Goal: Task Accomplishment & Management: Complete application form

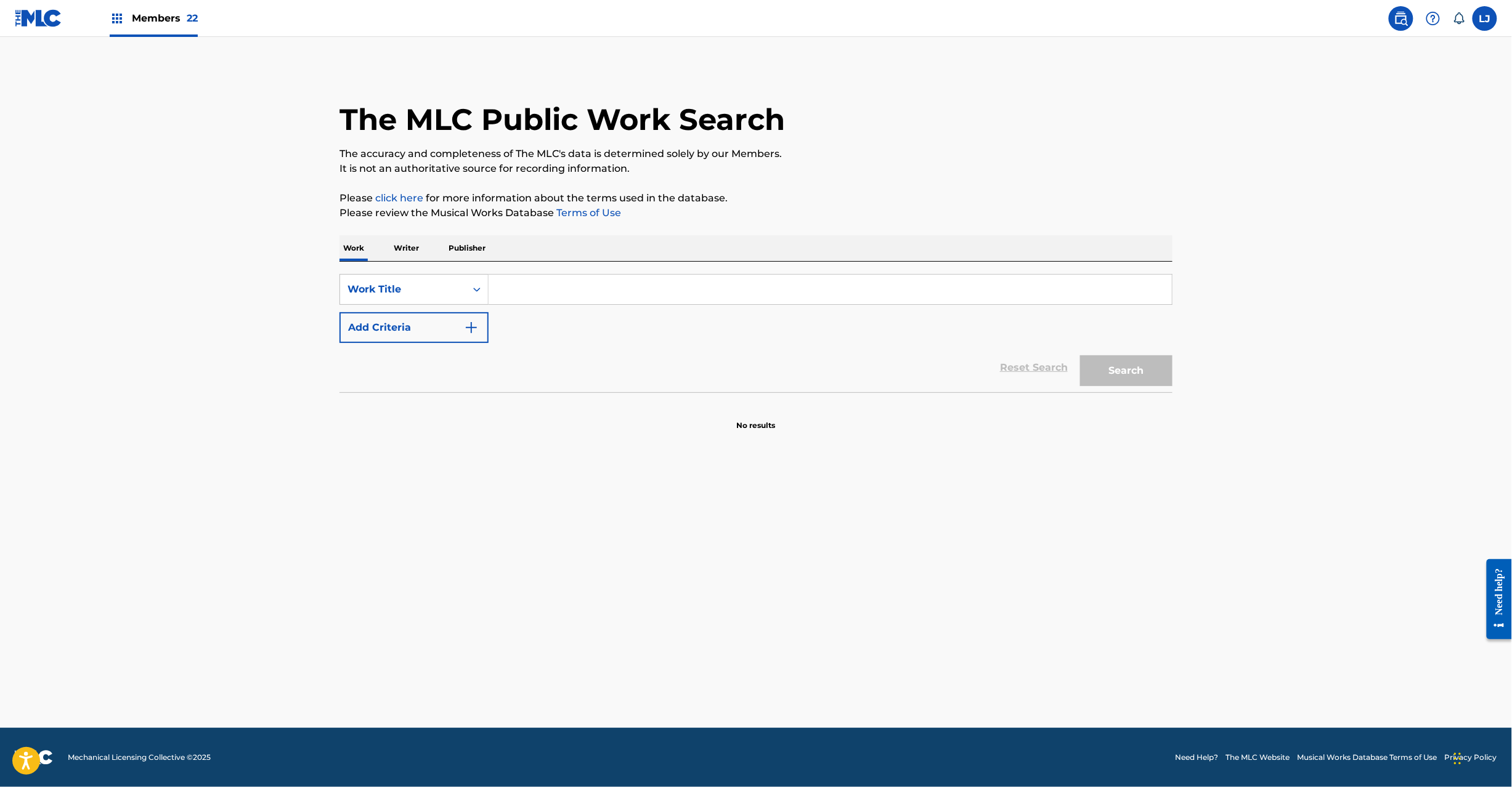
click at [56, 13] on img at bounding box center [38, 18] width 47 height 18
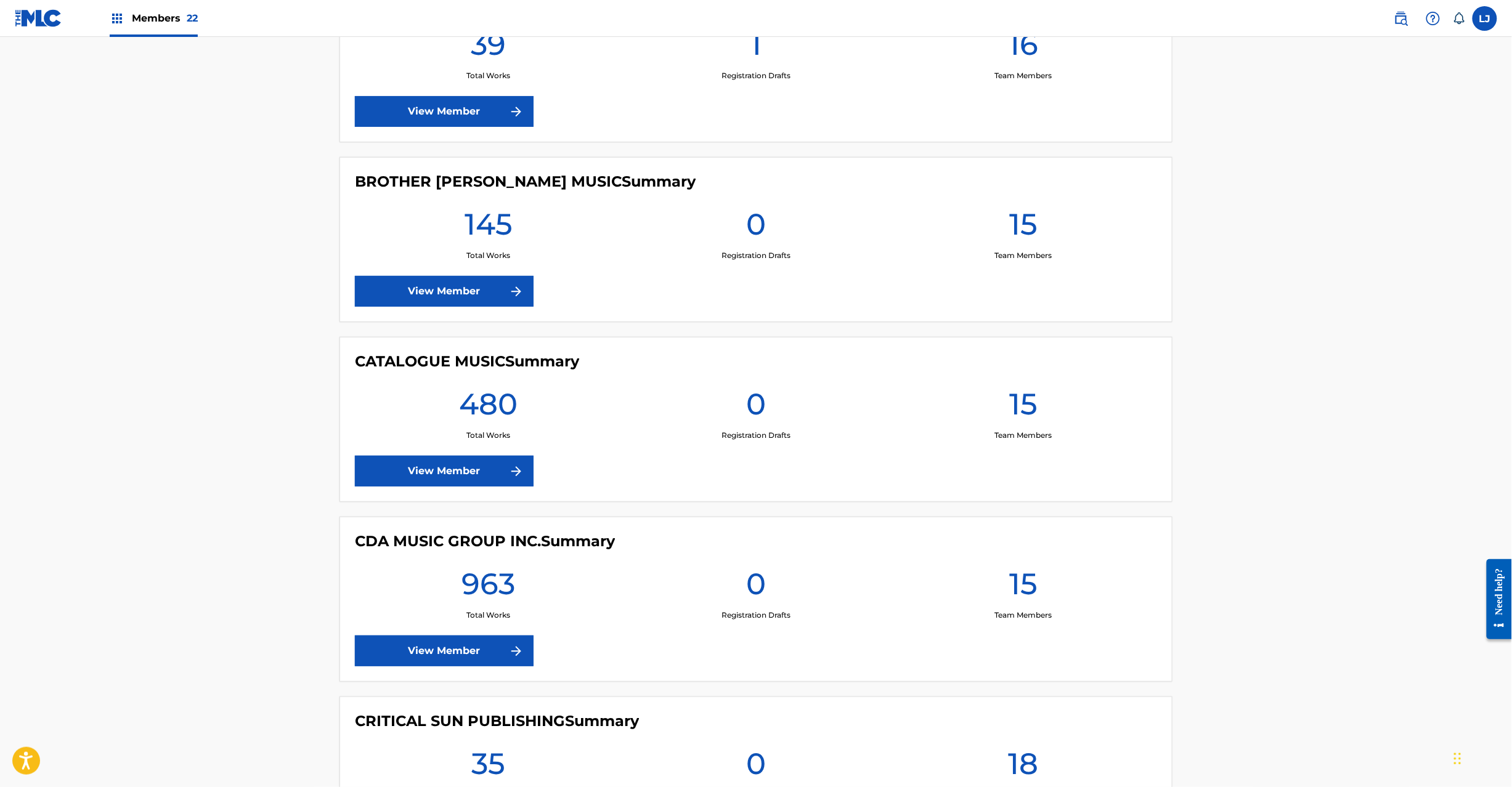
scroll to position [1971, 0]
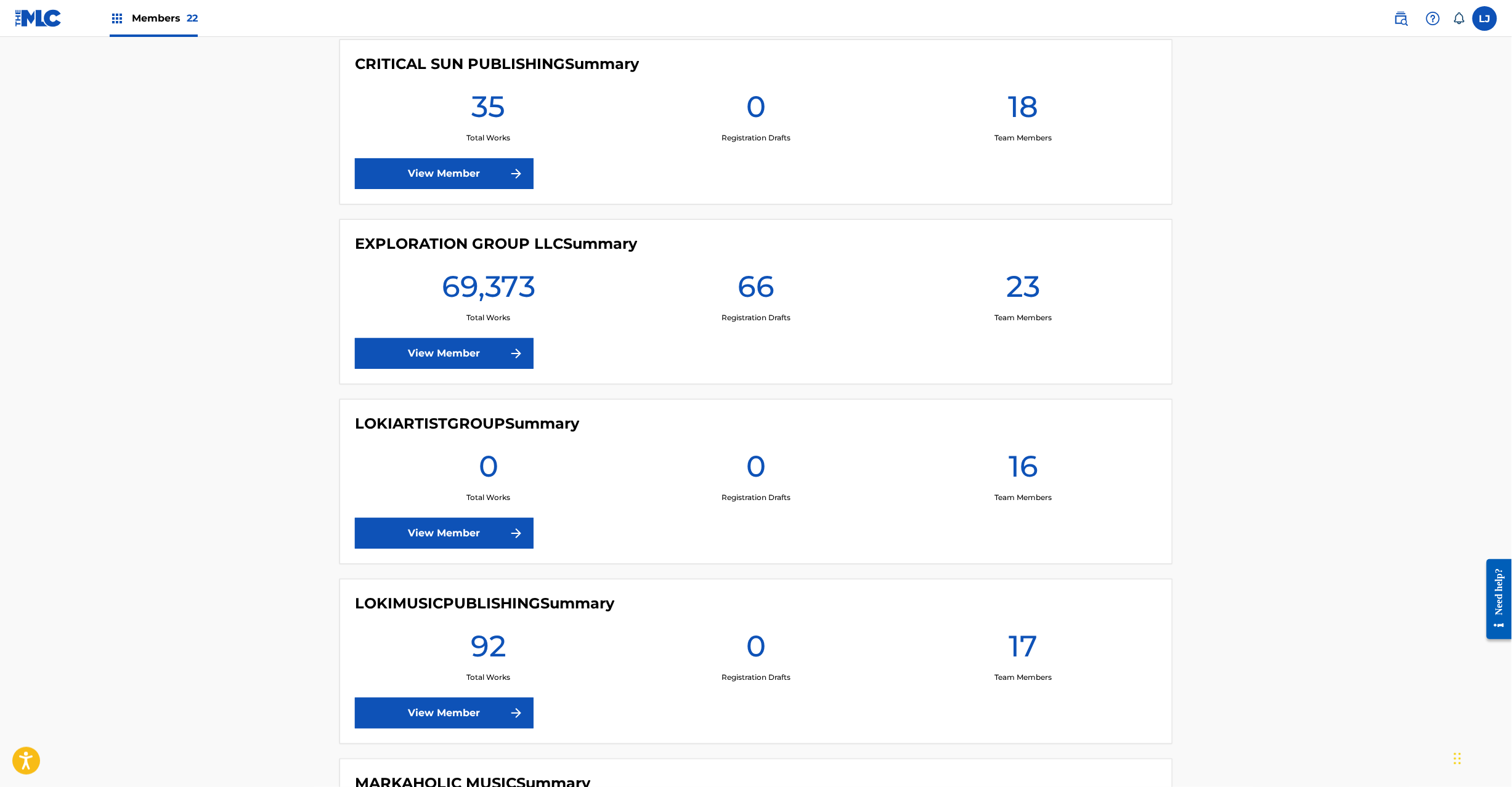
click at [415, 353] on link "View Member" at bounding box center [444, 353] width 179 height 31
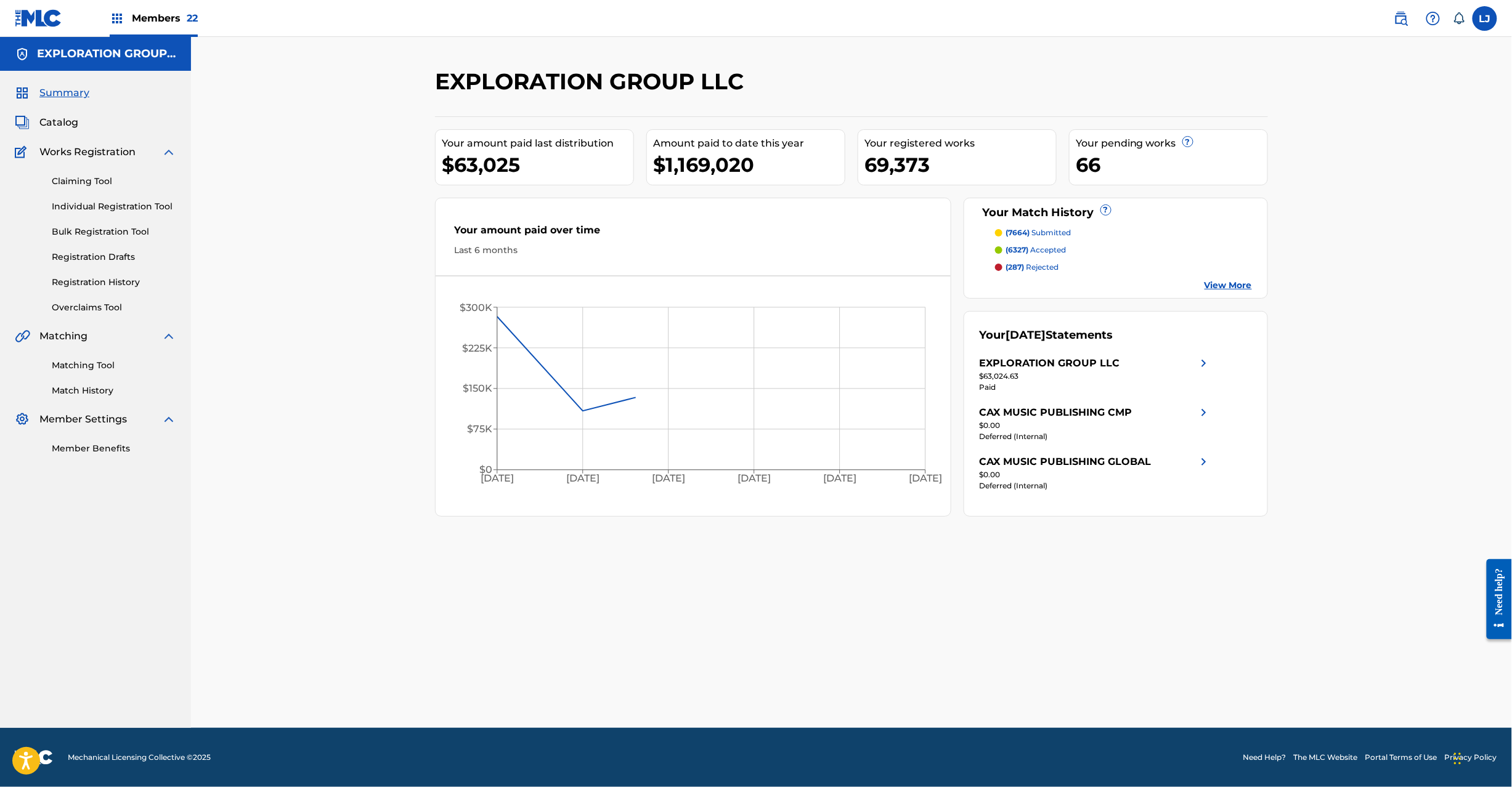
click at [45, 124] on span "Catalog" at bounding box center [59, 122] width 39 height 15
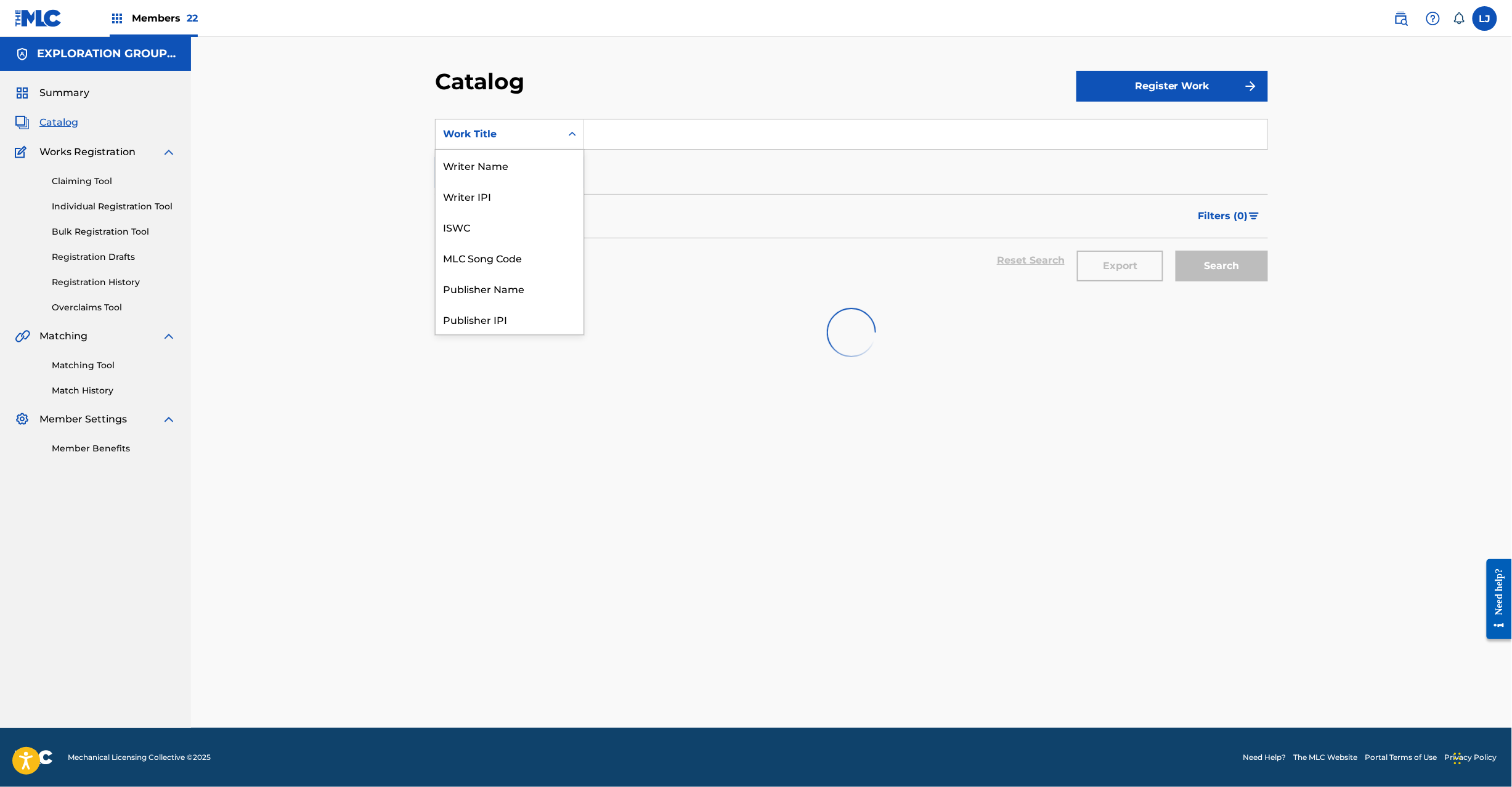
drag, startPoint x: 525, startPoint y: 139, endPoint x: 531, endPoint y: 154, distance: 16.2
click at [525, 139] on div "Work Title" at bounding box center [498, 134] width 111 height 15
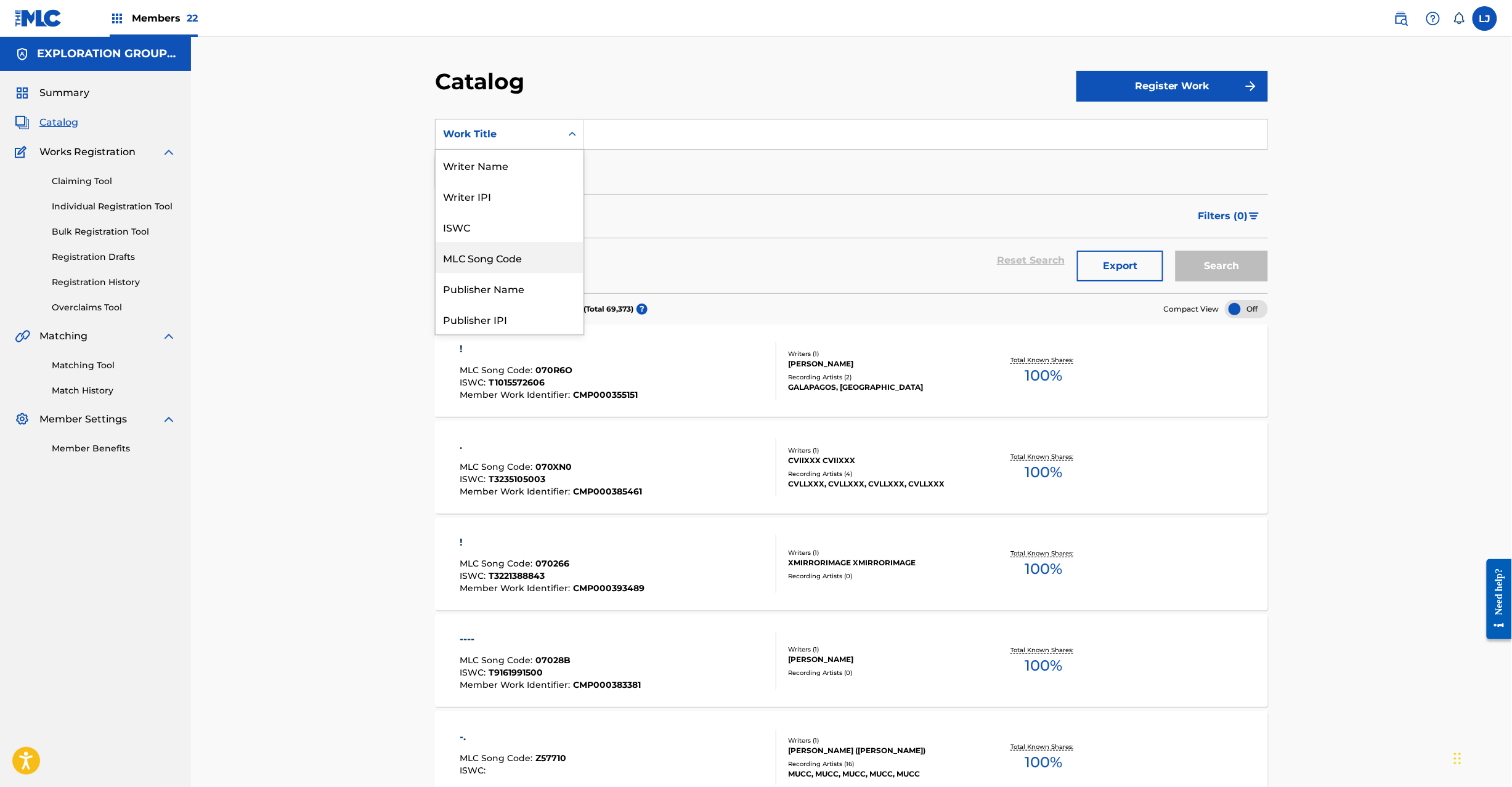
click at [553, 254] on div "MLC Song Code" at bounding box center [509, 257] width 148 height 31
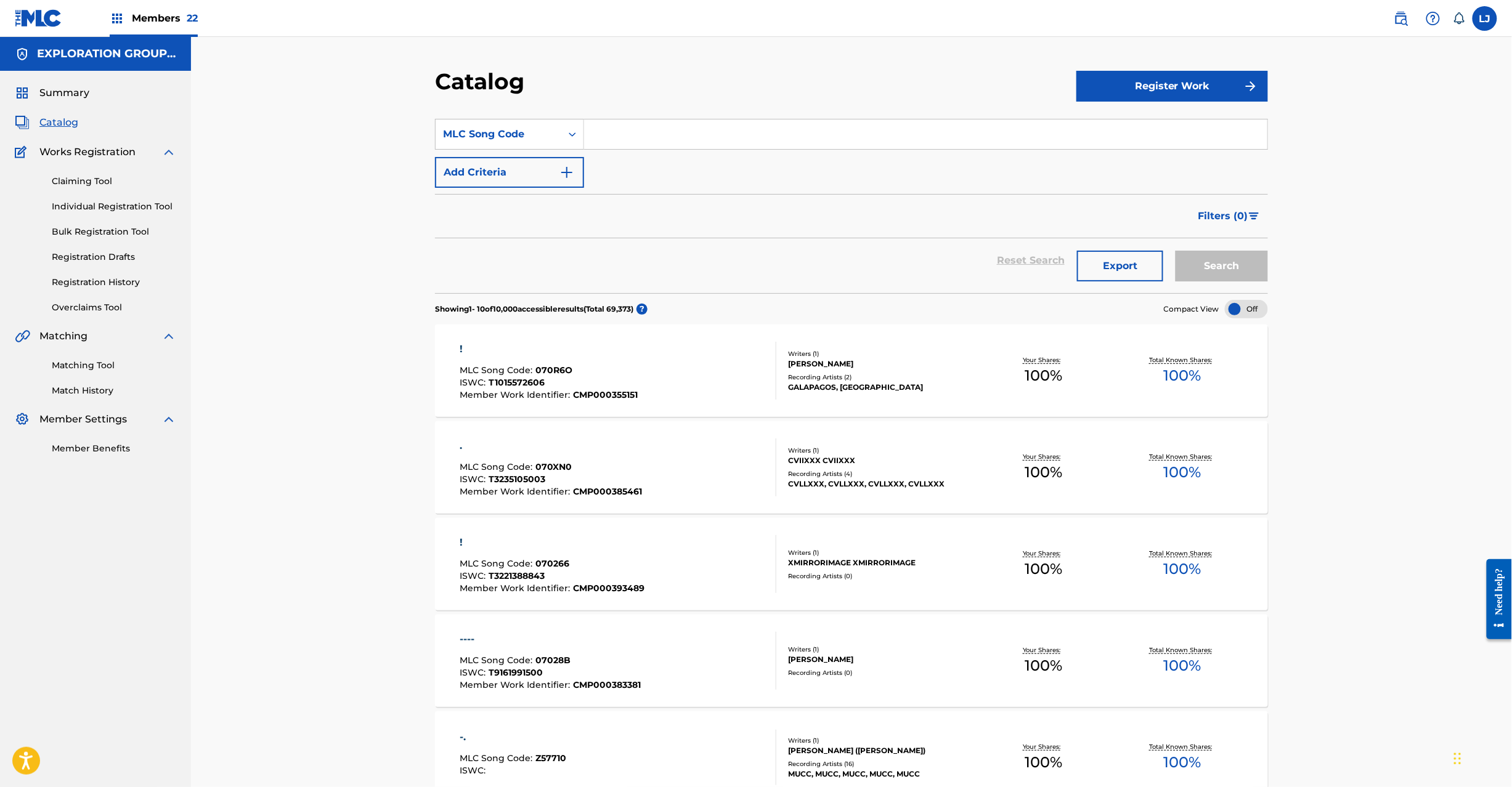
click at [617, 144] on input "Search Form" at bounding box center [925, 134] width 683 height 29
paste input "TD6P8M"
type input "TD6P8M"
click at [1246, 264] on button "Search" at bounding box center [1221, 266] width 93 height 31
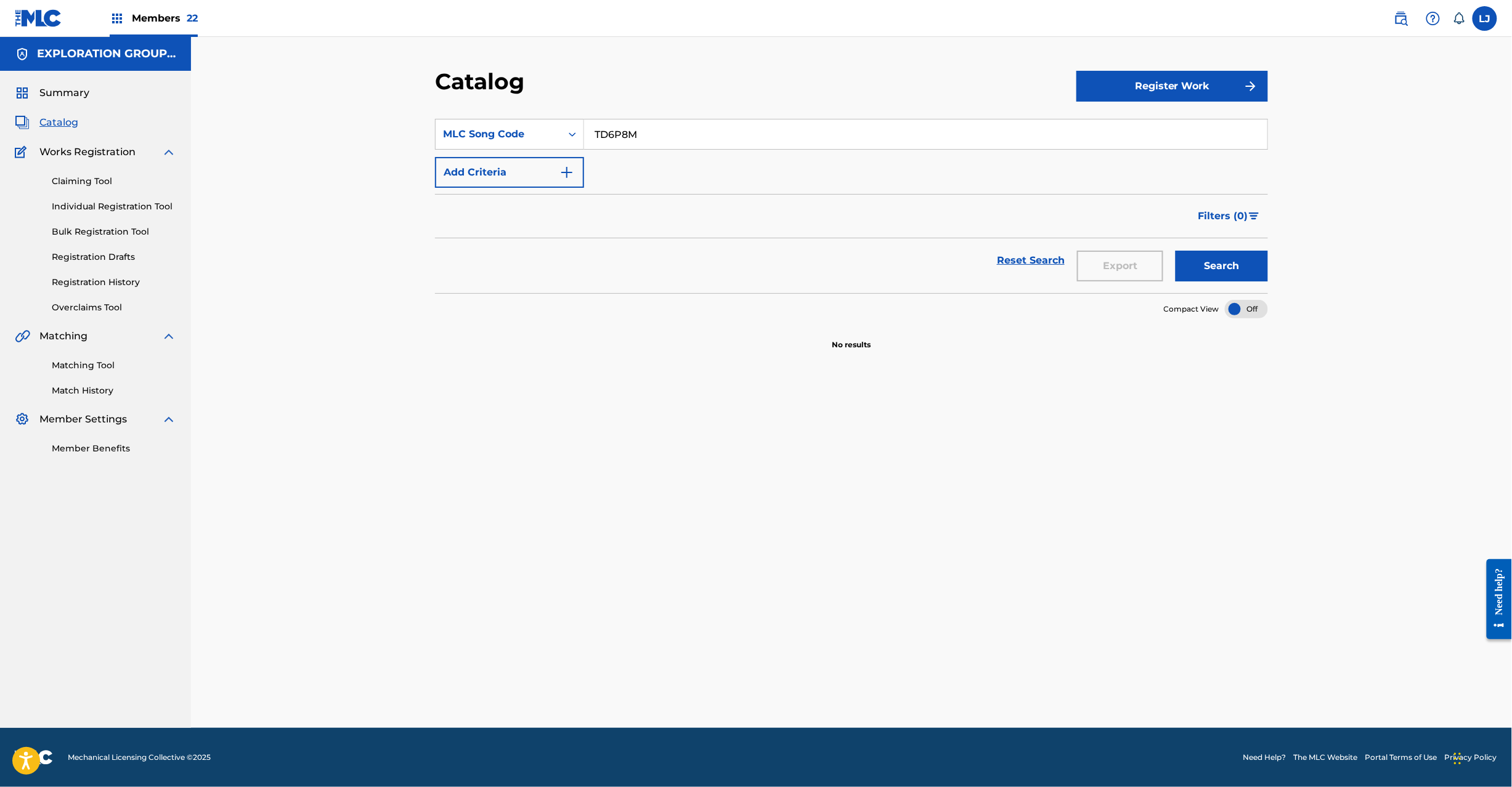
click at [588, 406] on div "SearchWithCriteriafd930544-2af1-4e89-bd0a-a5fd0d5e8ae7 MLC Song Code TD6P8M Add…" at bounding box center [851, 434] width 833 height 660
click at [583, 341] on section "No results" at bounding box center [851, 334] width 833 height 32
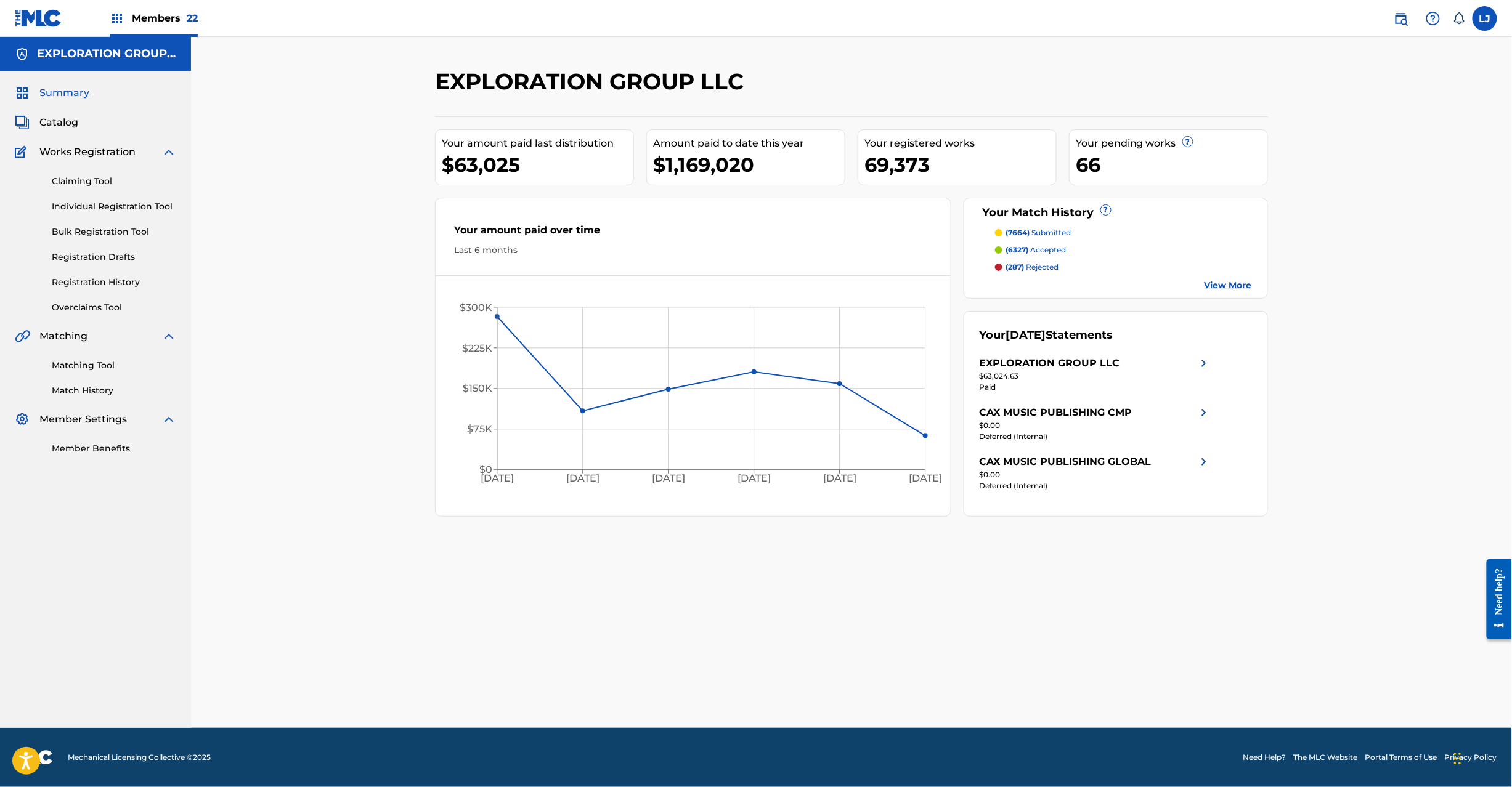
click at [53, 121] on span "Catalog" at bounding box center [59, 122] width 39 height 15
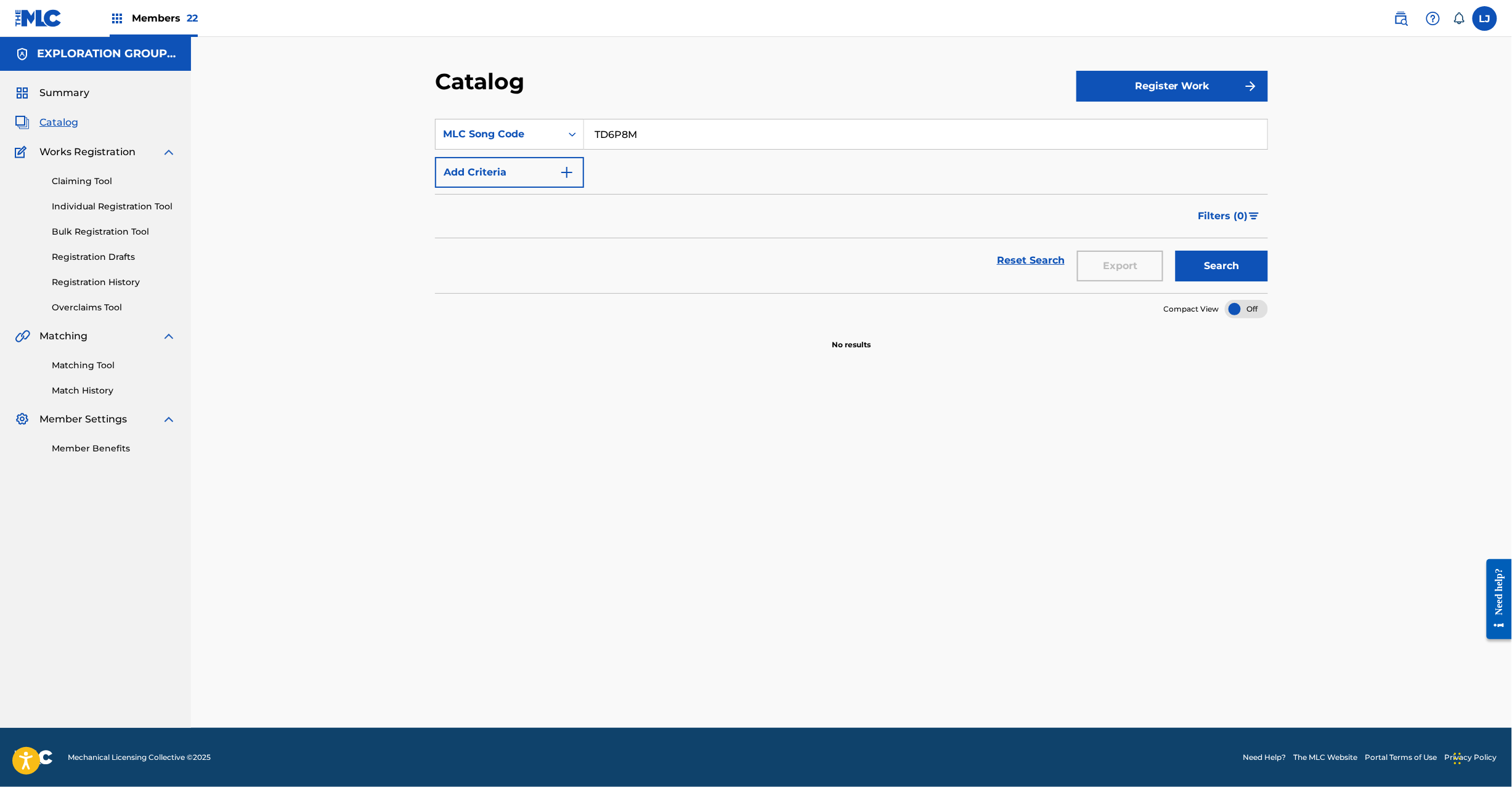
click at [90, 234] on link "Bulk Registration Tool" at bounding box center [114, 232] width 125 height 13
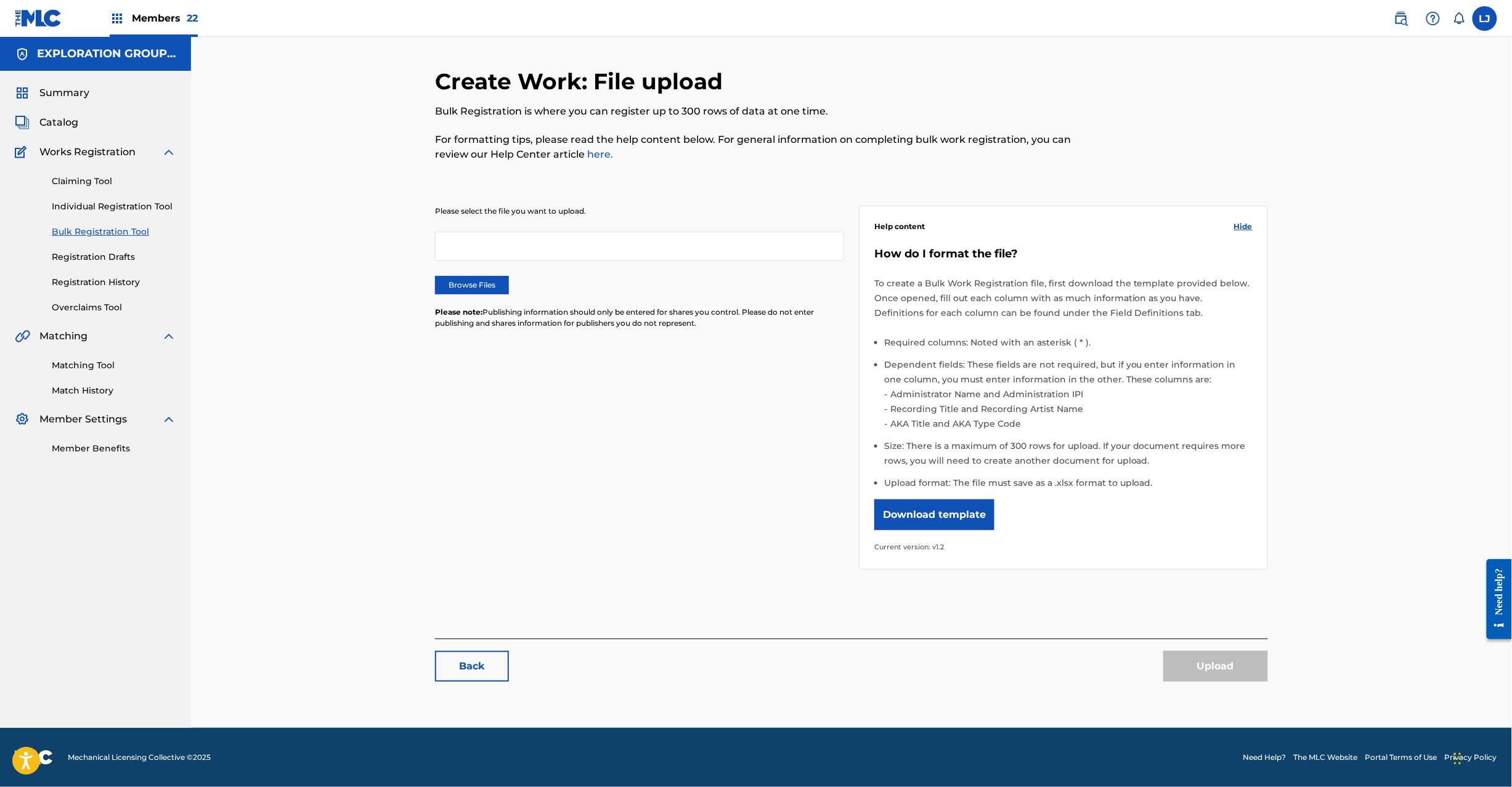
click at [84, 201] on link "Individual Registration Tool" at bounding box center [114, 206] width 125 height 13
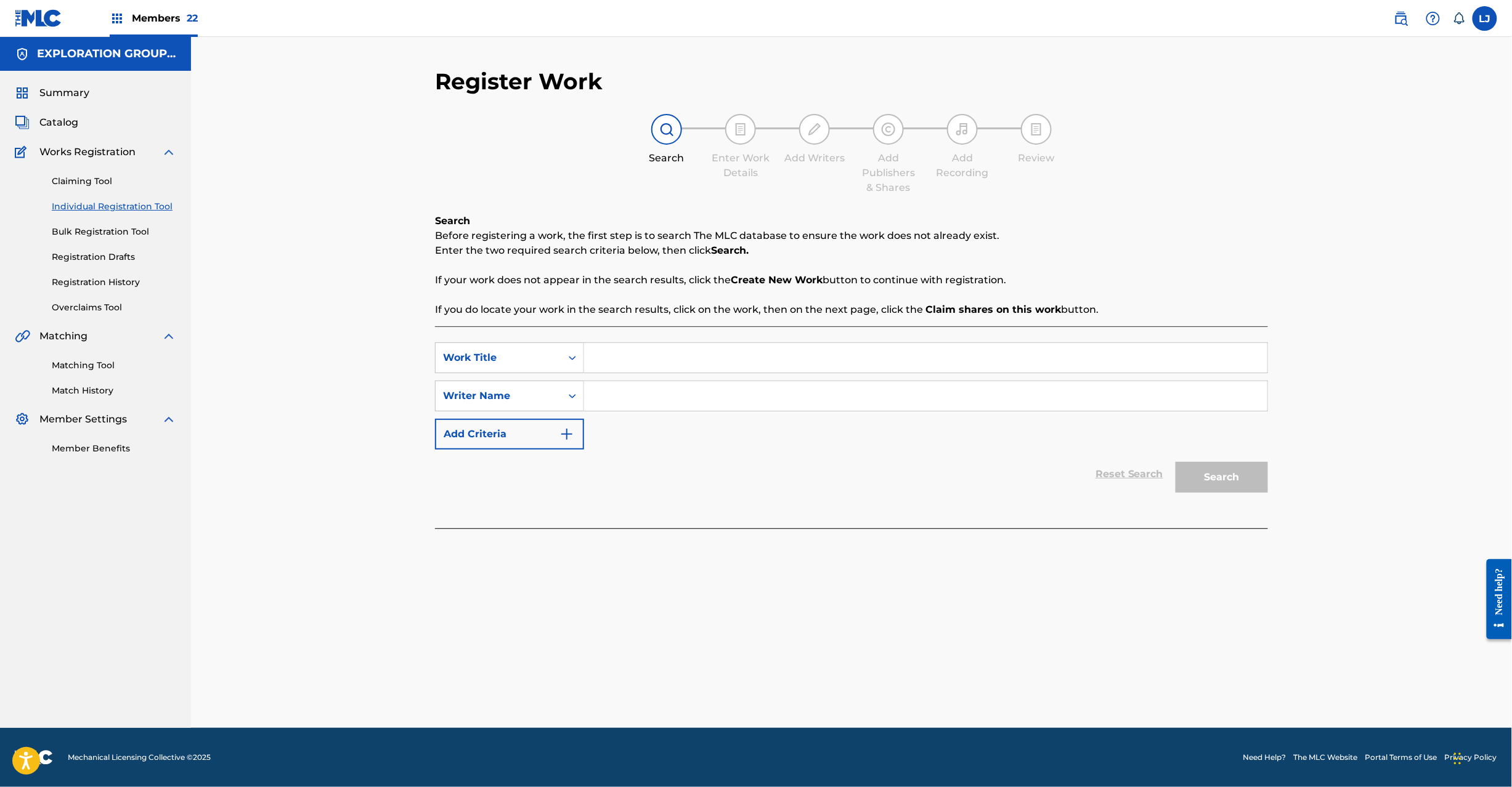
drag, startPoint x: 610, startPoint y: 378, endPoint x: 611, endPoint y: 366, distance: 12.0
click at [610, 377] on div "SearchWithCriteria1818490e-3606-4aed-96a2-429fad190999 Work Title SearchWithCri…" at bounding box center [851, 396] width 833 height 107
paste input "TWIGA Porfidio"
click at [611, 365] on input "Search Form" at bounding box center [925, 358] width 683 height 29
click at [677, 366] on input "TWIGA Porfidio" at bounding box center [925, 358] width 683 height 29
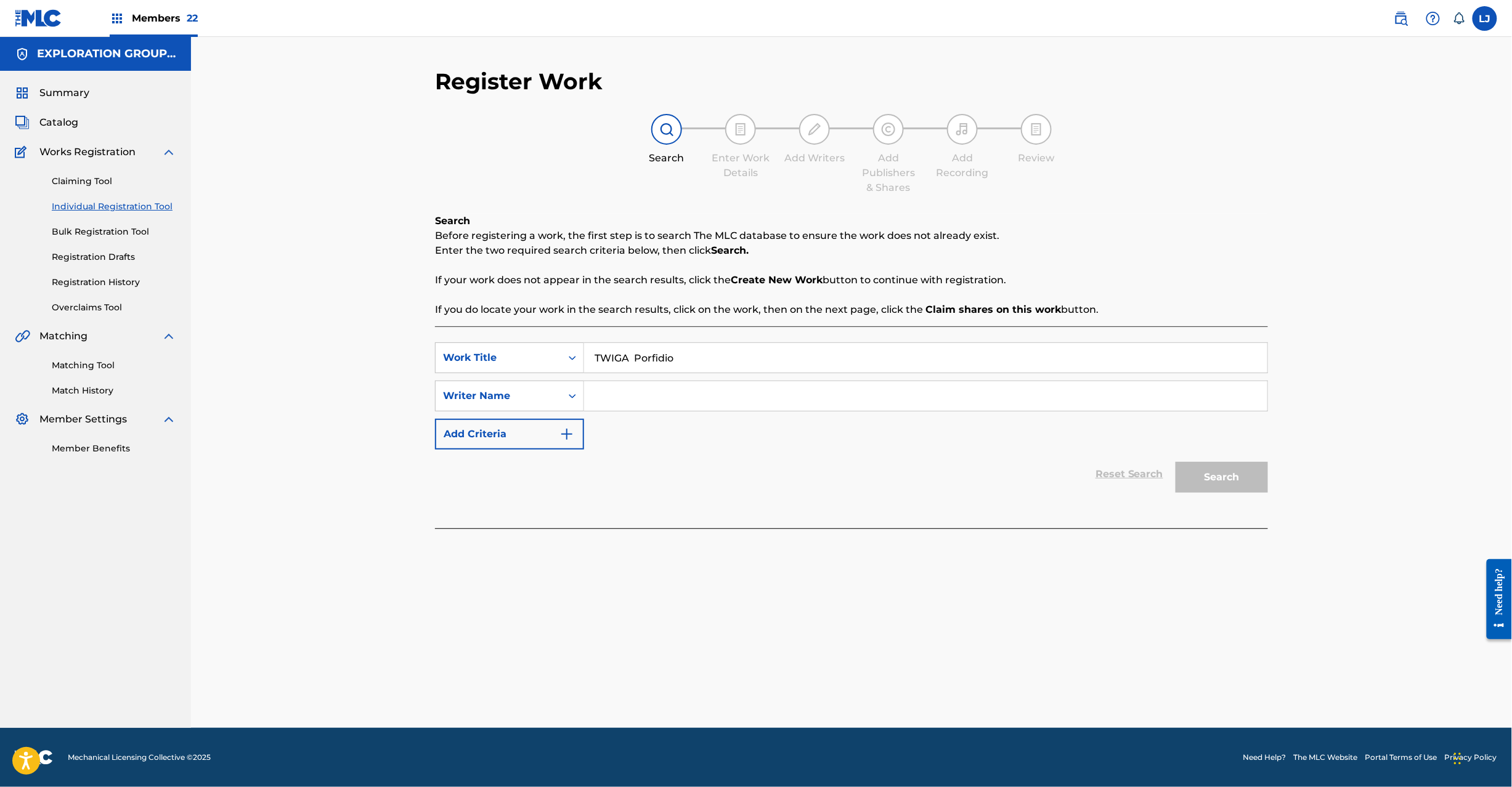
click at [677, 366] on input "TWIGA Porfidio" at bounding box center [925, 358] width 683 height 29
type input "TWIGA"
click at [694, 397] on input "Search Form" at bounding box center [925, 396] width 683 height 29
paste input "Porfidio"
type input "Porfidio"
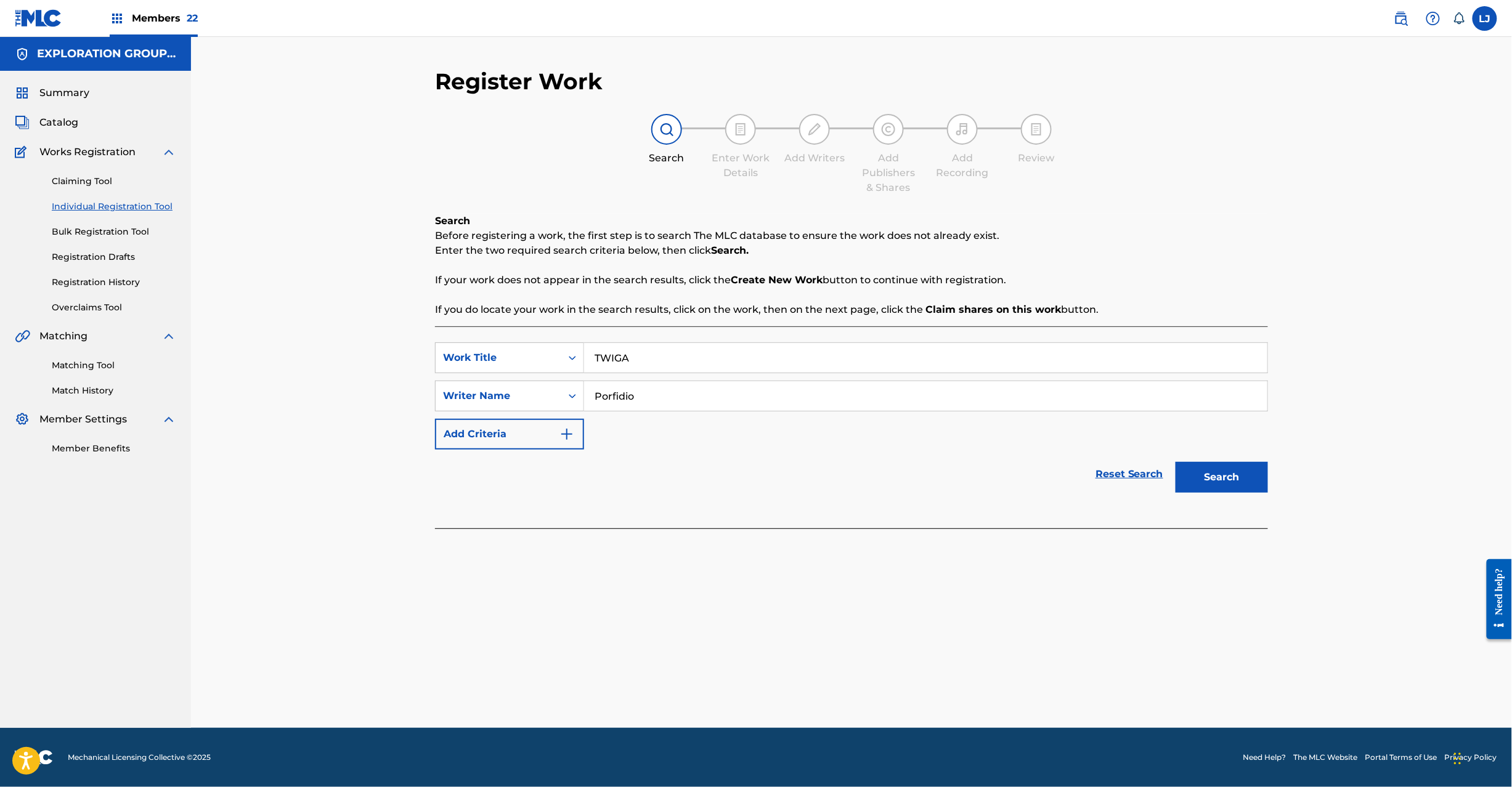
click at [1219, 483] on button "Search" at bounding box center [1221, 477] width 93 height 31
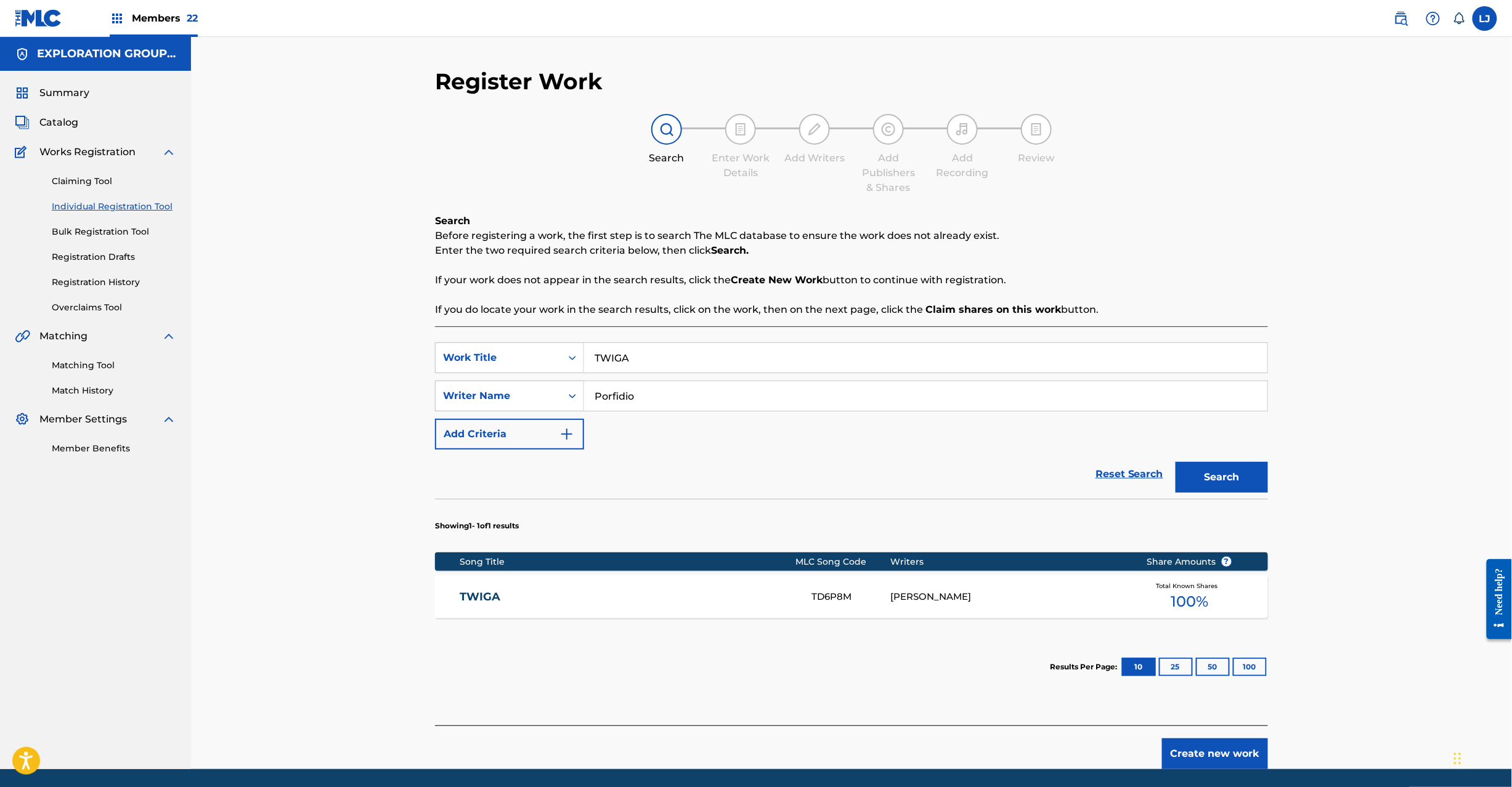
click at [766, 592] on link "TWIGA" at bounding box center [628, 597] width 335 height 14
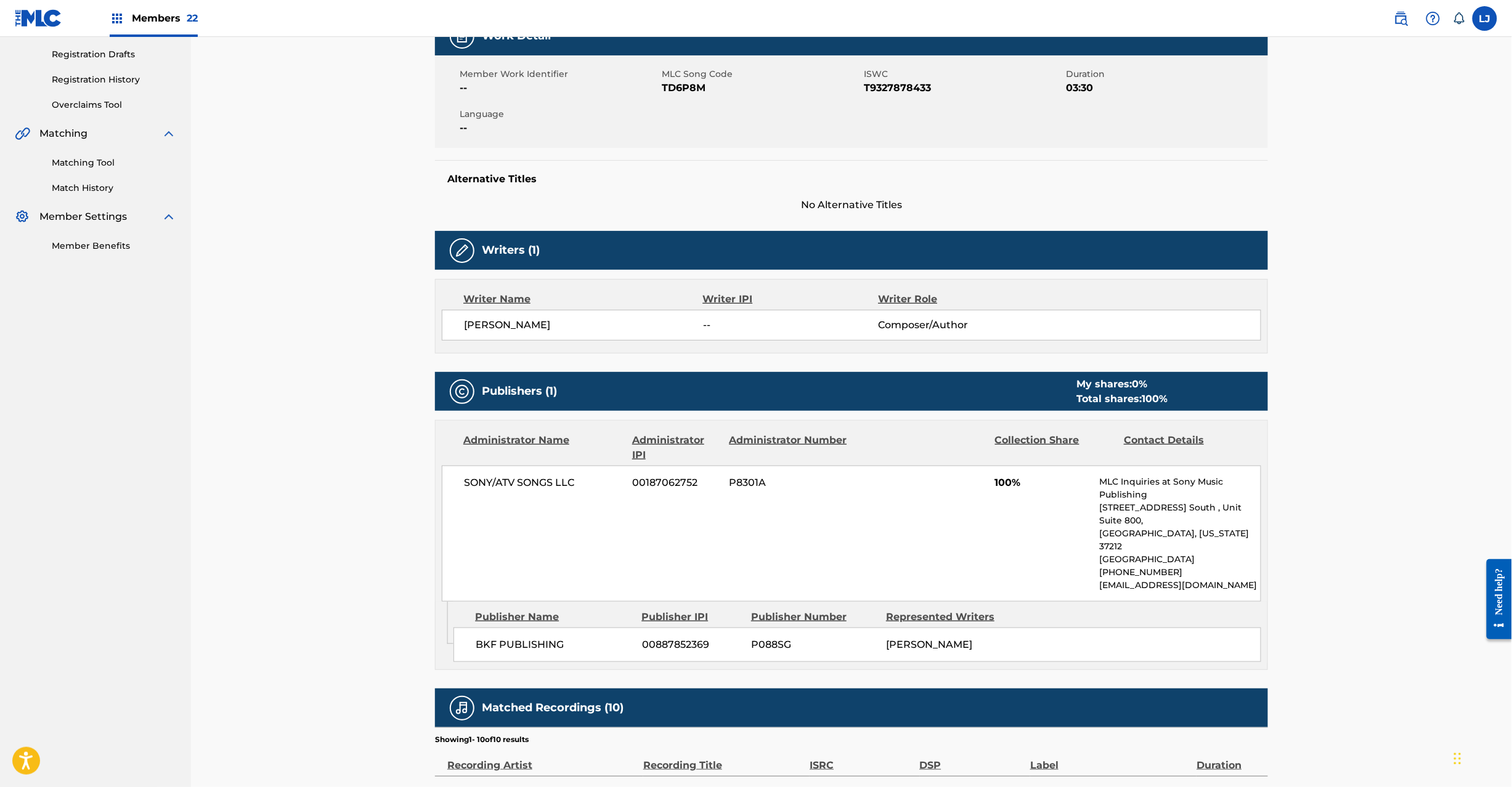
scroll to position [222, 0]
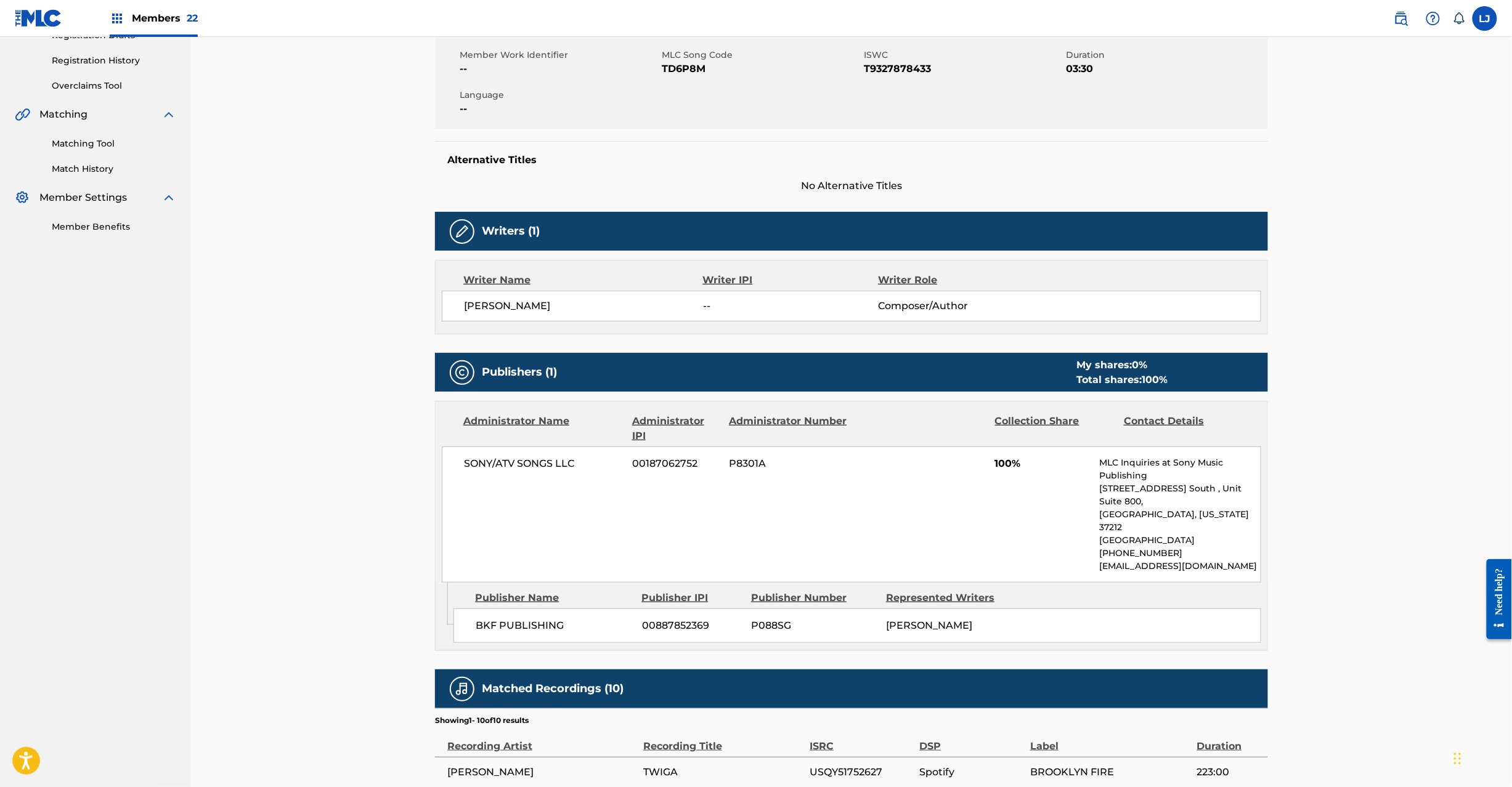
click at [520, 461] on span "SONY/ATV SONGS LLC" at bounding box center [544, 463] width 160 height 15
copy div "SONY/ATV SONGS LLC"
click at [535, 618] on span "BKF PUBLISHING" at bounding box center [554, 625] width 157 height 15
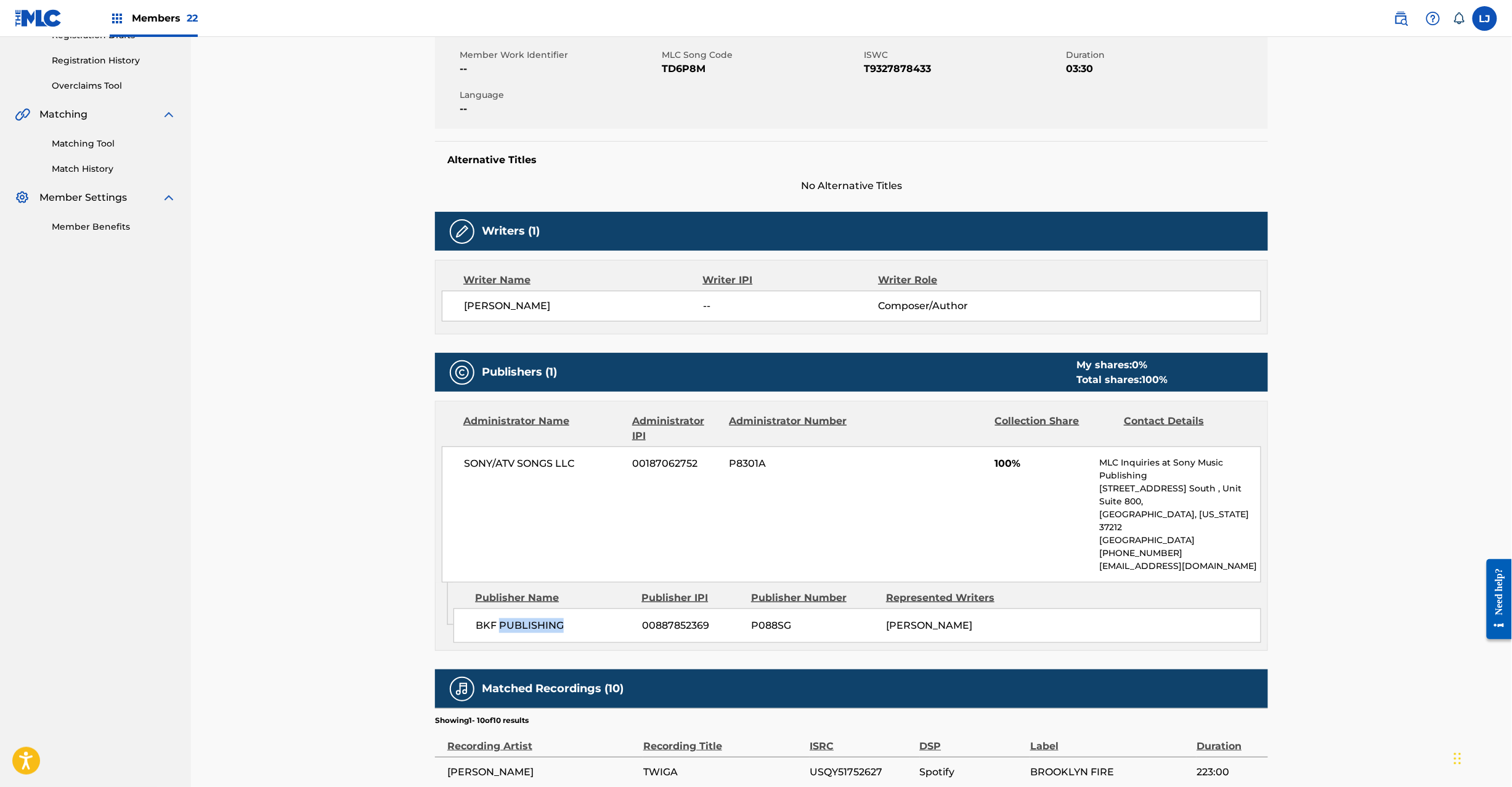
click at [535, 618] on span "BKF PUBLISHING" at bounding box center [554, 625] width 157 height 15
copy div "BKF PUBLISHING"
click at [146, 490] on nav "EXPLORATION GROUP LLC Summary Catalog Works Registration Claiming Tool Individu…" at bounding box center [95, 465] width 191 height 1299
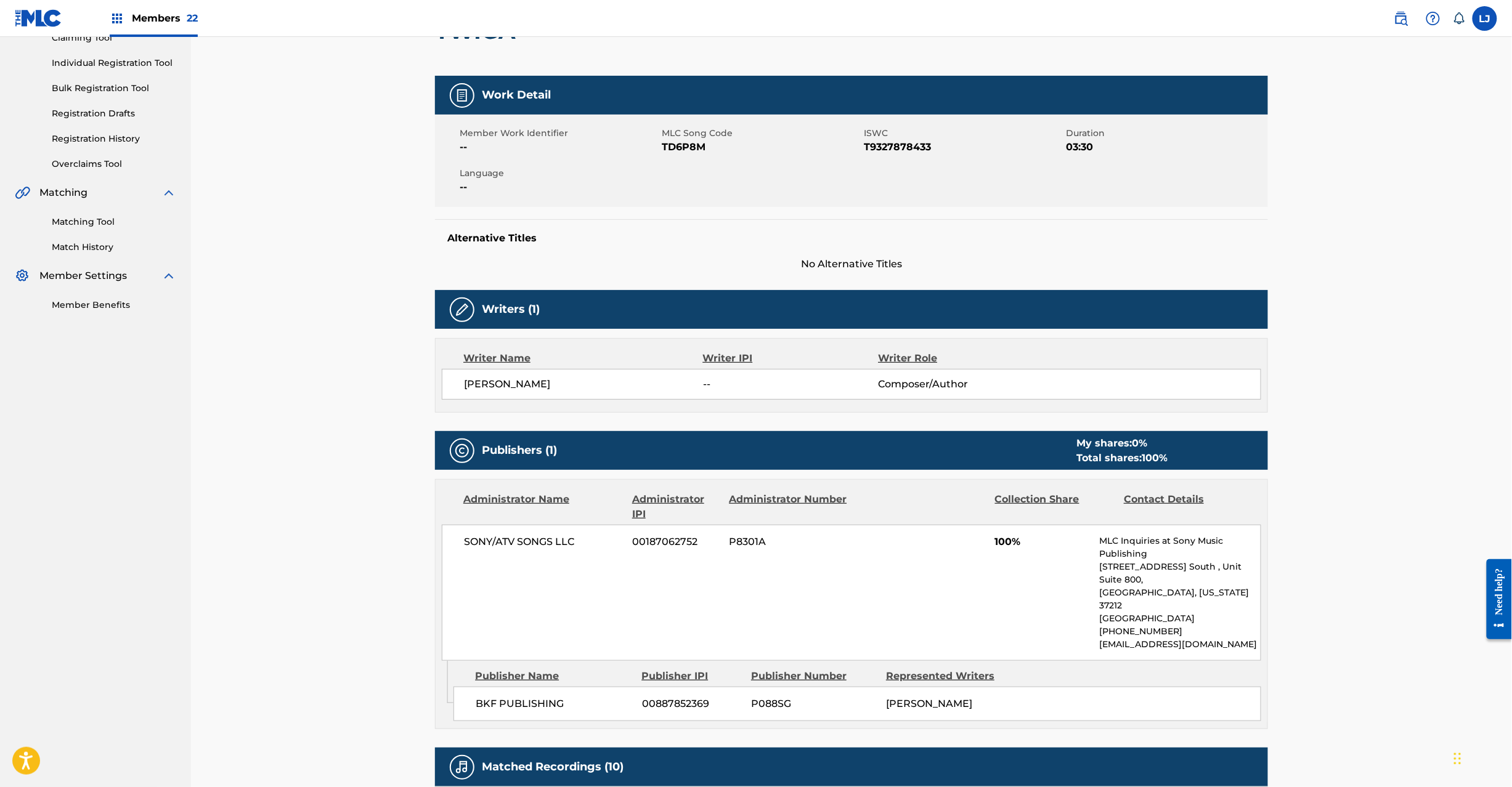
scroll to position [611, 0]
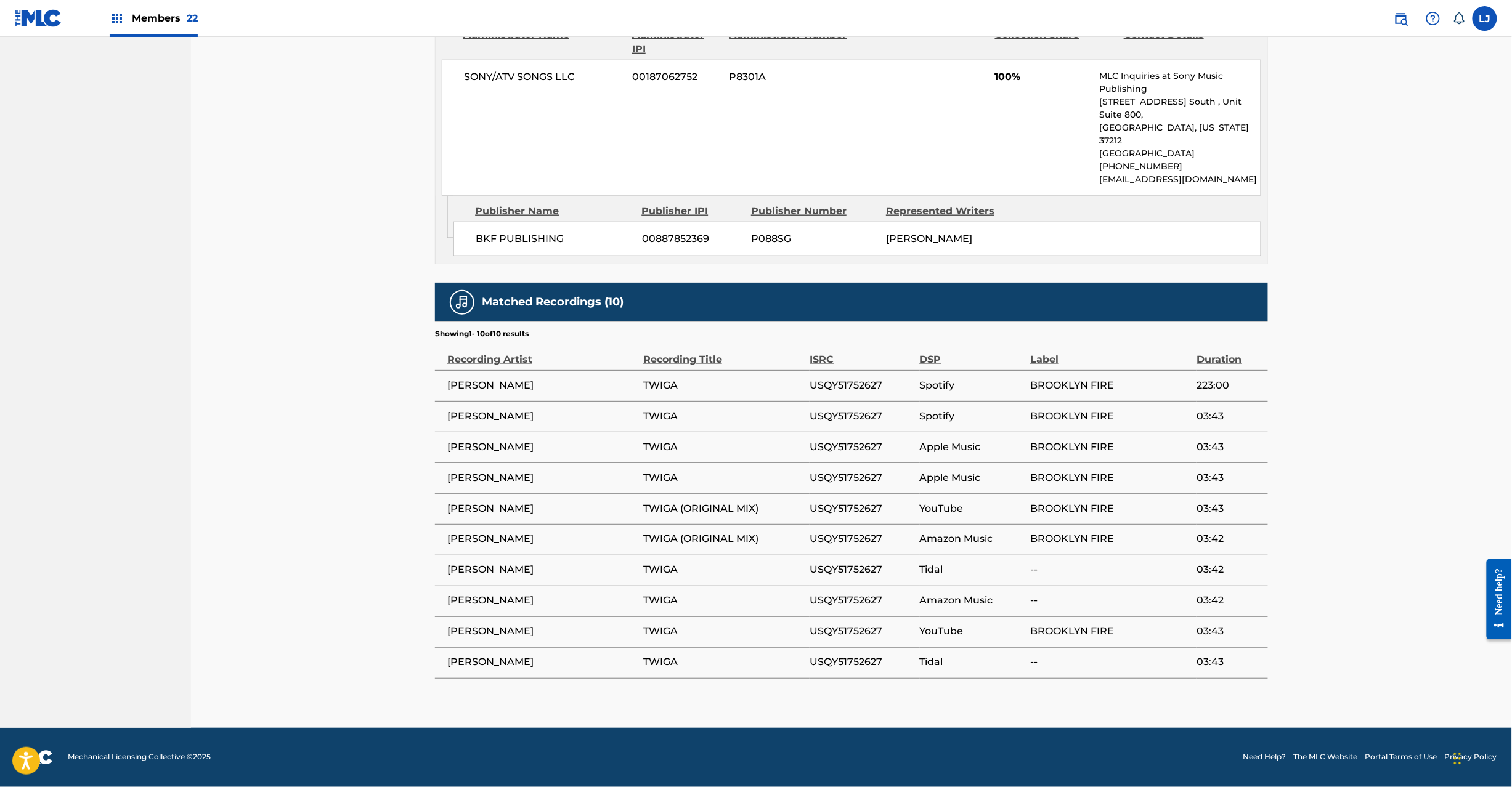
click at [328, 281] on div "< Back to results Last Edited: [DATE] Source: CWR TWIGA Work Detail Member Work…" at bounding box center [851, 78] width 1321 height 1299
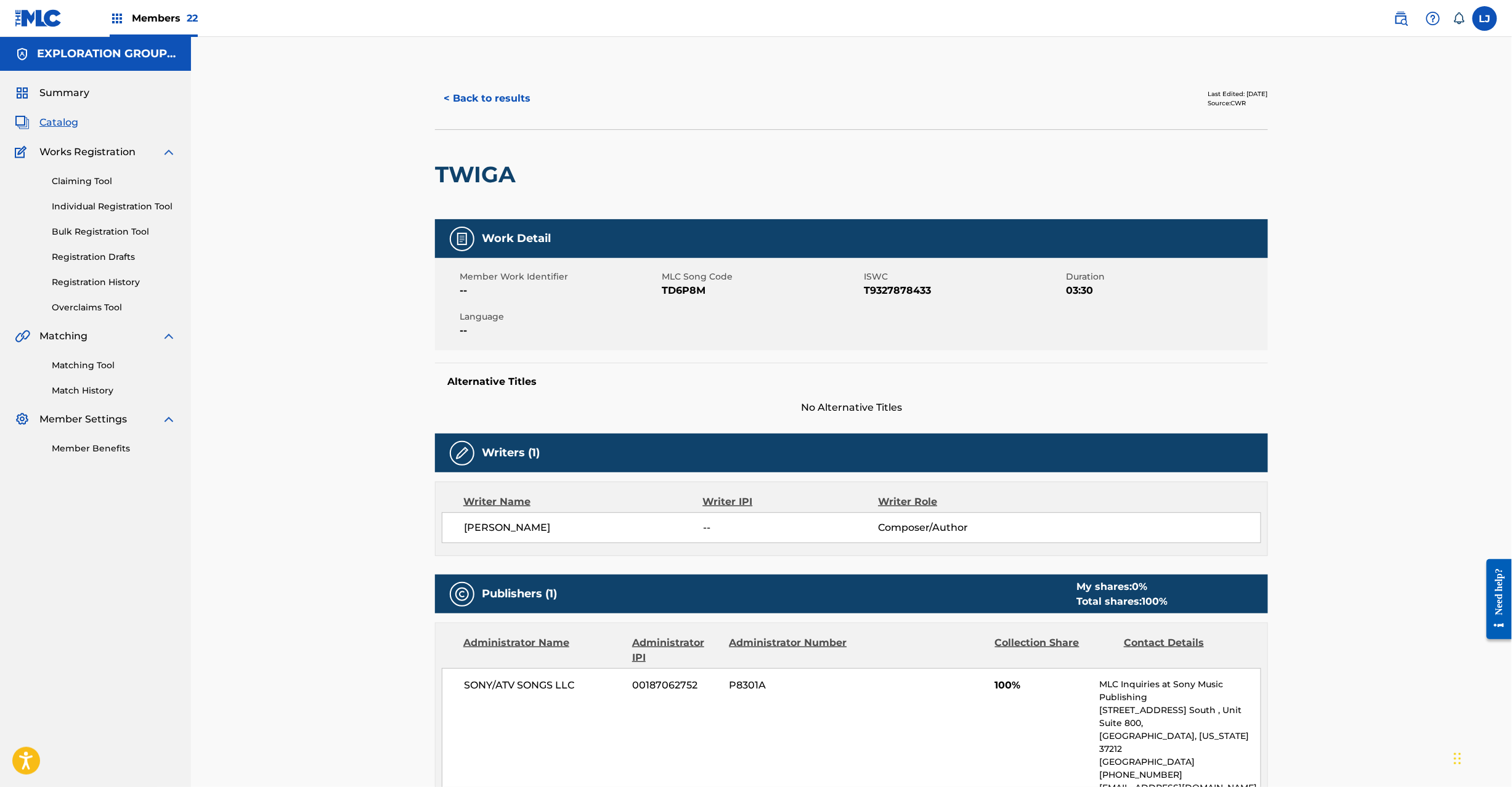
click at [1405, 26] on link at bounding box center [1401, 19] width 25 height 25
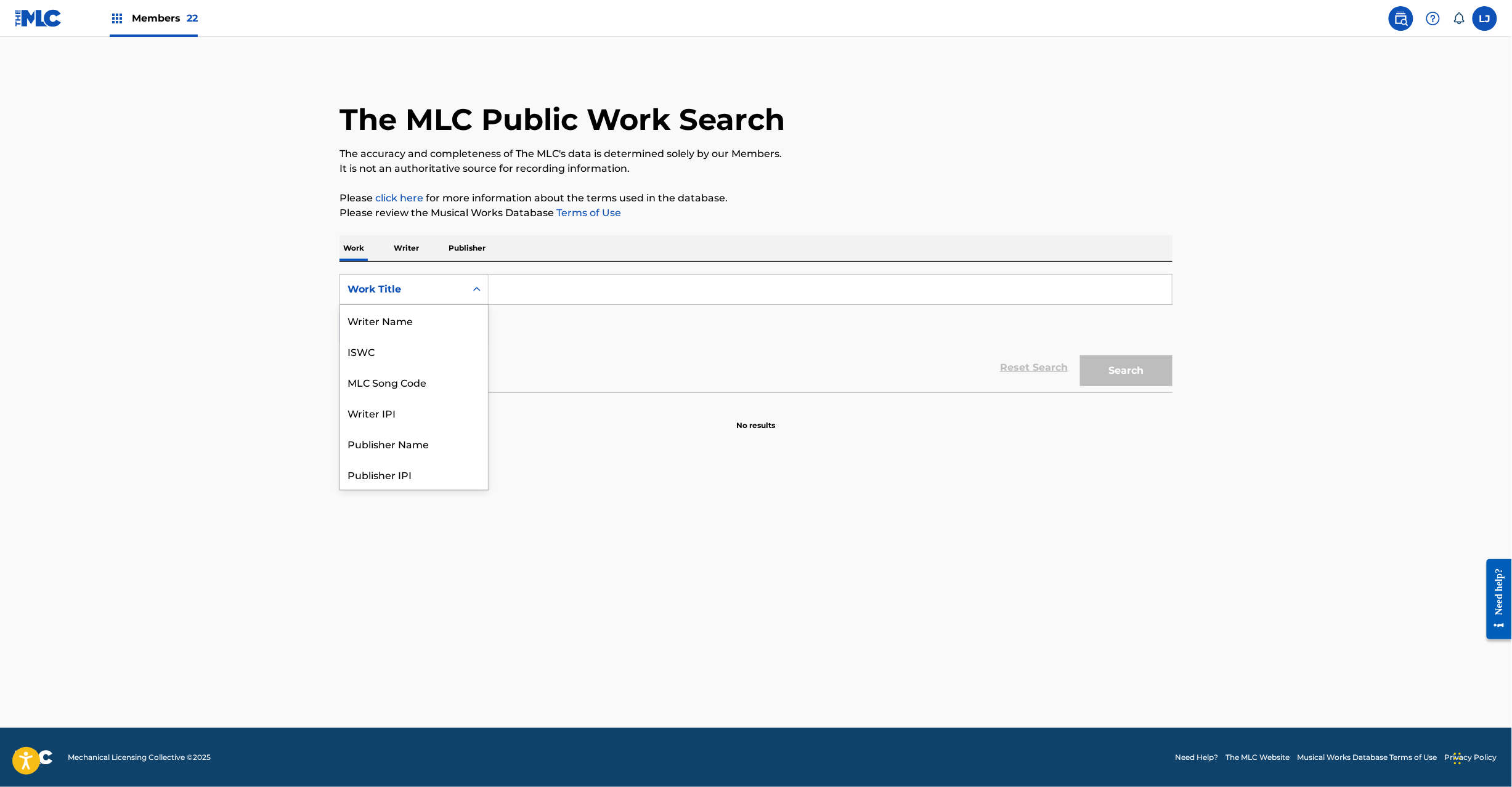
click at [479, 289] on icon "Search Form" at bounding box center [477, 289] width 12 height 12
click at [431, 392] on div "MLC Song Code" at bounding box center [413, 382] width 148 height 31
click at [575, 281] on input "Search Form" at bounding box center [830, 289] width 683 height 29
paste input "BV8AF6"
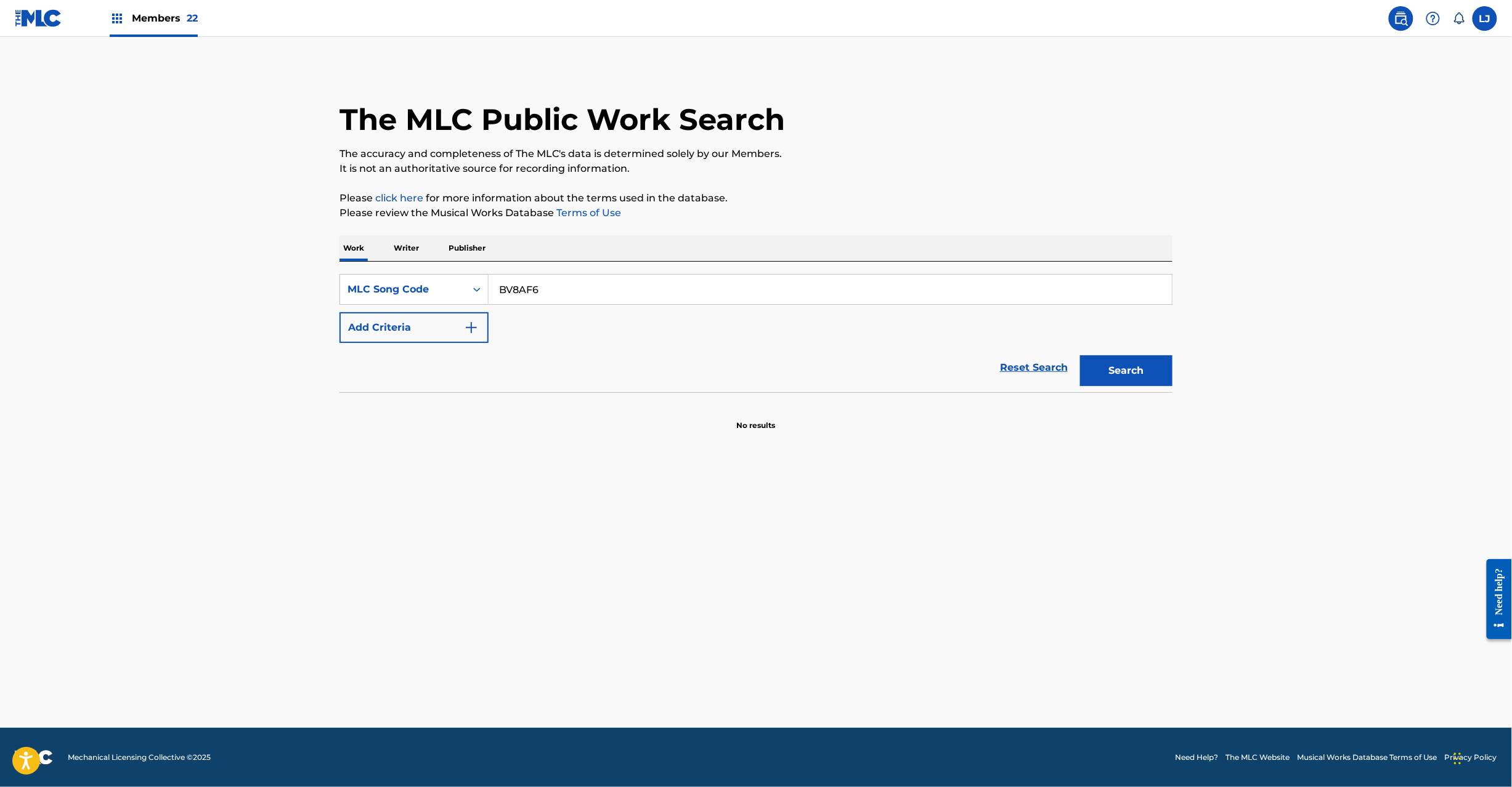
type input "BV8AF6"
click at [1097, 372] on button "Search" at bounding box center [1126, 371] width 93 height 31
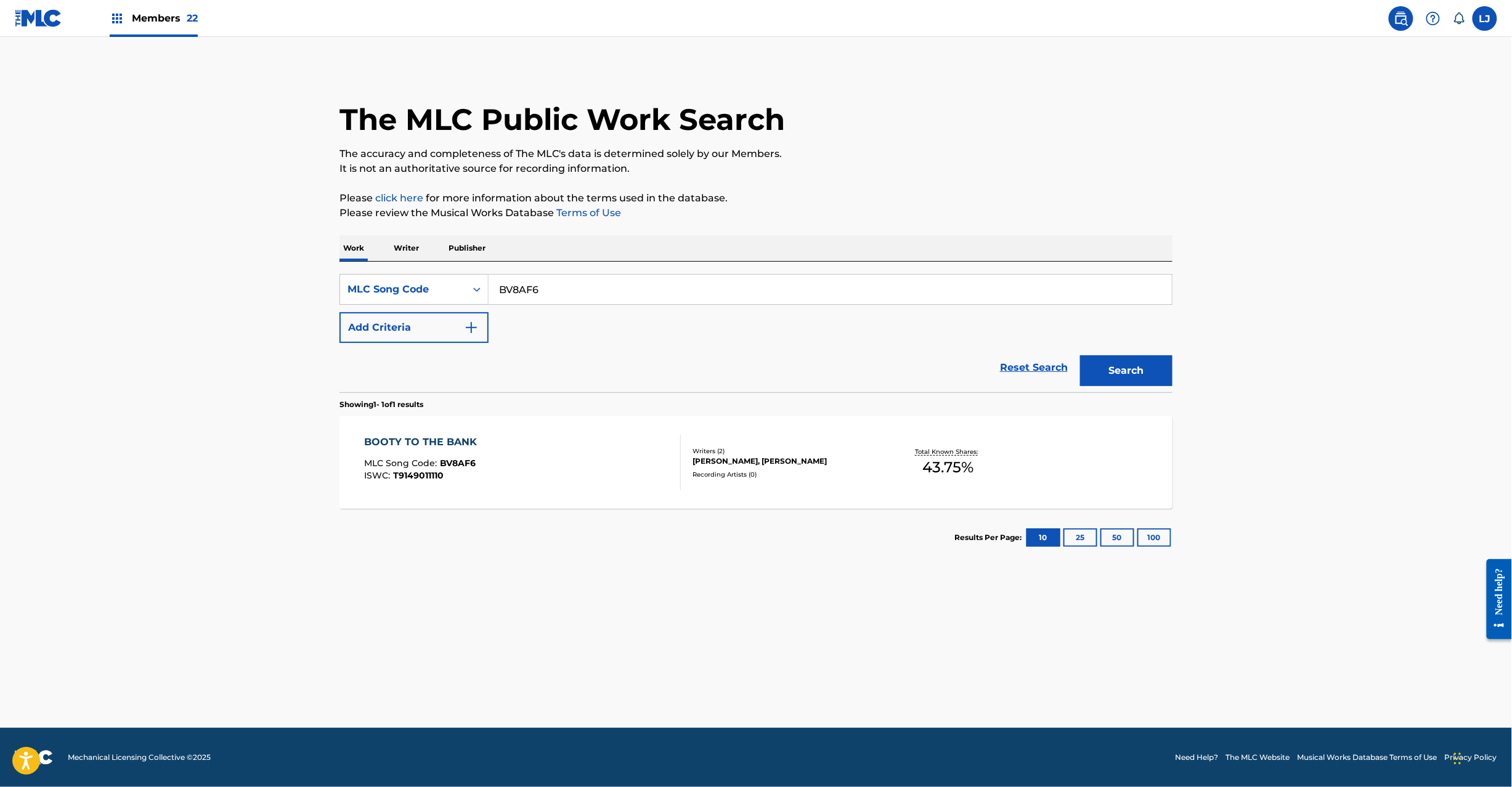
click at [560, 471] on div "BOOTY TO THE BANK MLC Song Code : BV8AF6 ISWC : T9149011110" at bounding box center [523, 462] width 317 height 56
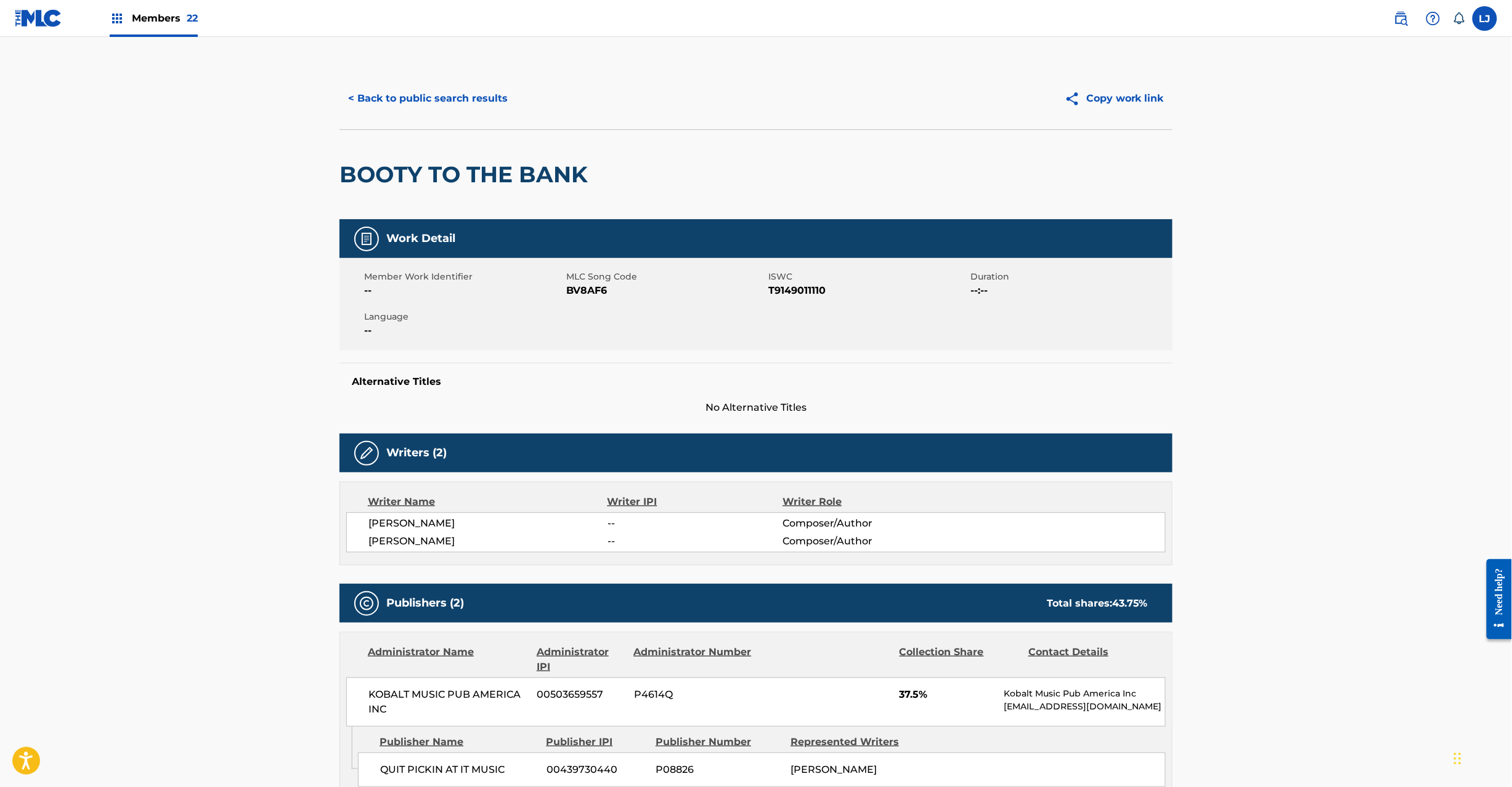
click at [402, 89] on button "< Back to public search results" at bounding box center [428, 98] width 177 height 31
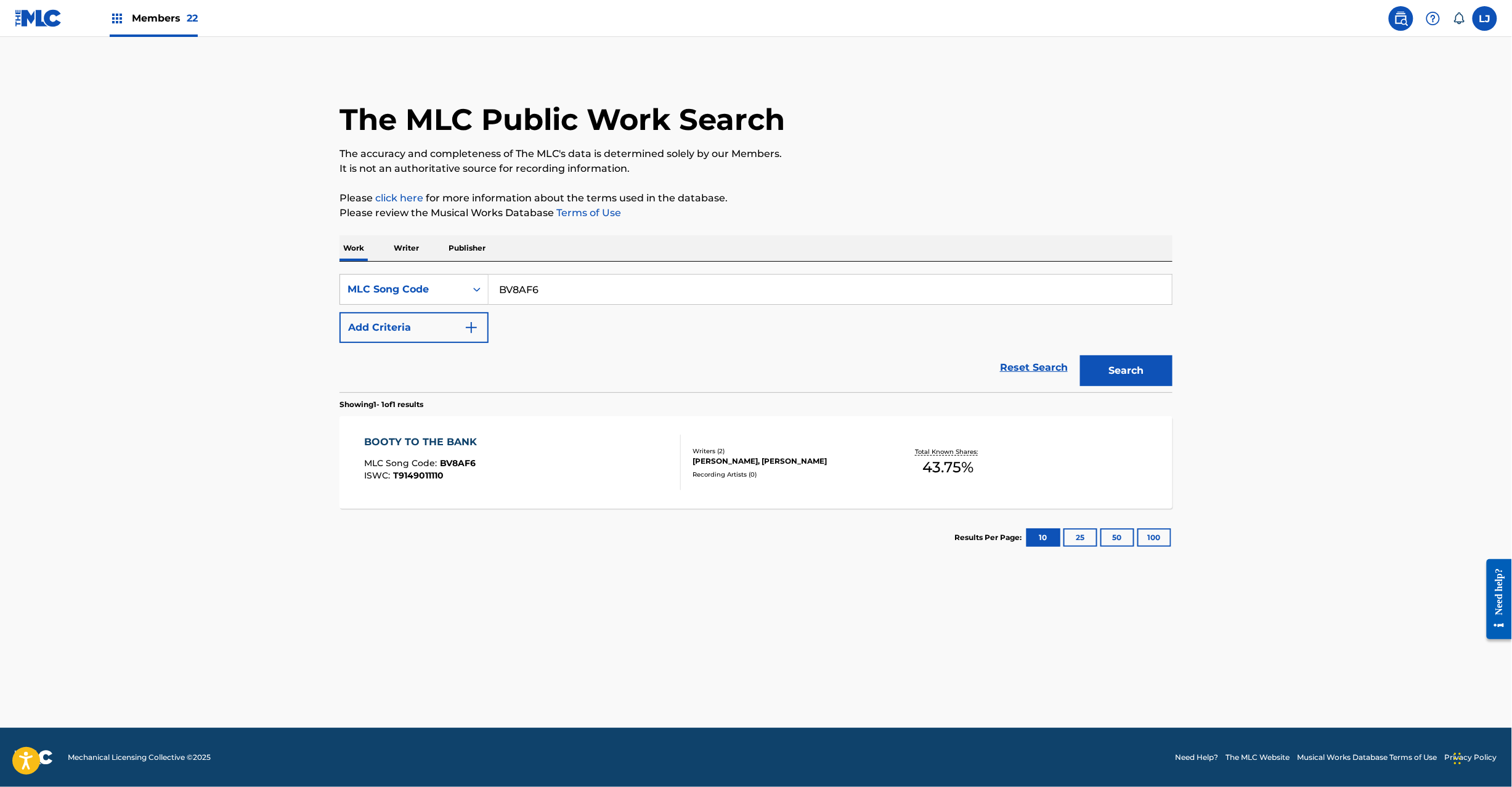
click at [526, 291] on input "BV8AF6" at bounding box center [830, 289] width 683 height 29
paste input "SV940Y"
type input "SV940Y"
click at [1123, 383] on button "Search" at bounding box center [1126, 371] width 93 height 31
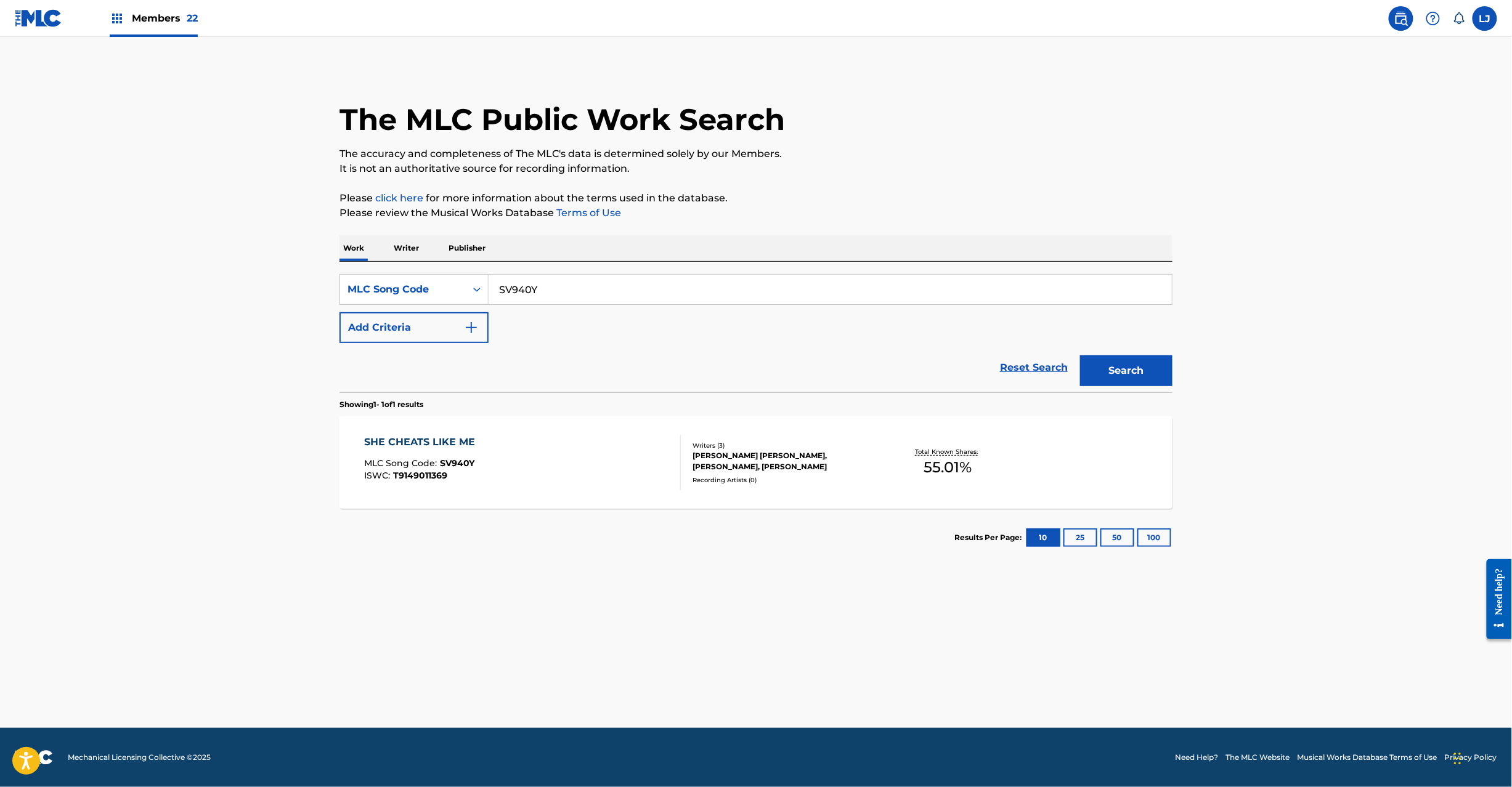
click at [502, 483] on div "SHE CHEATS LIKE ME MLC Song Code : SV940Y ISWC : T9149011369" at bounding box center [523, 462] width 317 height 56
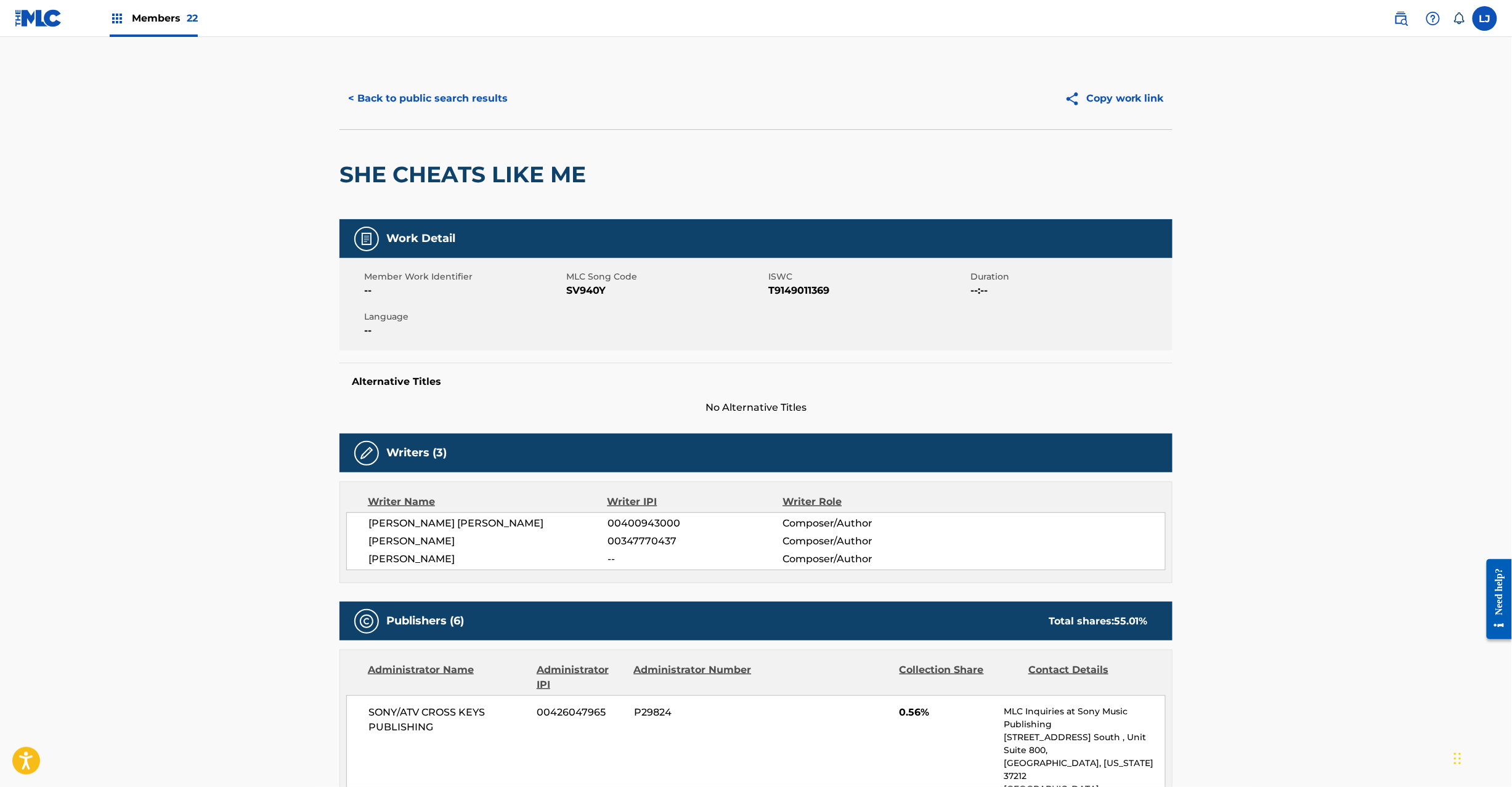
click at [407, 77] on div "< Back to public search results Copy work link" at bounding box center [755, 98] width 833 height 61
click at [409, 88] on button "< Back to public search results" at bounding box center [428, 98] width 177 height 31
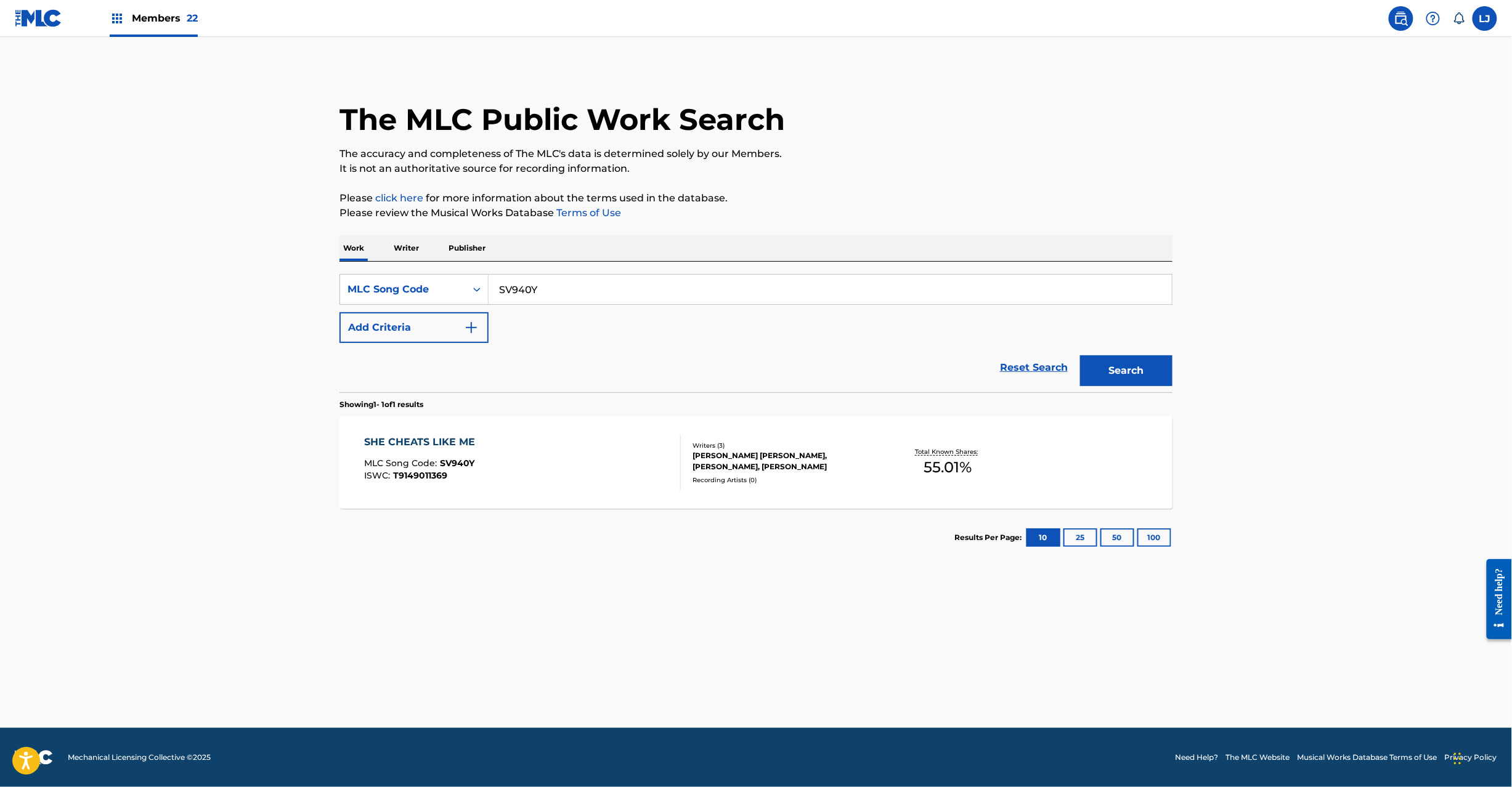
click at [552, 286] on input "SV940Y" at bounding box center [830, 289] width 683 height 29
paste input "Z0988X"
type input "Z0988X"
click at [1122, 371] on button "Search" at bounding box center [1126, 371] width 93 height 31
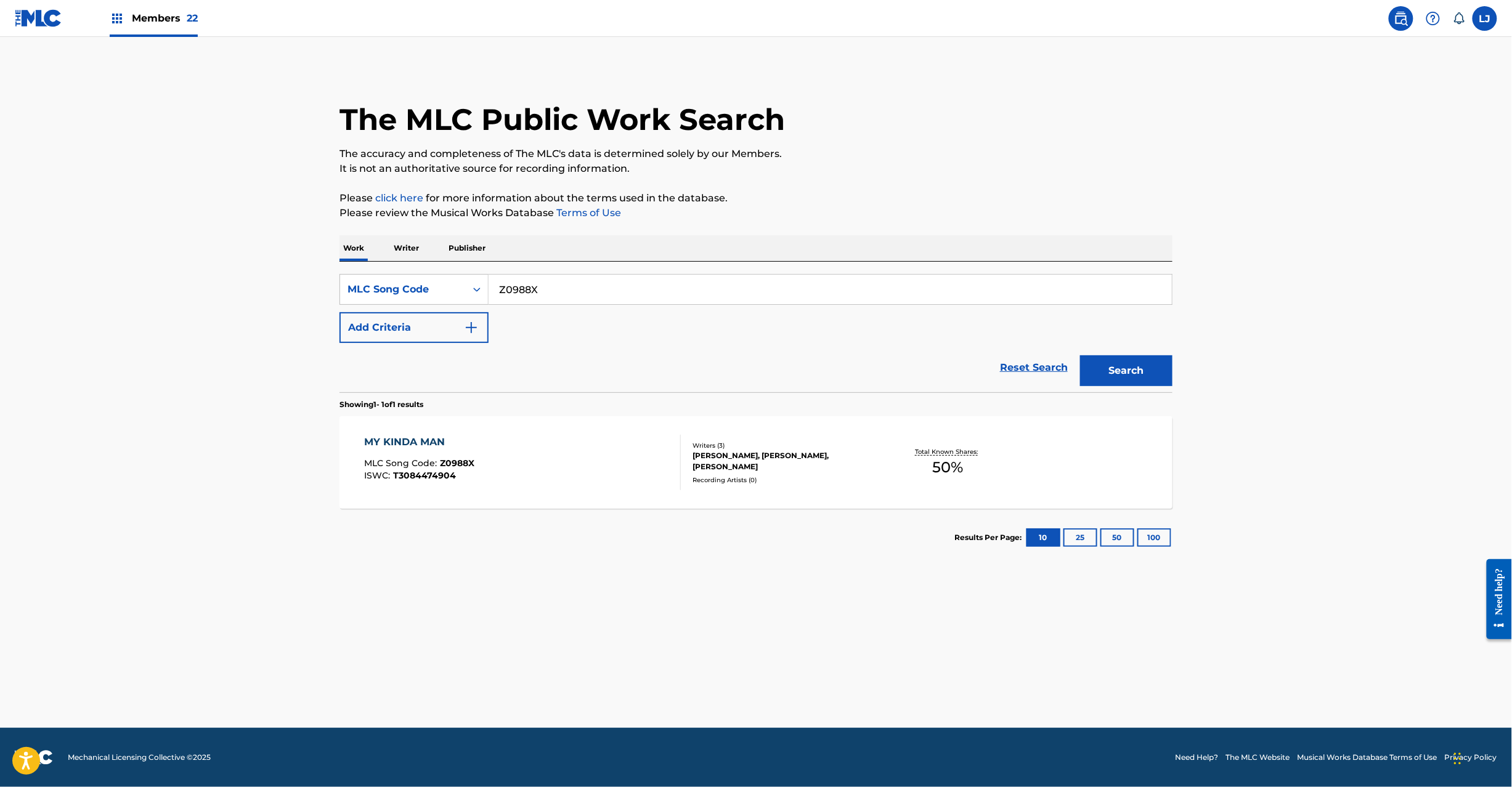
click at [614, 466] on div "MY KINDA MAN MLC Song Code : Z0988X ISWC : T3084474904" at bounding box center [523, 462] width 317 height 56
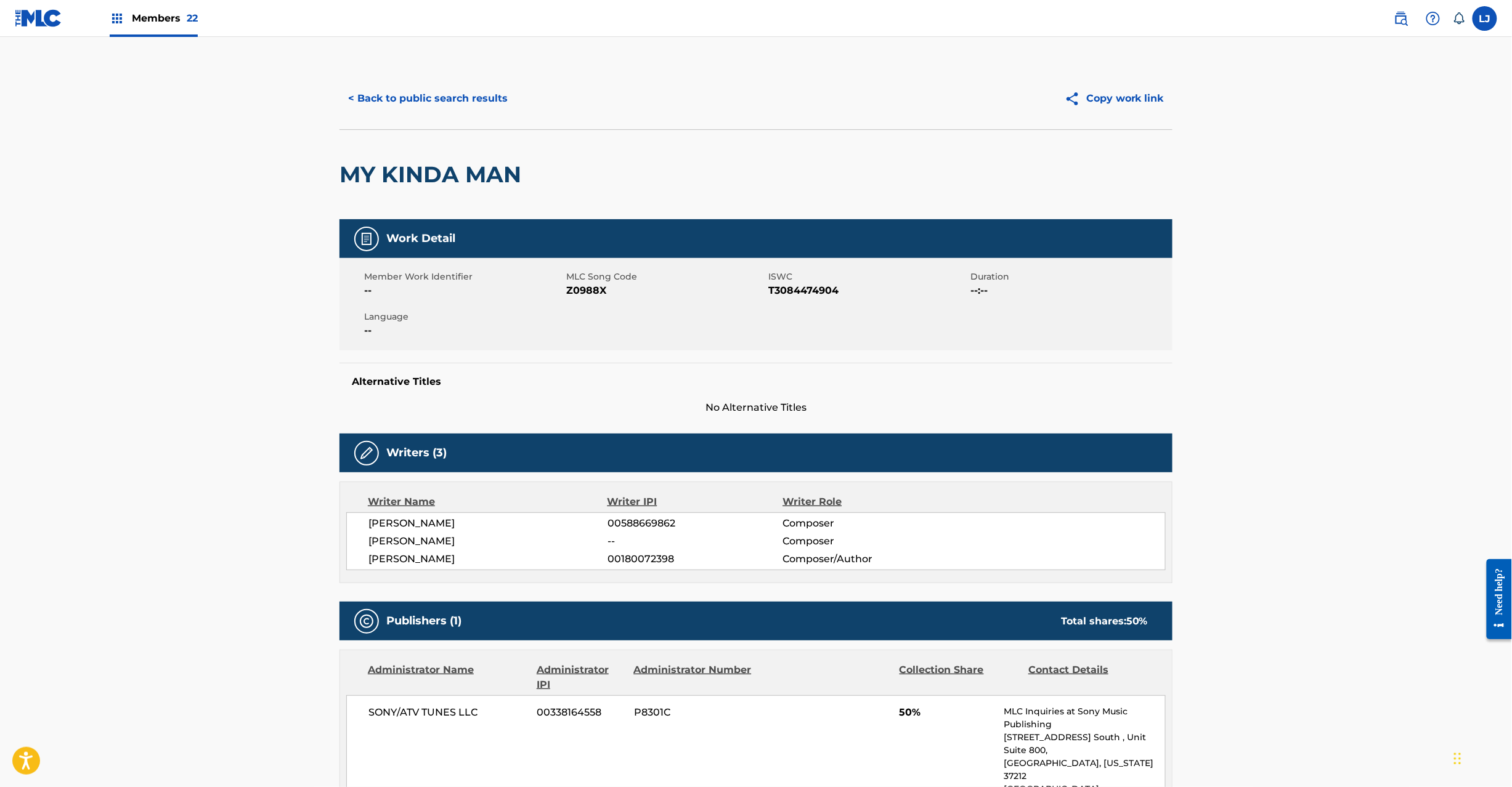
click at [58, 24] on img at bounding box center [38, 18] width 47 height 18
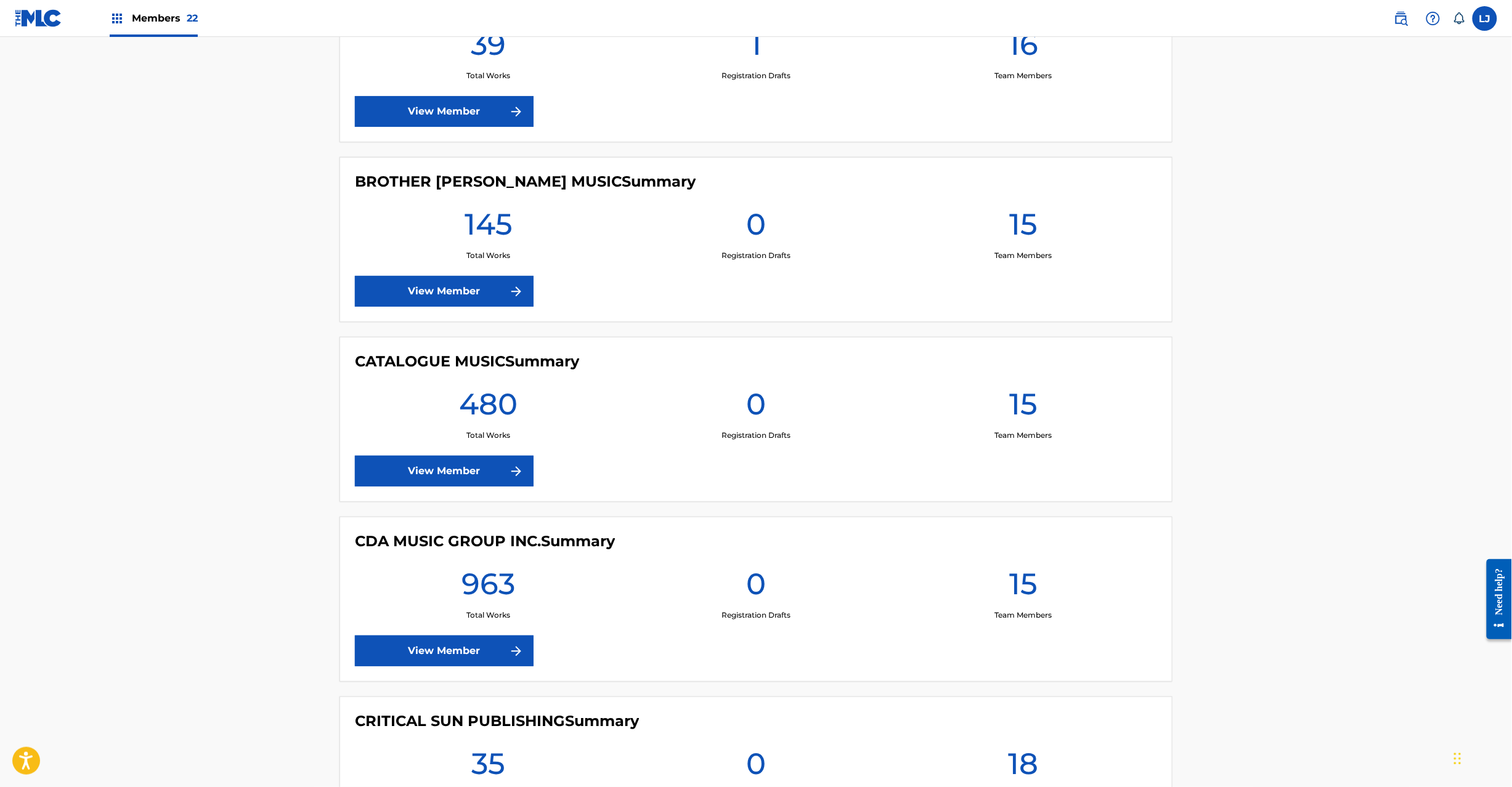
scroll to position [1971, 0]
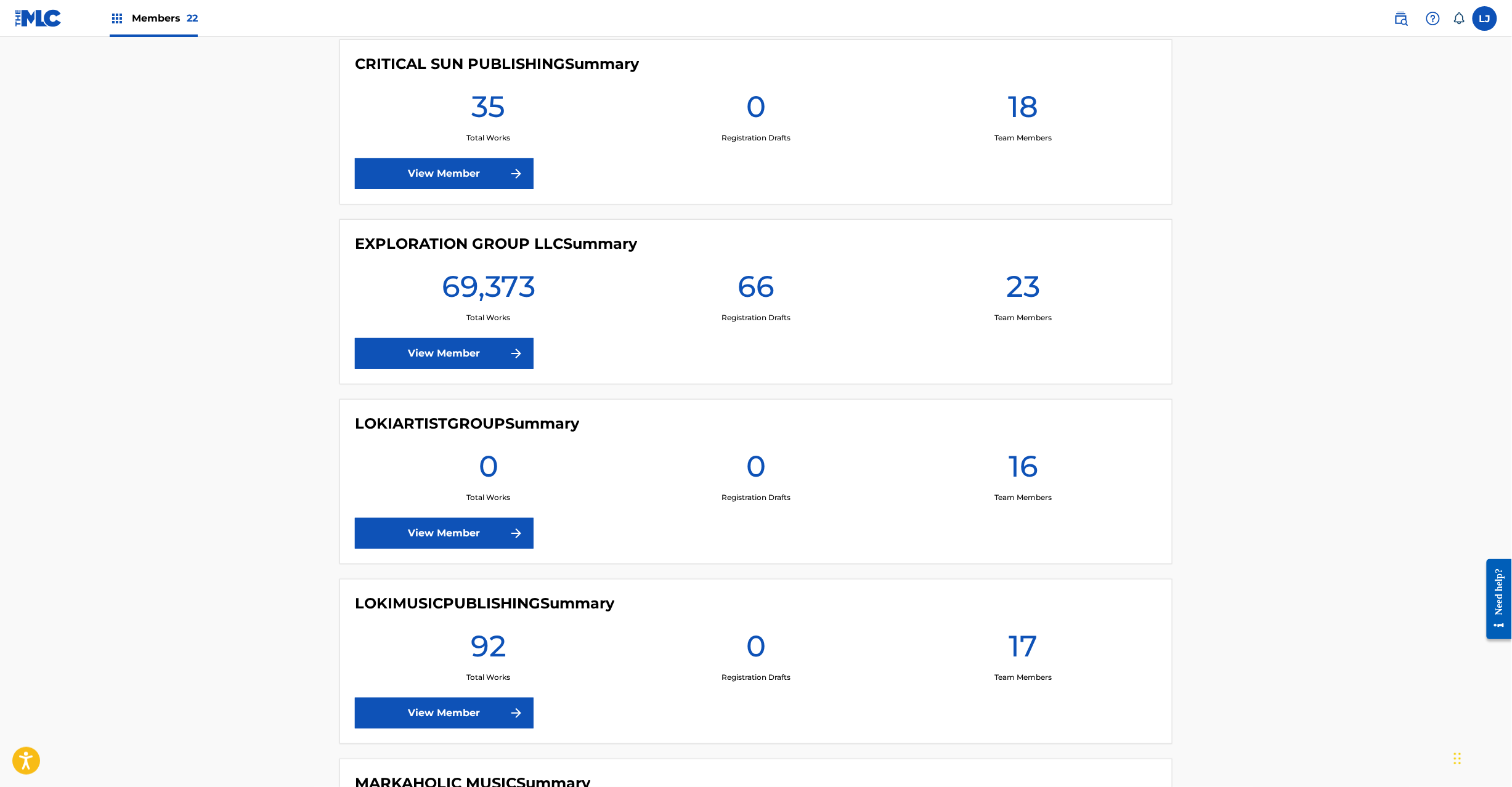
click at [447, 375] on div "EXPLORATION GROUP LLC Summary 69,373 Total Works 66 Registration Drafts 23 Team…" at bounding box center [755, 302] width 833 height 165
click at [447, 365] on link "View Member" at bounding box center [444, 353] width 179 height 31
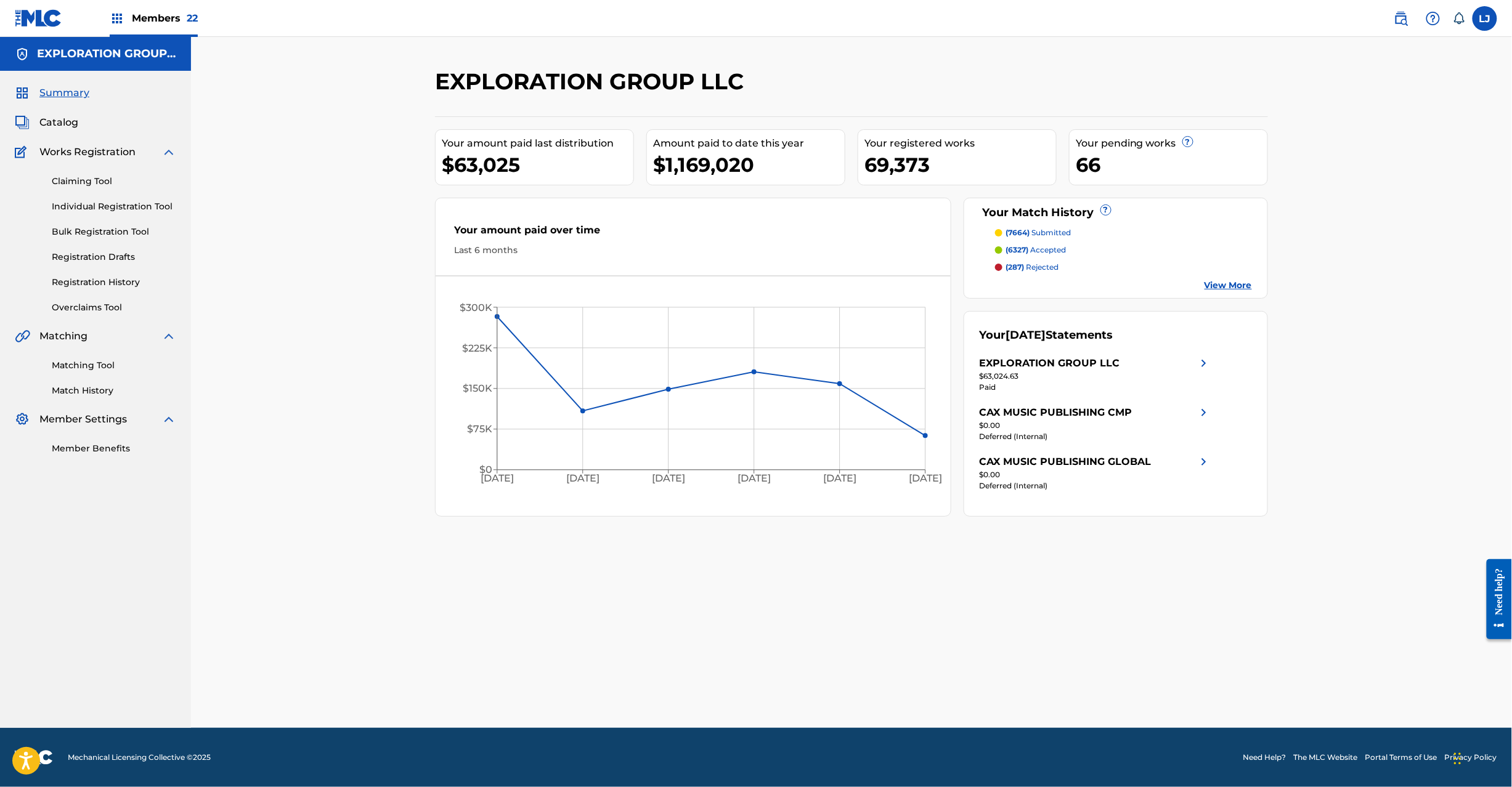
click at [77, 210] on link "Individual Registration Tool" at bounding box center [114, 206] width 125 height 13
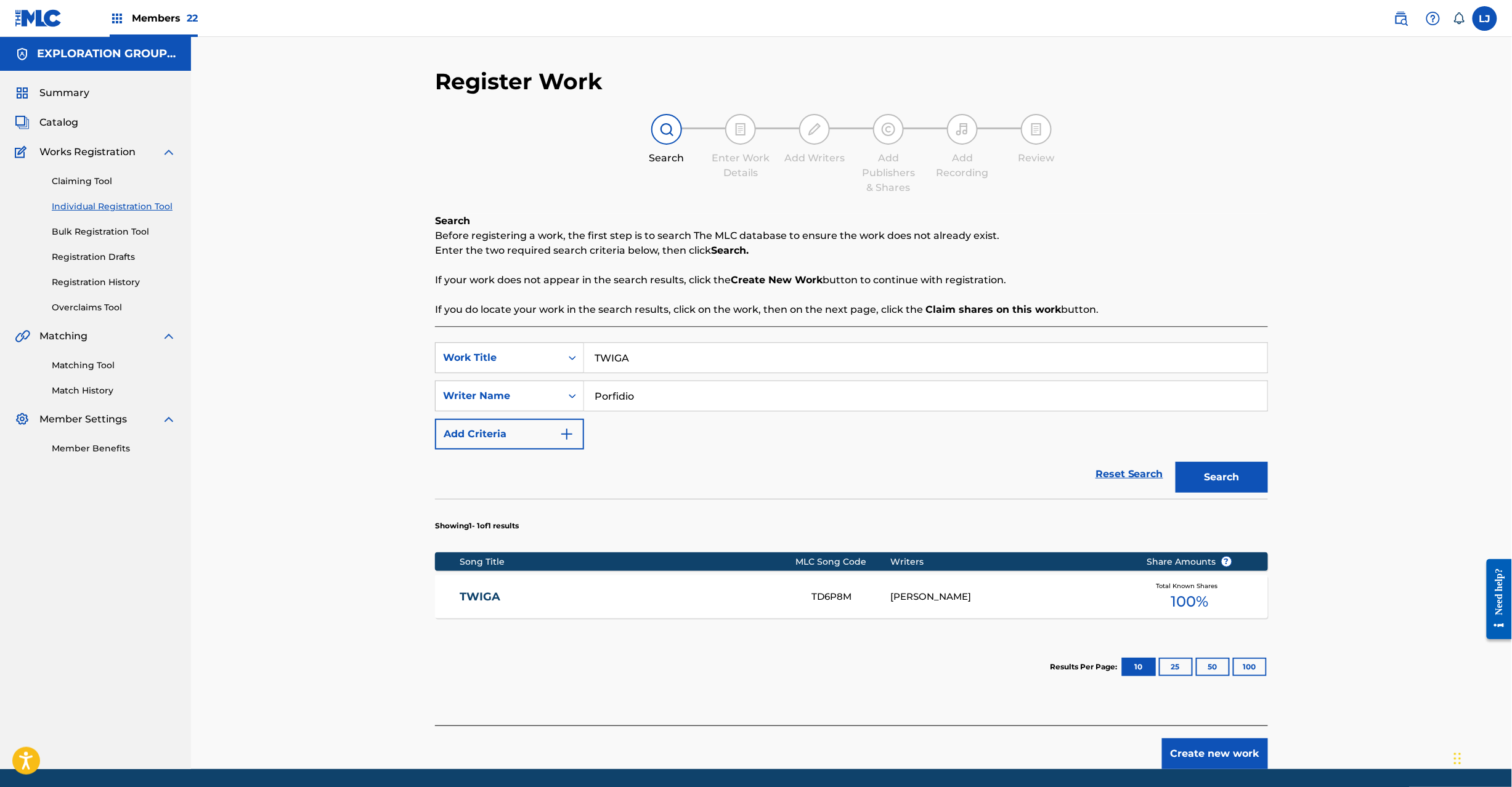
click at [674, 362] on input "TWIGA" at bounding box center [925, 358] width 683 height 29
paste input "Booty To The Bank [PERSON_NAME]"
click at [718, 370] on input "Booty To The Bank [PERSON_NAME]" at bounding box center [925, 358] width 683 height 29
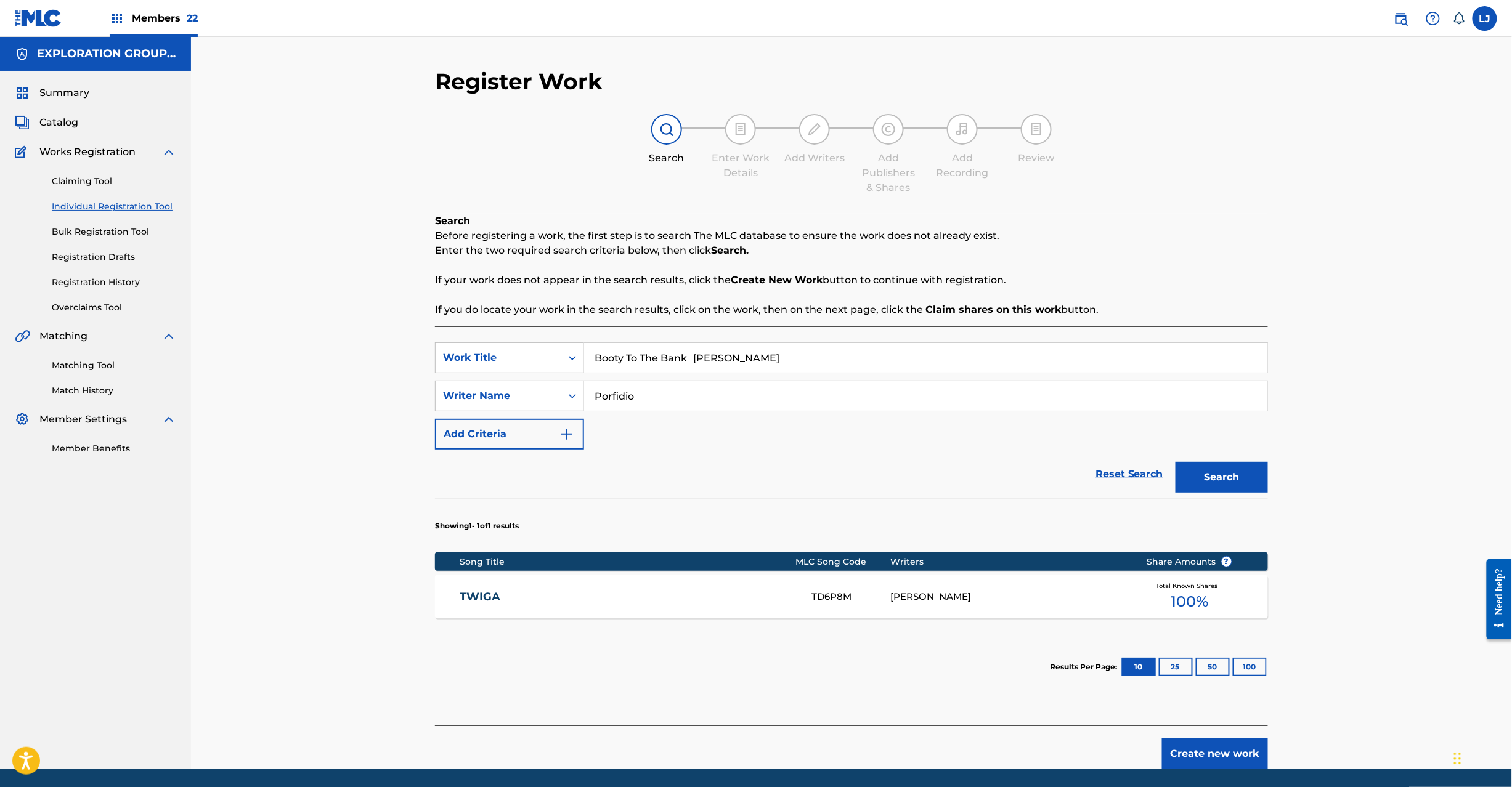
click at [718, 370] on input "Booty To The Bank [PERSON_NAME]" at bounding box center [925, 358] width 683 height 29
type input "Booty To The Bank"
click at [678, 392] on input "Porfidio" at bounding box center [925, 396] width 683 height 29
paste input "[PERSON_NAME]"
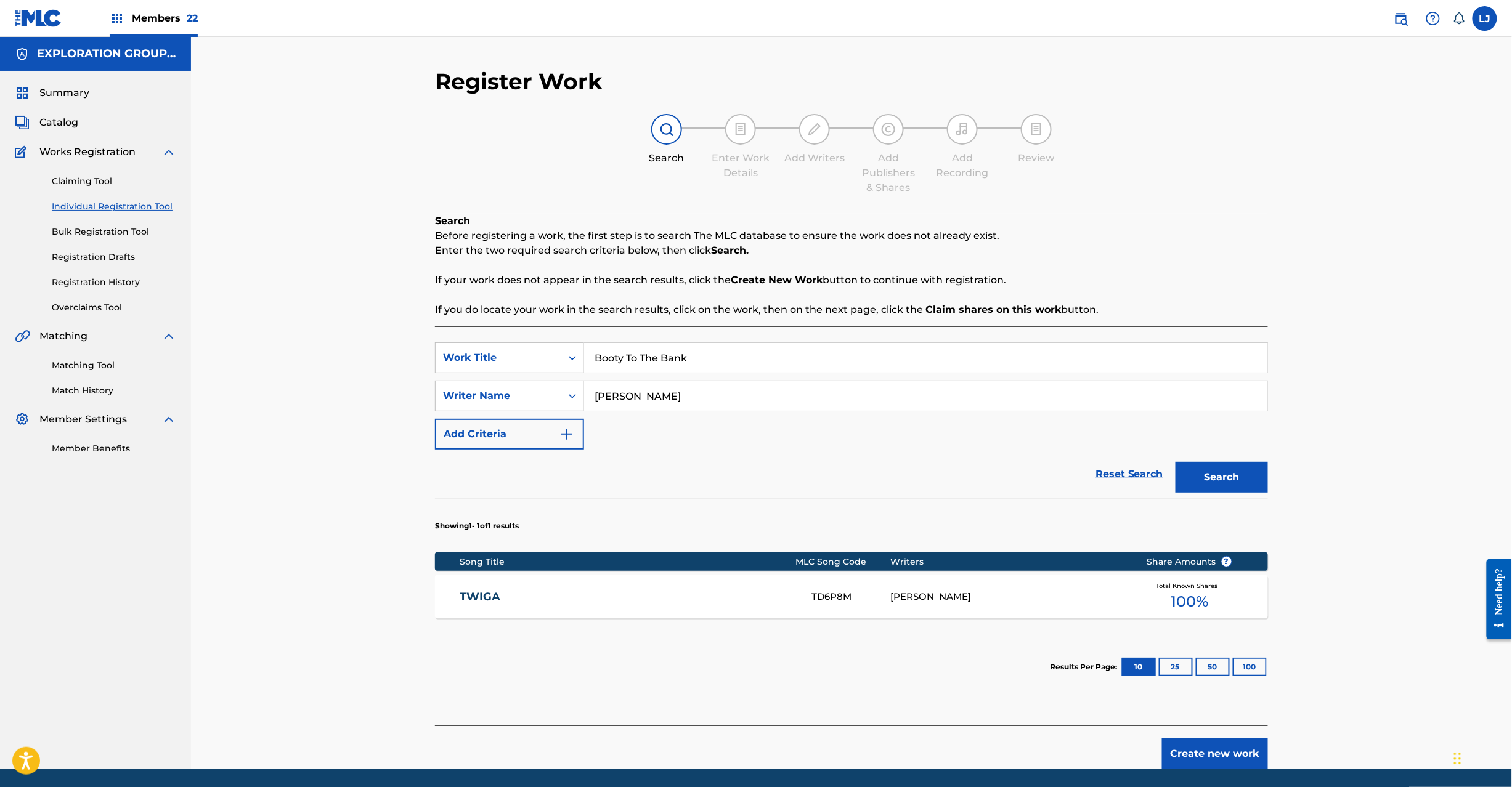
type input "[PERSON_NAME]"
click at [1187, 475] on button "Search" at bounding box center [1221, 477] width 93 height 31
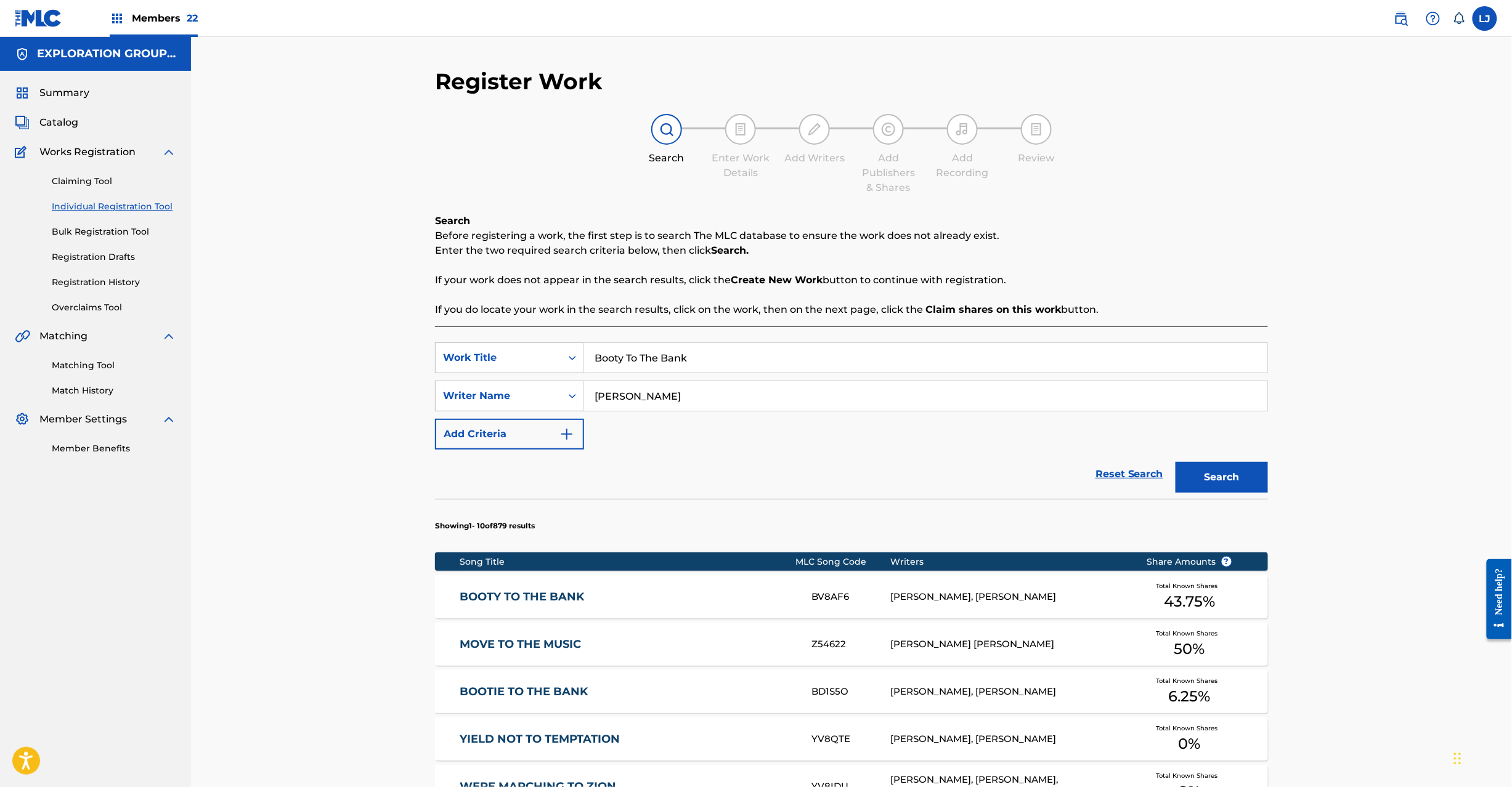
click at [880, 596] on div "BV8AF6" at bounding box center [851, 597] width 79 height 14
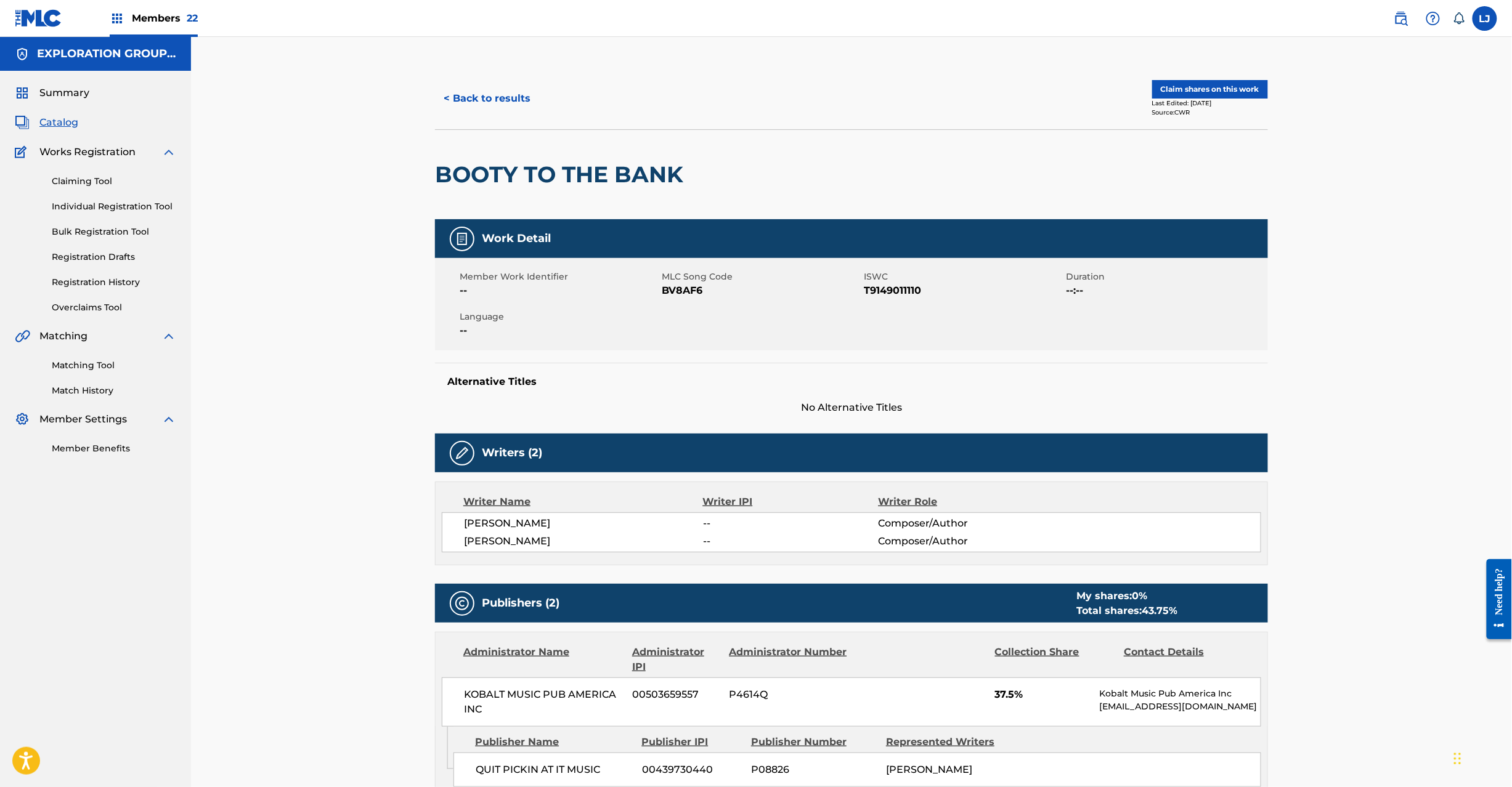
click at [1219, 94] on button "Claim shares on this work" at bounding box center [1210, 89] width 116 height 19
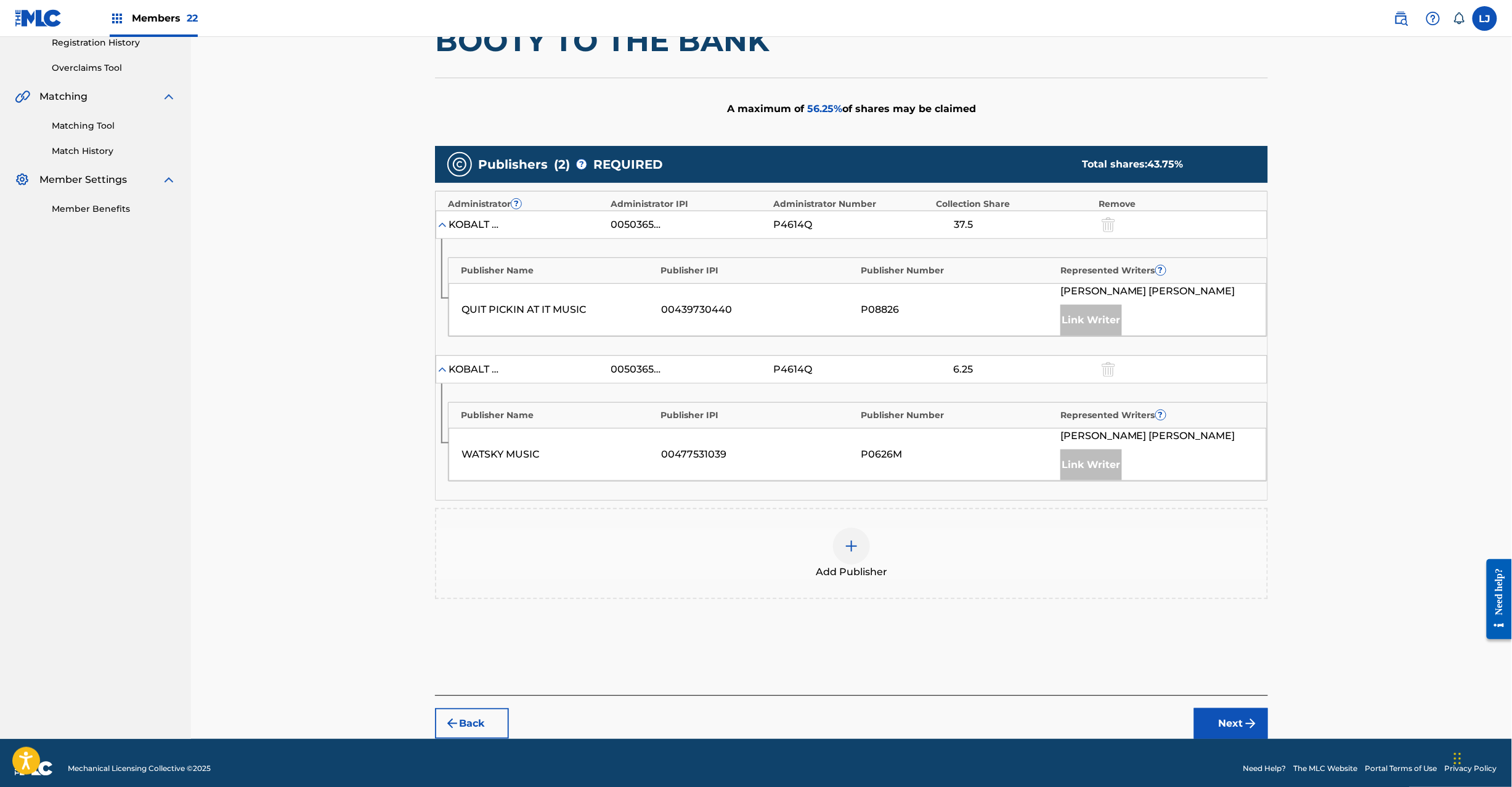
scroll to position [252, 0]
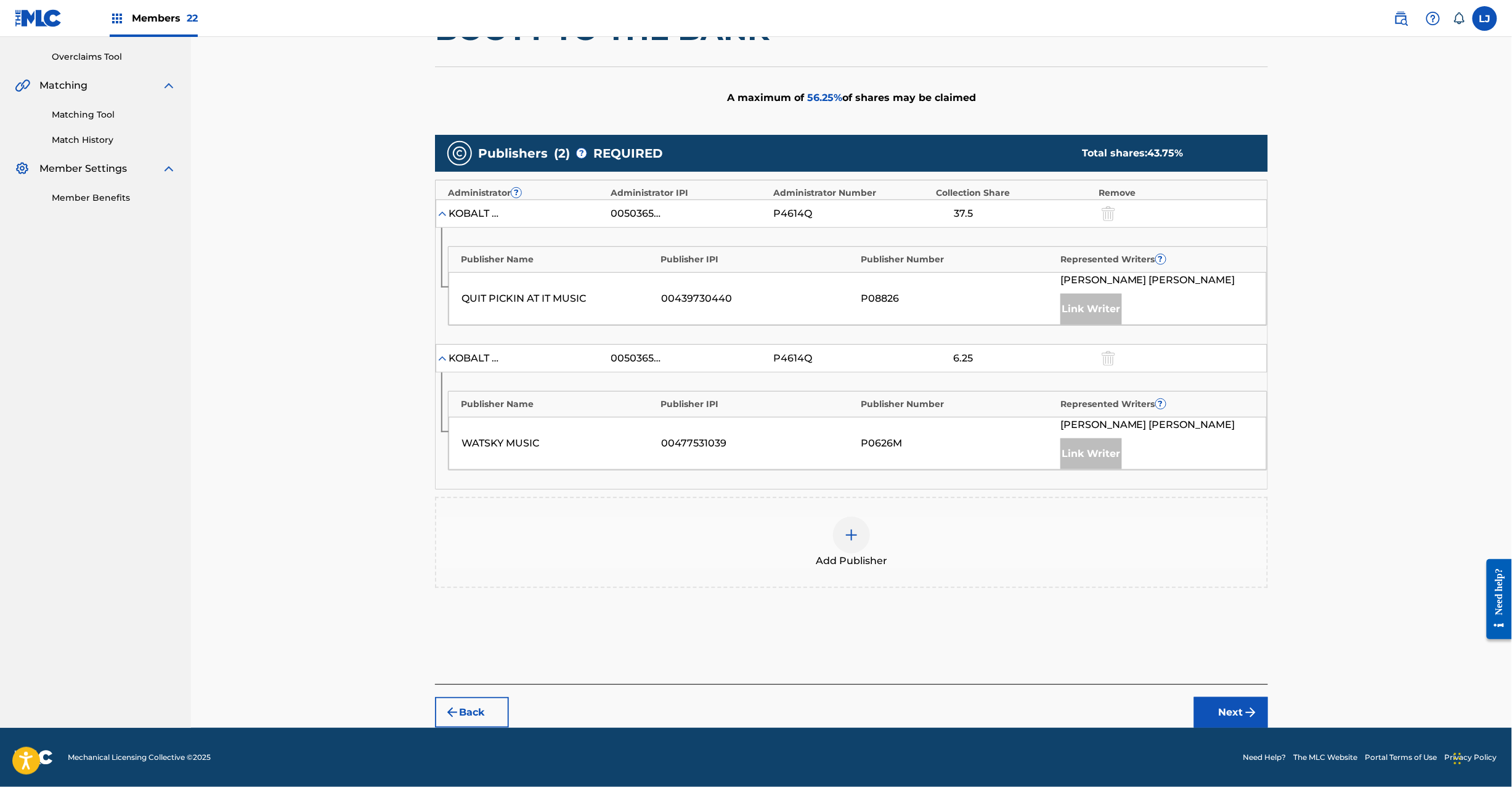
click at [855, 536] on img at bounding box center [851, 535] width 15 height 15
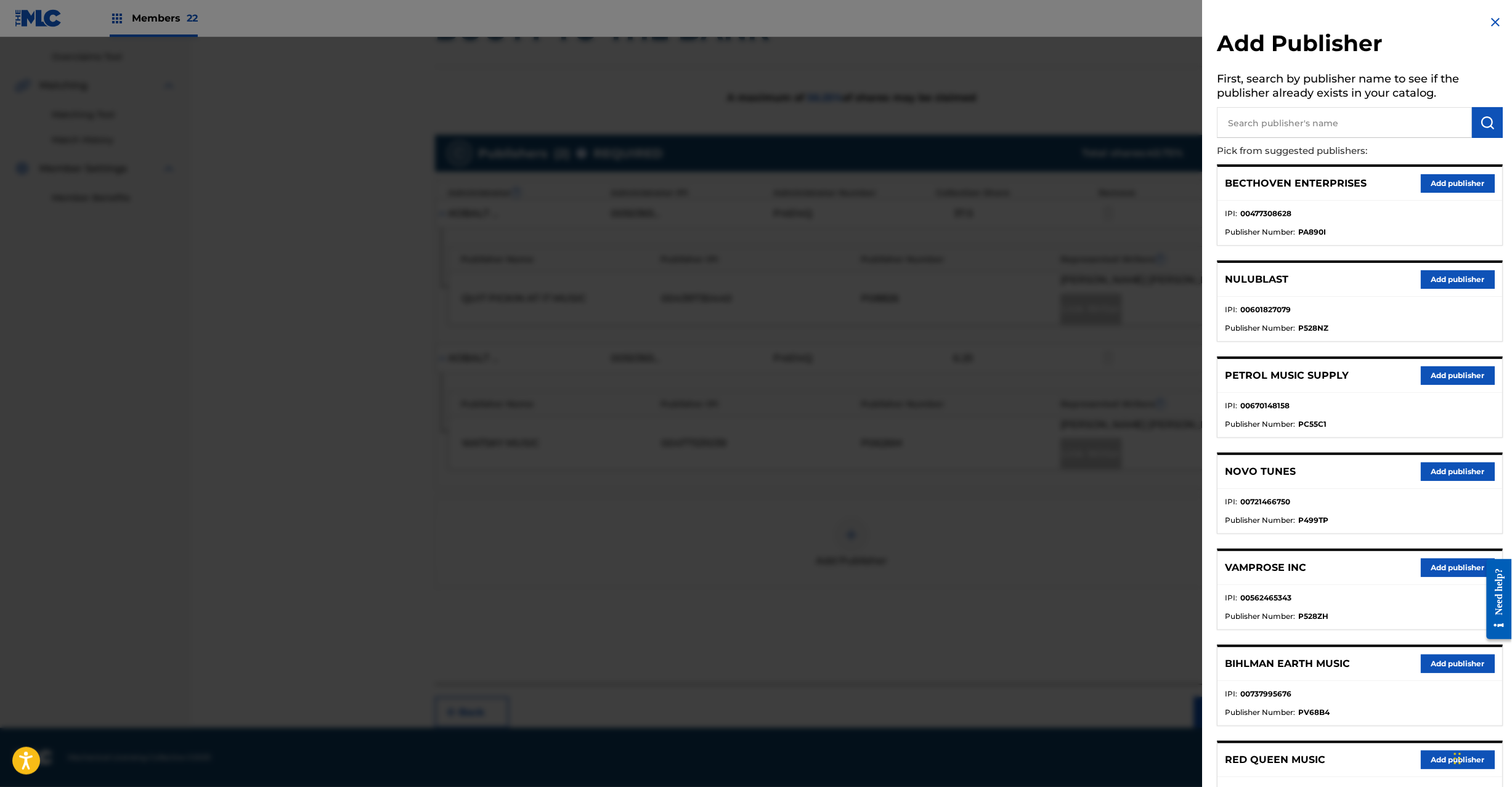
click at [1323, 111] on input "text" at bounding box center [1345, 123] width 255 height 31
paste input "[PERSON_NAME] Music"
type input "[PERSON_NAME] Music"
click at [1499, 128] on button "submit" at bounding box center [1488, 123] width 31 height 31
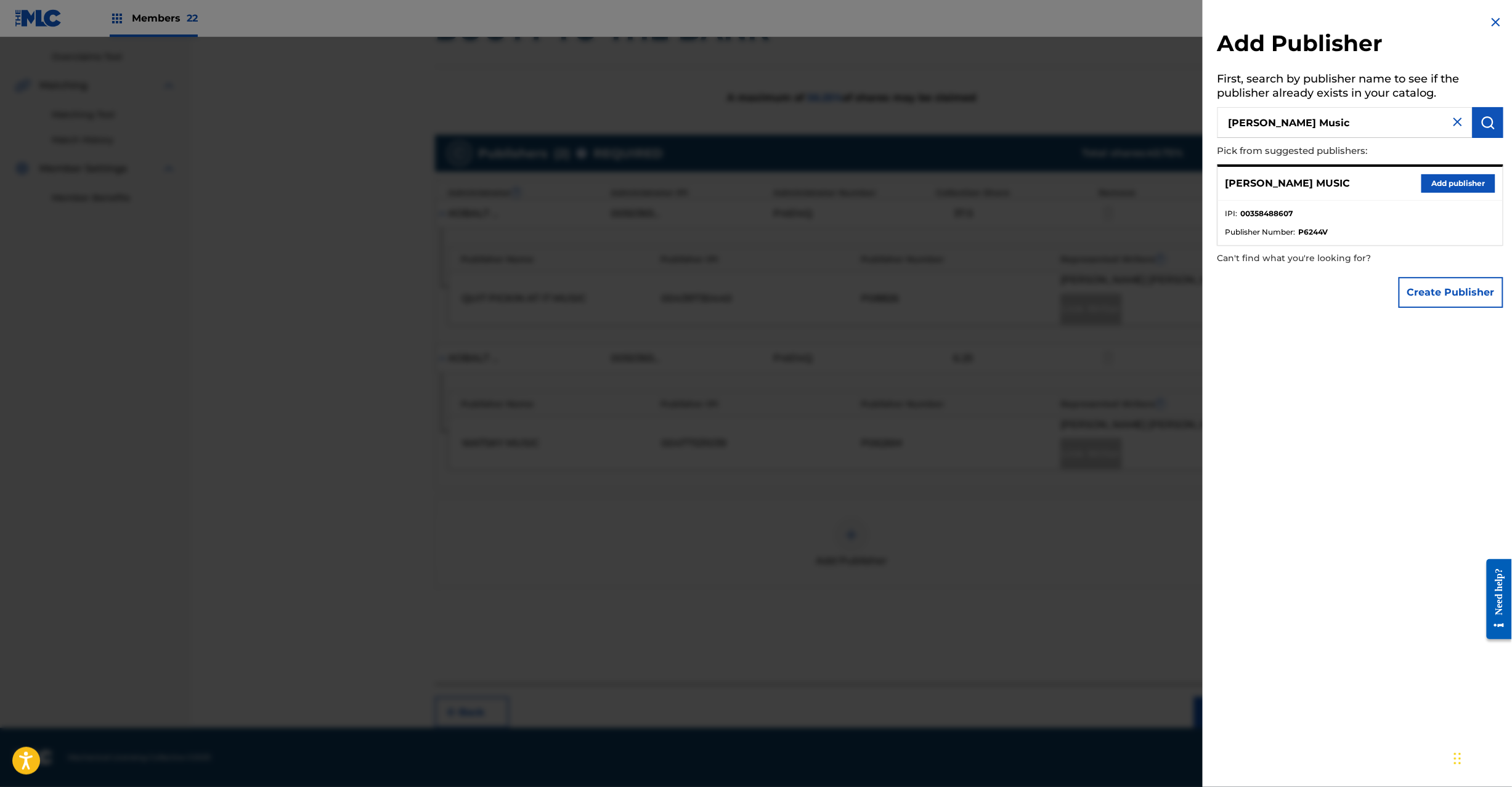
click at [1449, 180] on button "Add publisher" at bounding box center [1458, 183] width 74 height 19
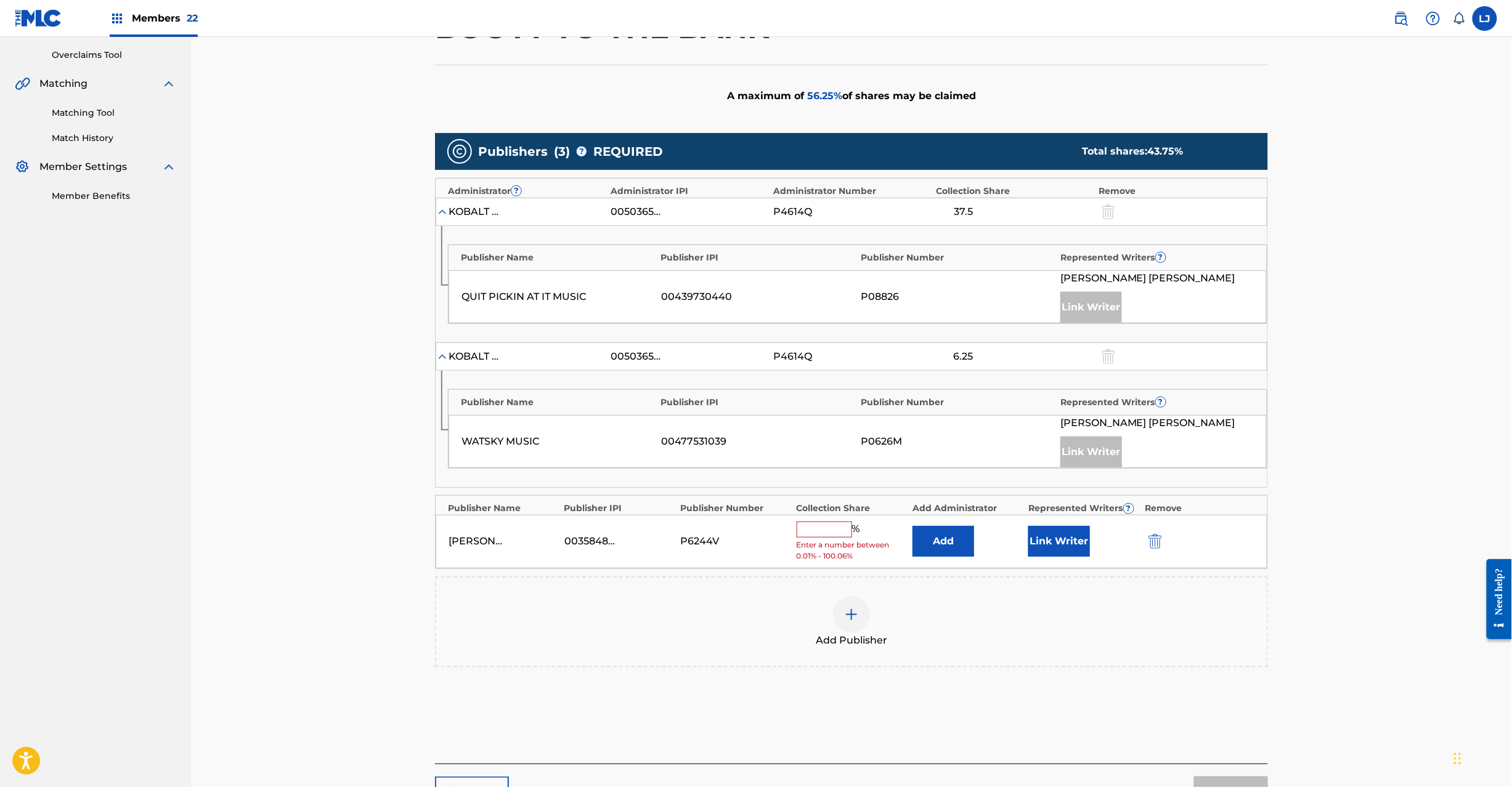
click at [941, 540] on button "Add" at bounding box center [943, 541] width 61 height 31
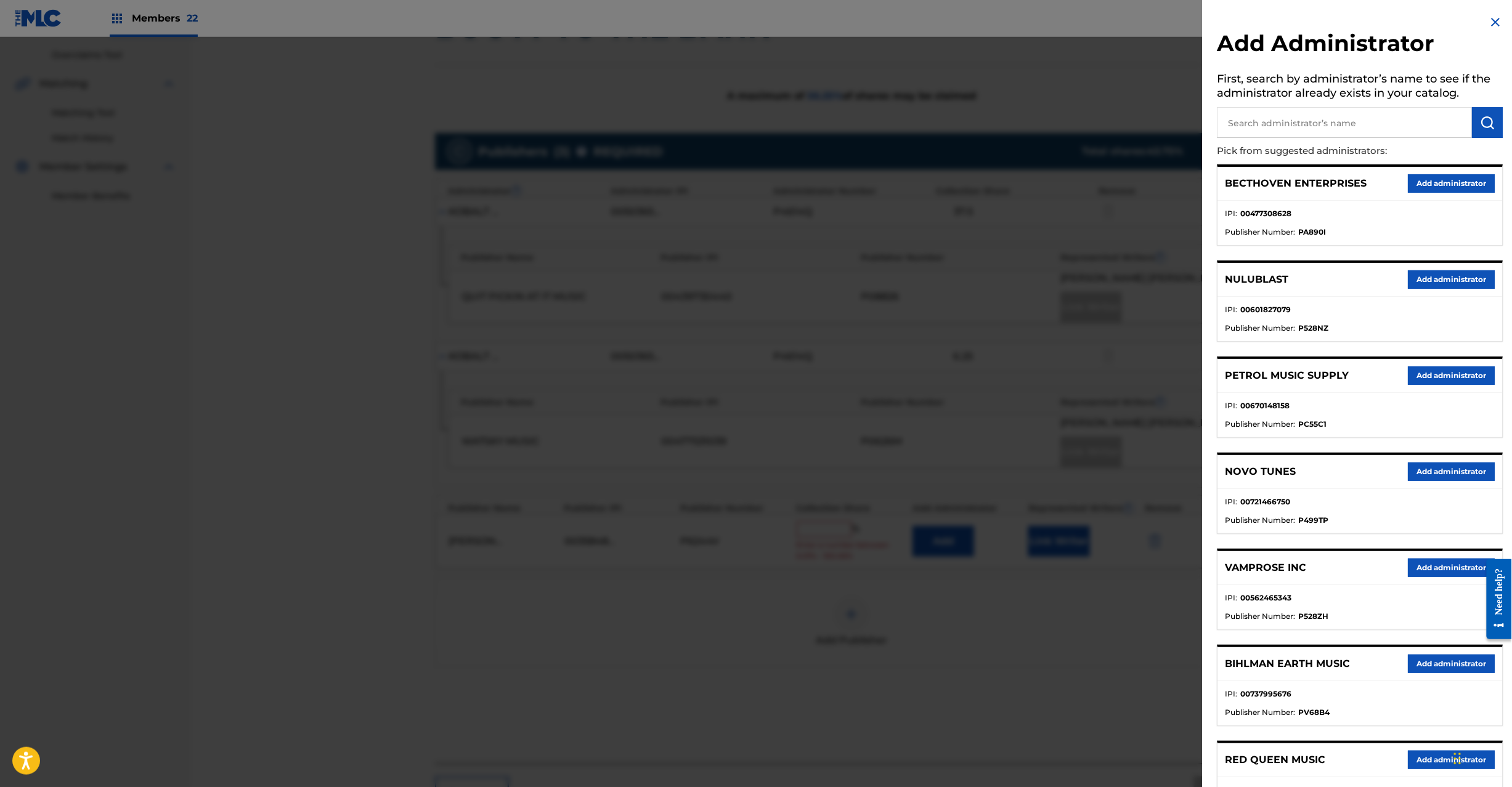
click at [1354, 111] on input "text" at bounding box center [1345, 123] width 255 height 31
paste input "Exploration Entertainment"
type input "Exploration Entertainment"
click at [1481, 117] on img "submit" at bounding box center [1488, 122] width 15 height 15
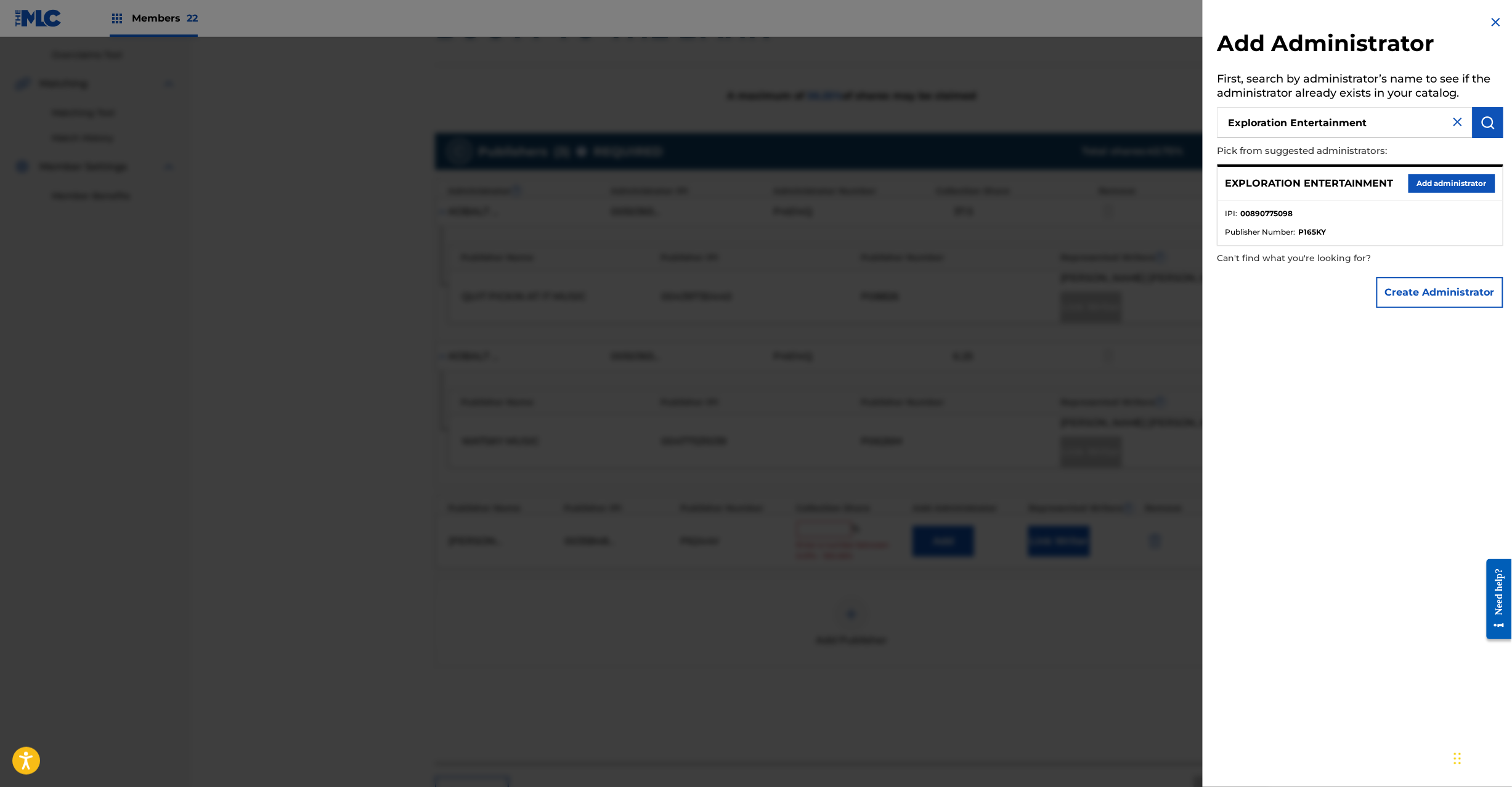
click at [1440, 175] on button "Add administrator" at bounding box center [1452, 183] width 87 height 19
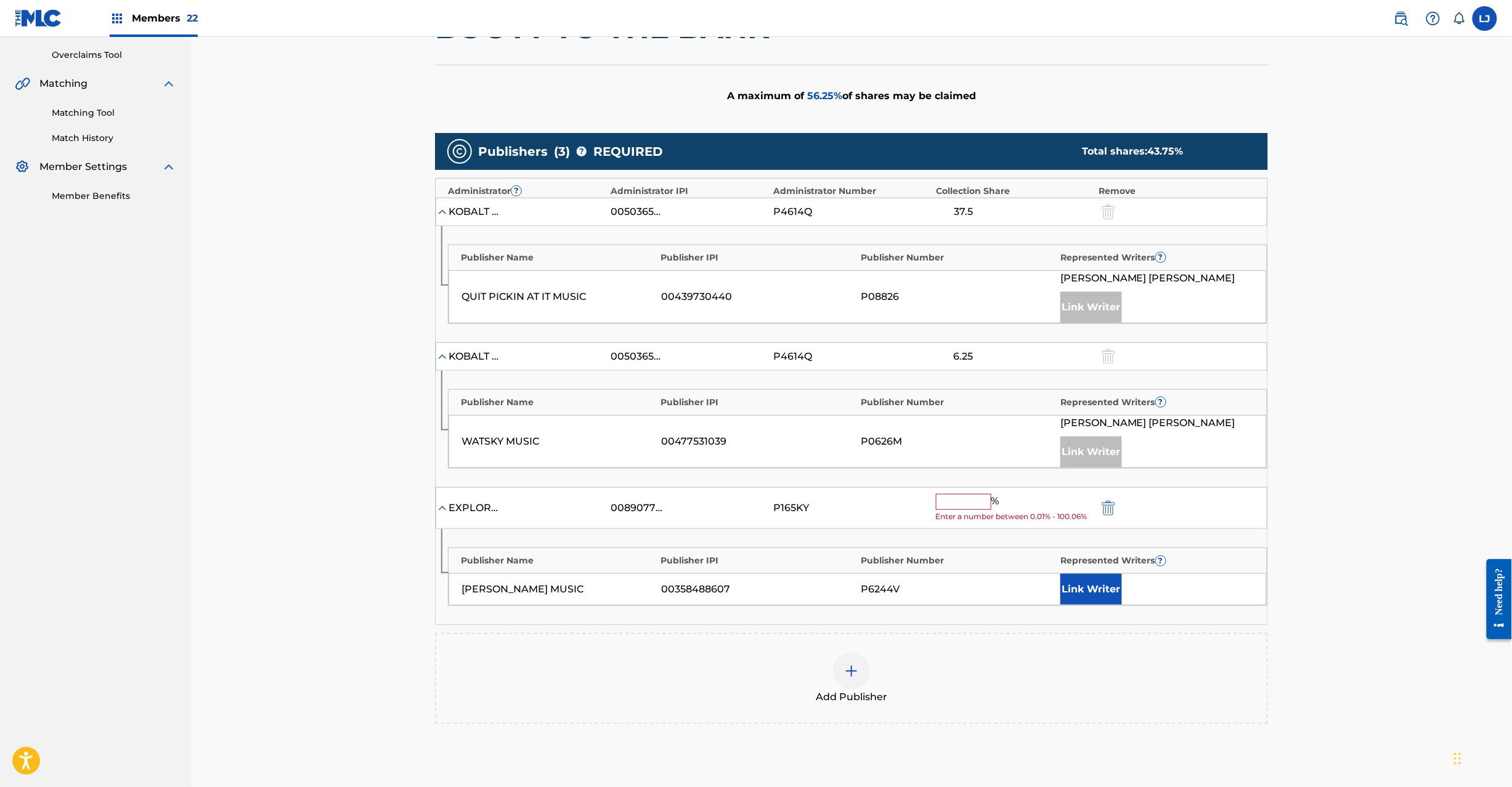
click at [959, 506] on input "text" at bounding box center [963, 501] width 56 height 16
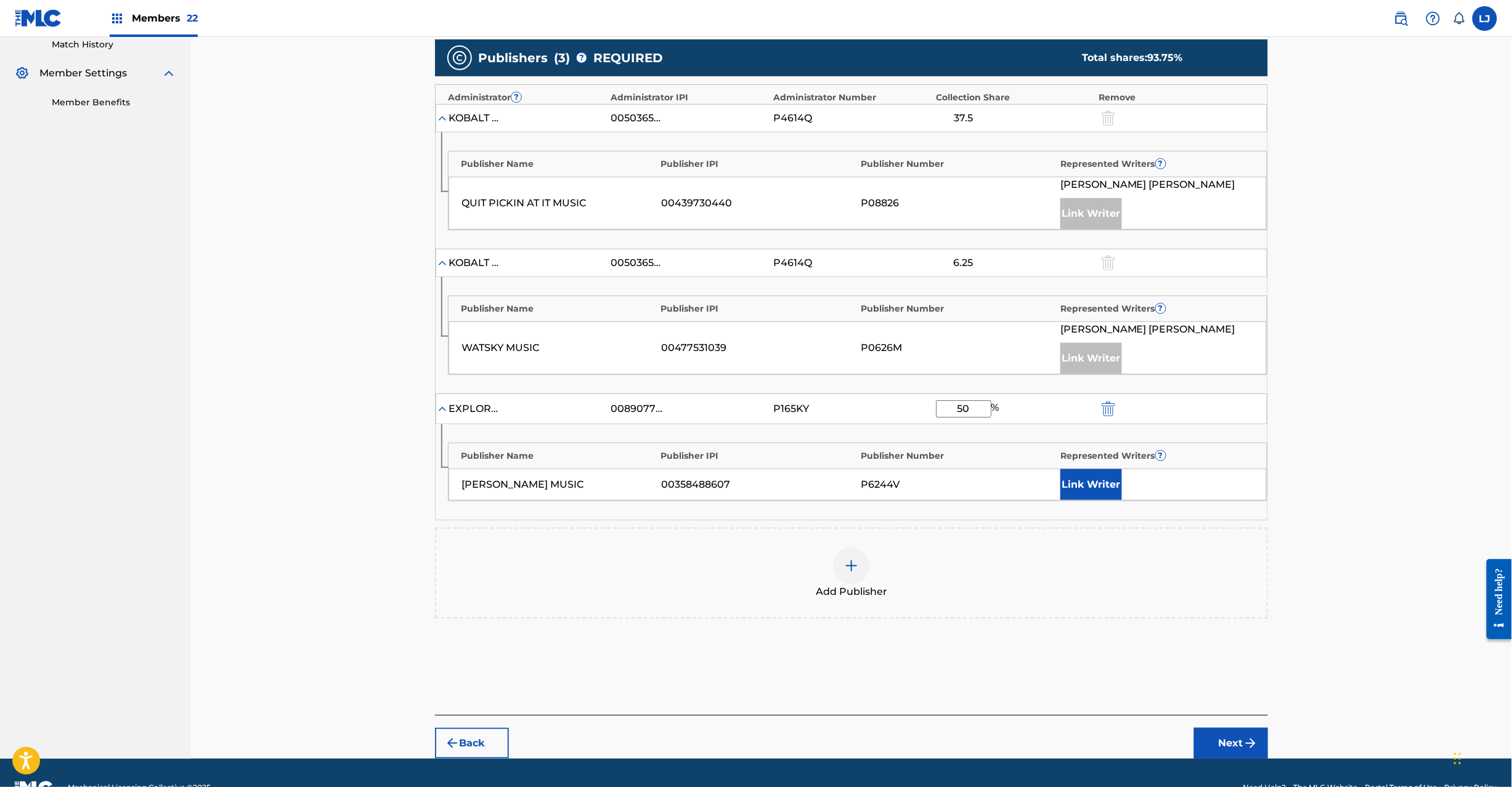
scroll to position [379, 0]
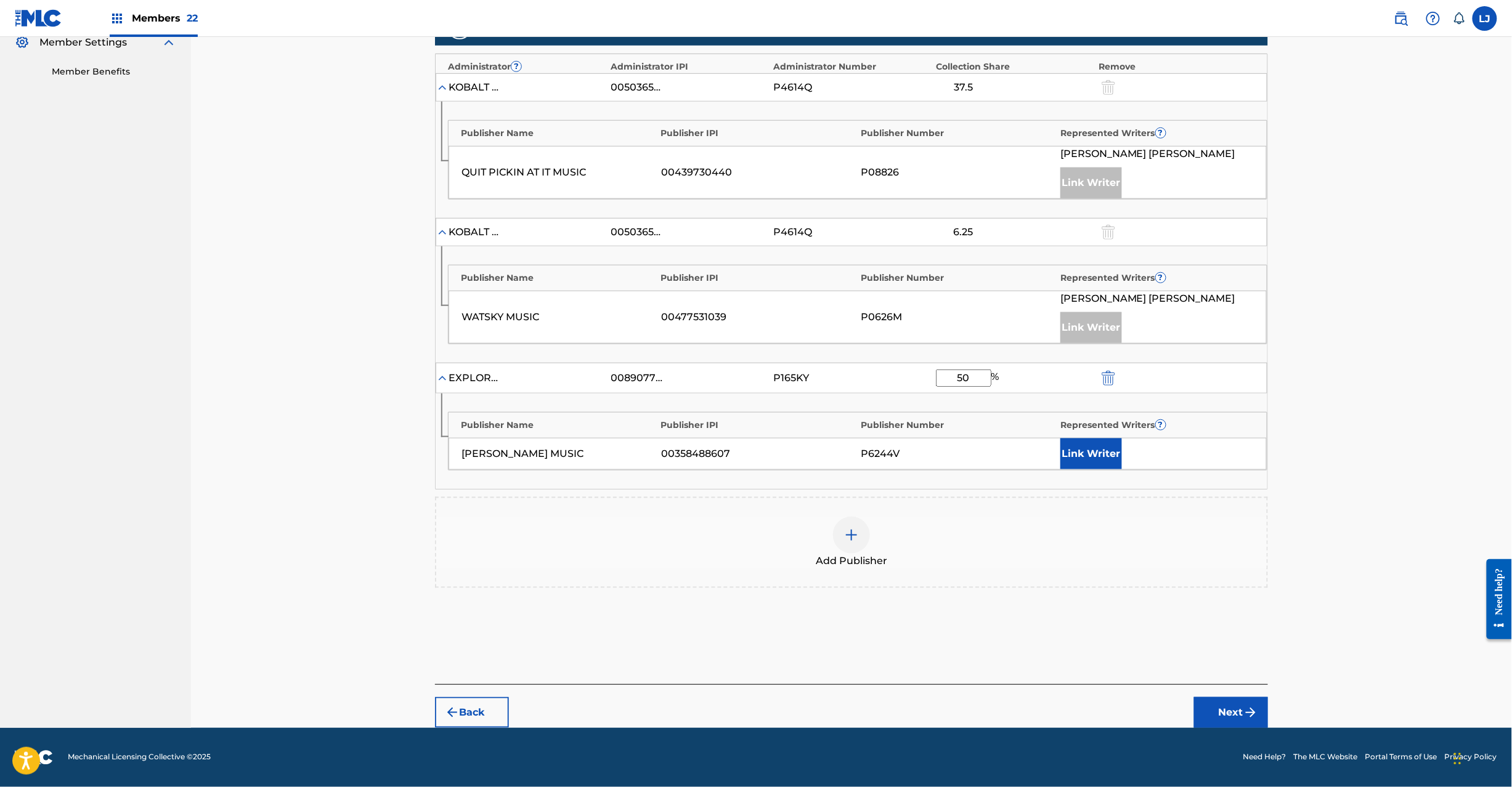
type input "50"
click at [1228, 715] on button "Next" at bounding box center [1231, 712] width 74 height 31
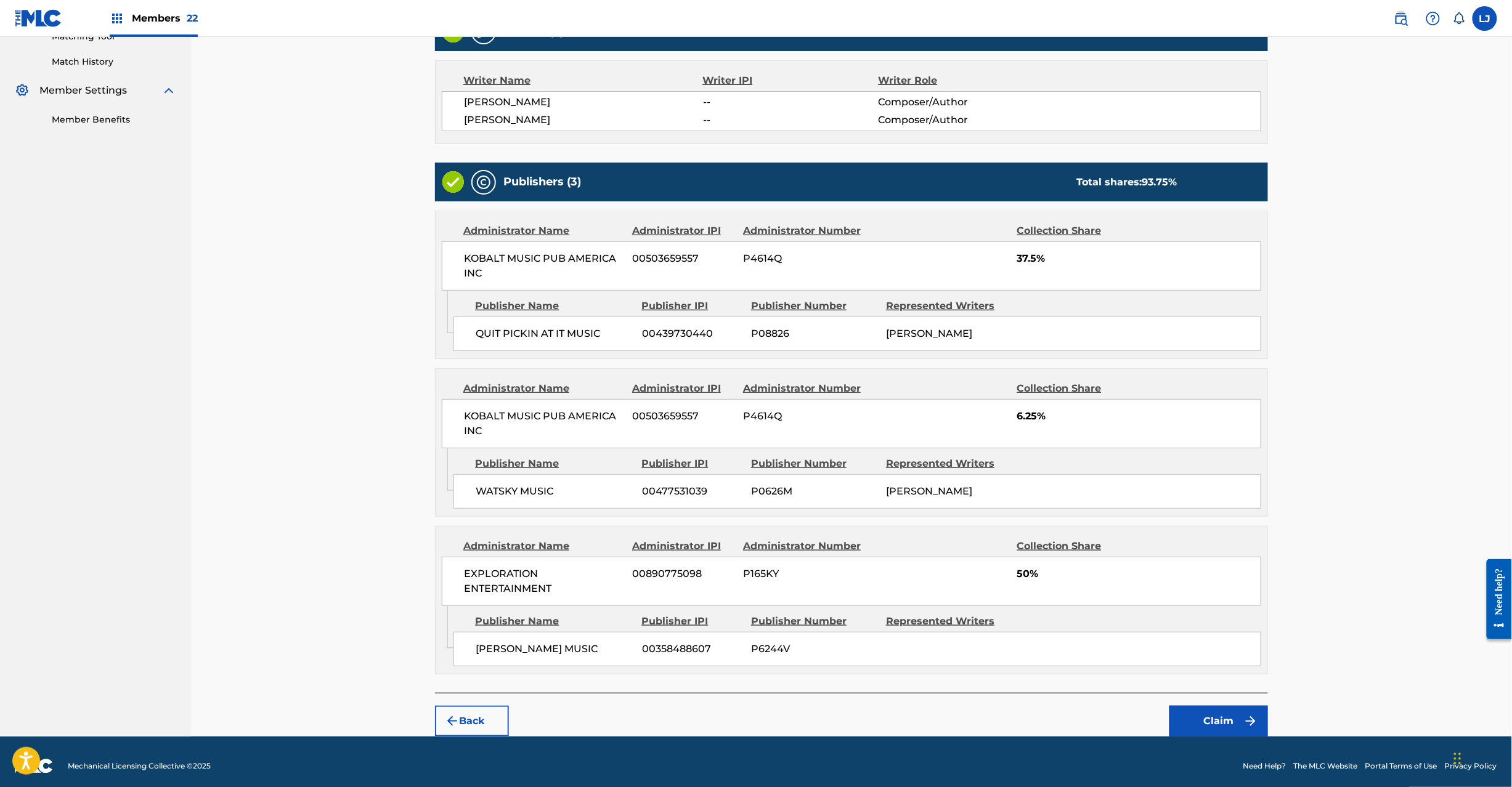
scroll to position [340, 0]
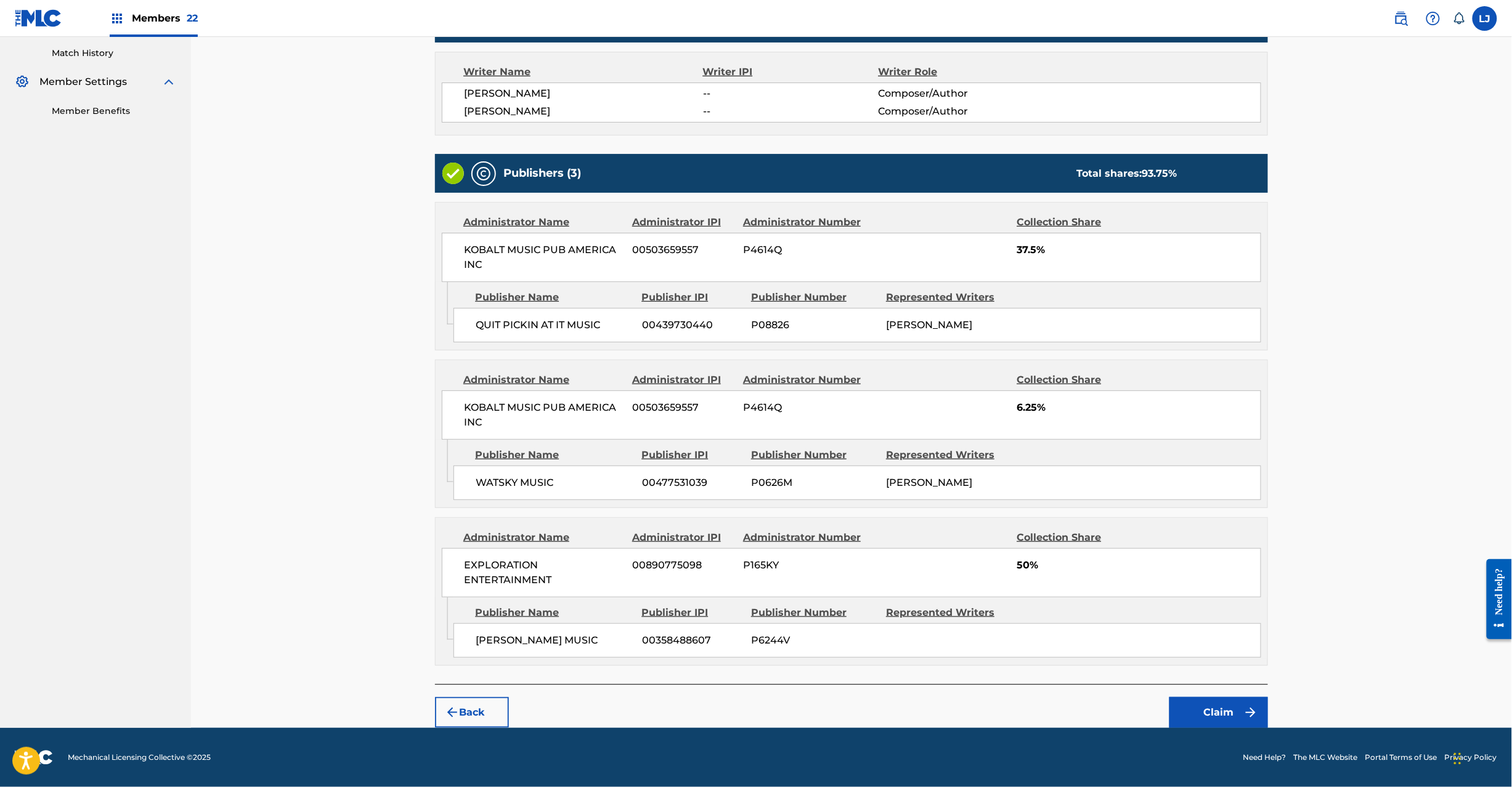
click at [1200, 717] on button "Claim" at bounding box center [1219, 712] width 98 height 31
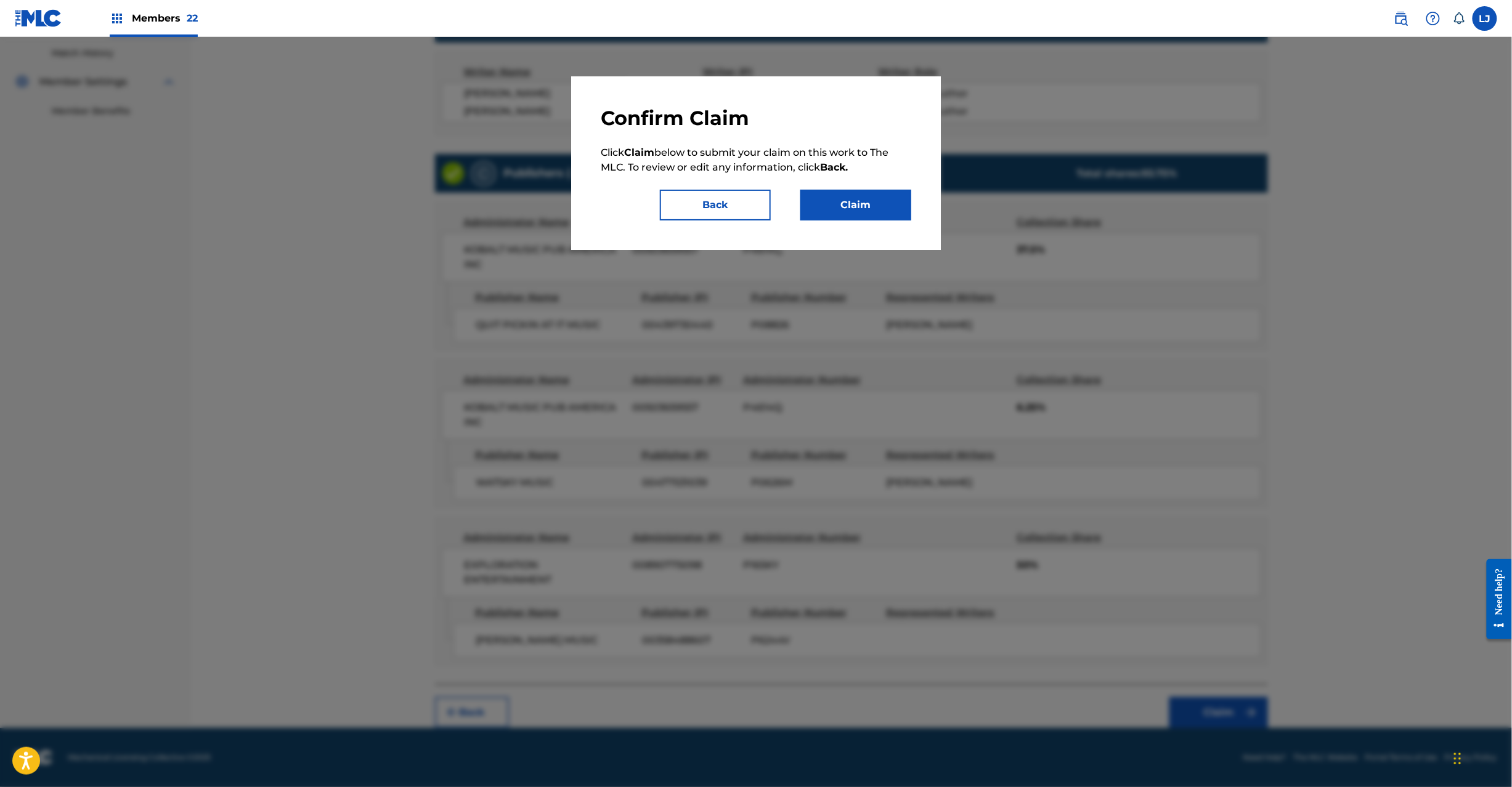
click at [841, 213] on button "Claim" at bounding box center [856, 205] width 111 height 31
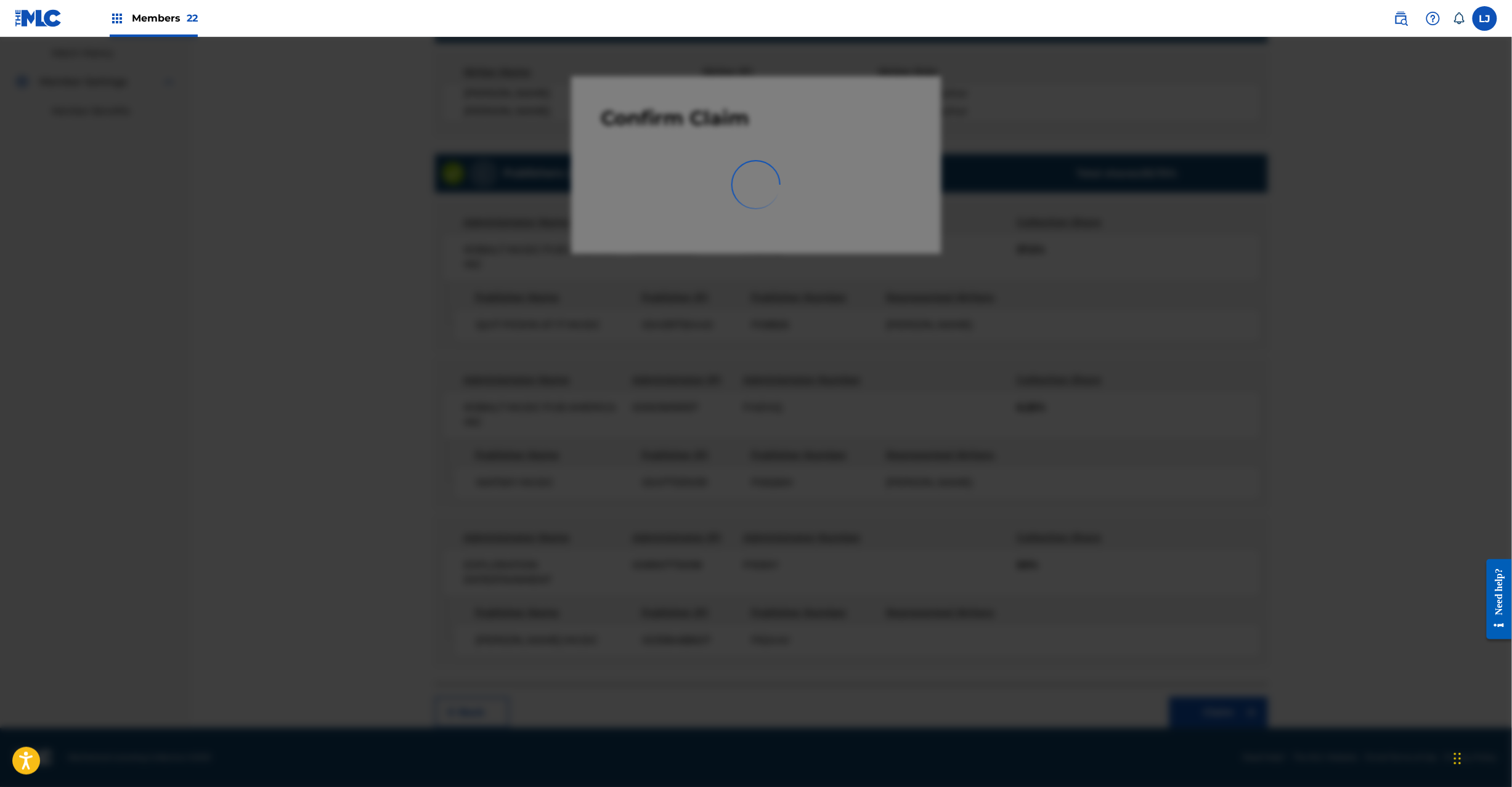
scroll to position [0, 0]
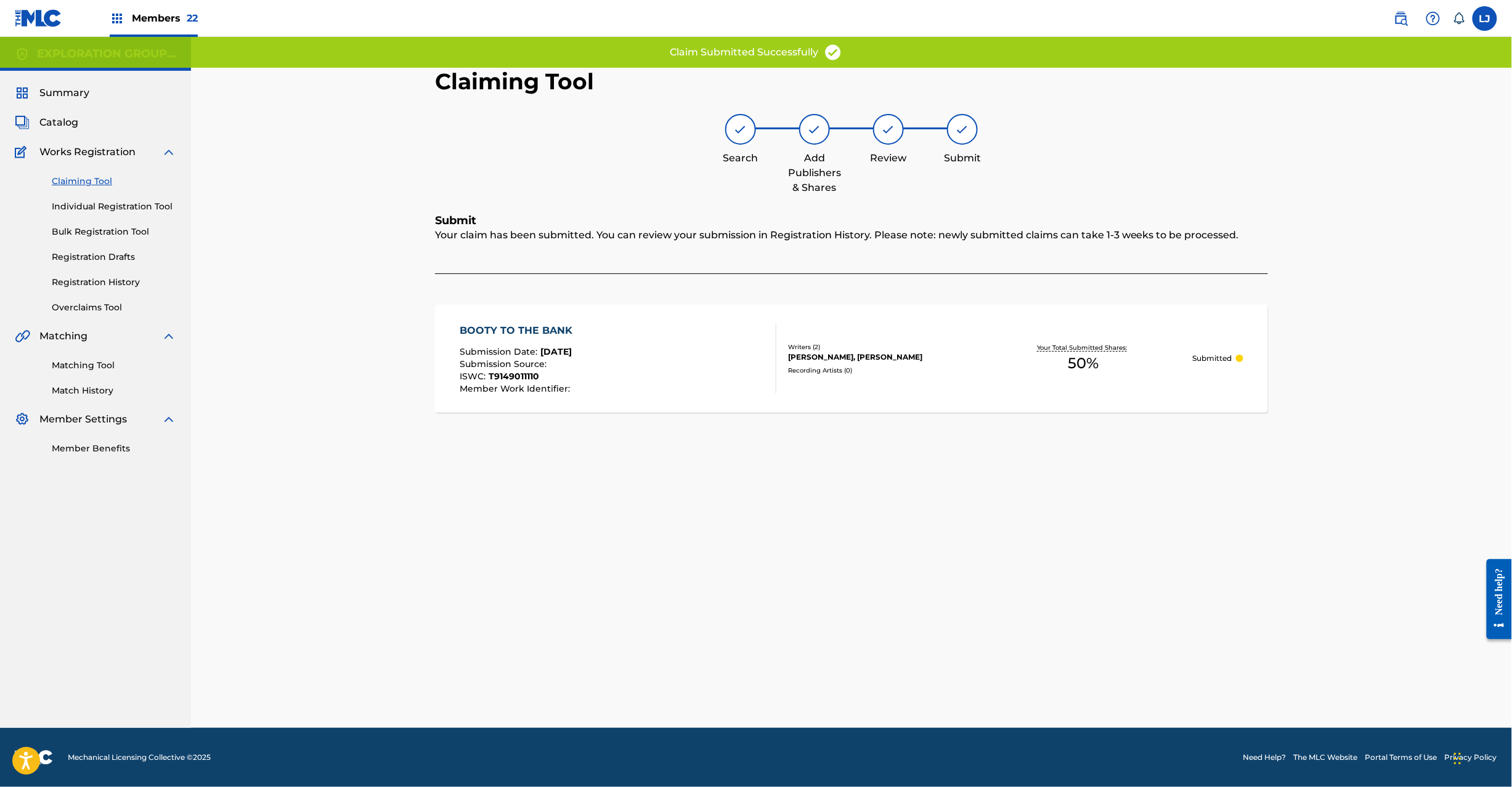
click at [626, 490] on div "Claiming Tool Search Add Publishers & Shares Review Submit Submit Your claim ha…" at bounding box center [851, 397] width 863 height 660
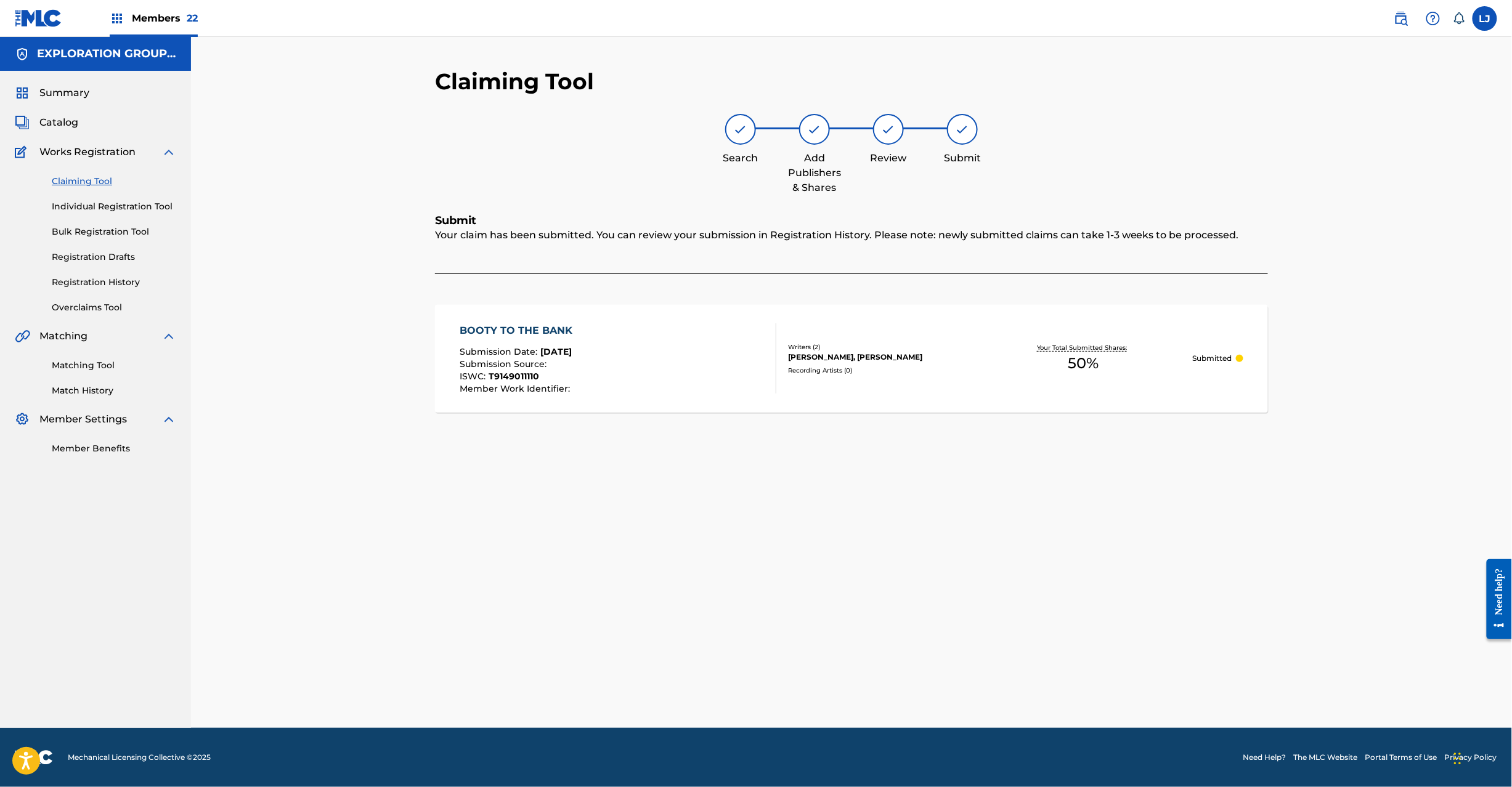
click at [615, 378] on div "BOOTY TO THE BANK Submission Date : [DATE] Submission Source : ISWC : T91490111…" at bounding box center [619, 358] width 317 height 70
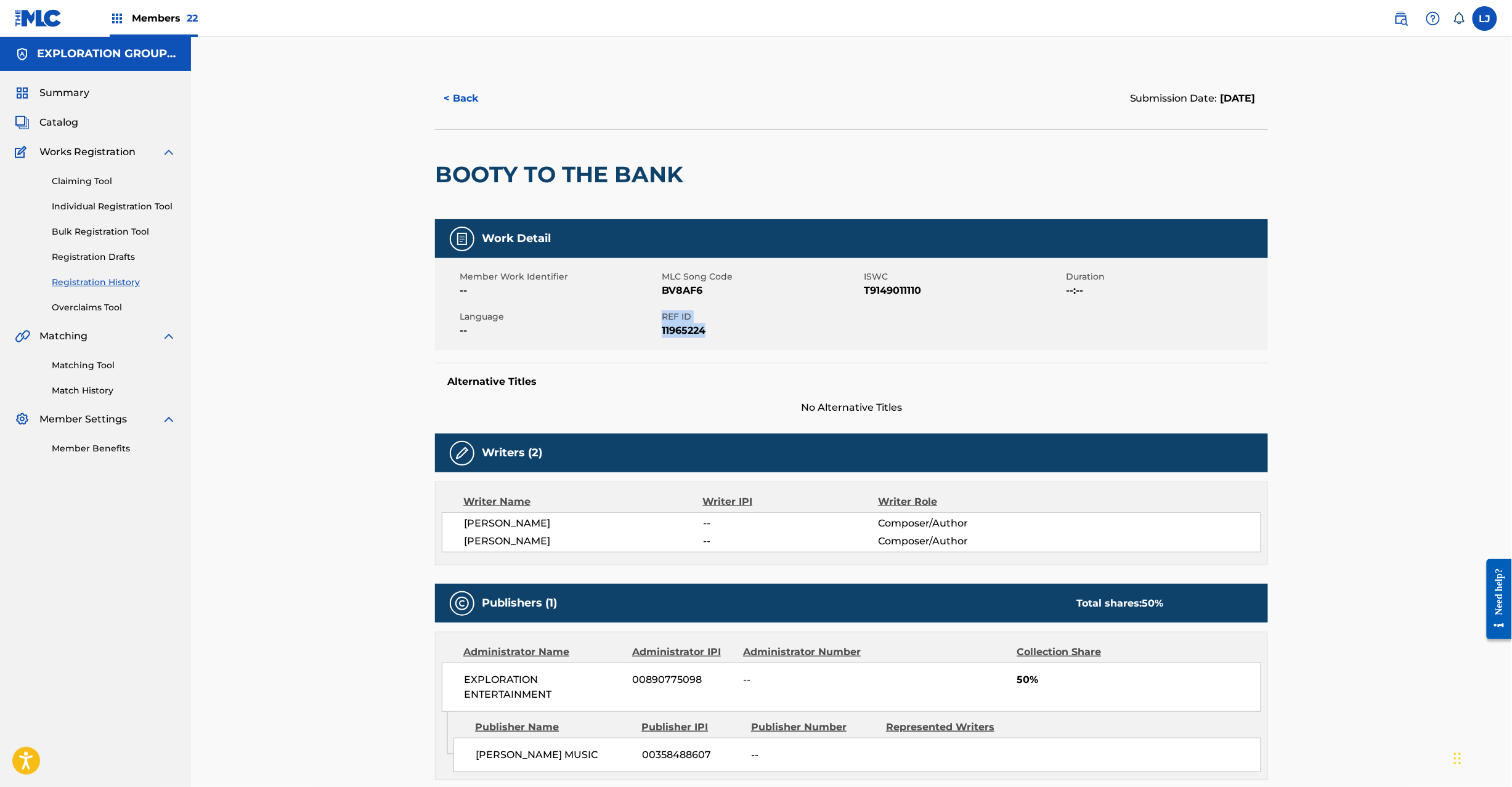
drag, startPoint x: 663, startPoint y: 316, endPoint x: 718, endPoint y: 326, distance: 55.9
click at [718, 326] on div "REF ID 11965224" at bounding box center [762, 324] width 202 height 27
copy div "REF ID 11965224"
click at [99, 213] on link "Individual Registration Tool" at bounding box center [114, 206] width 125 height 13
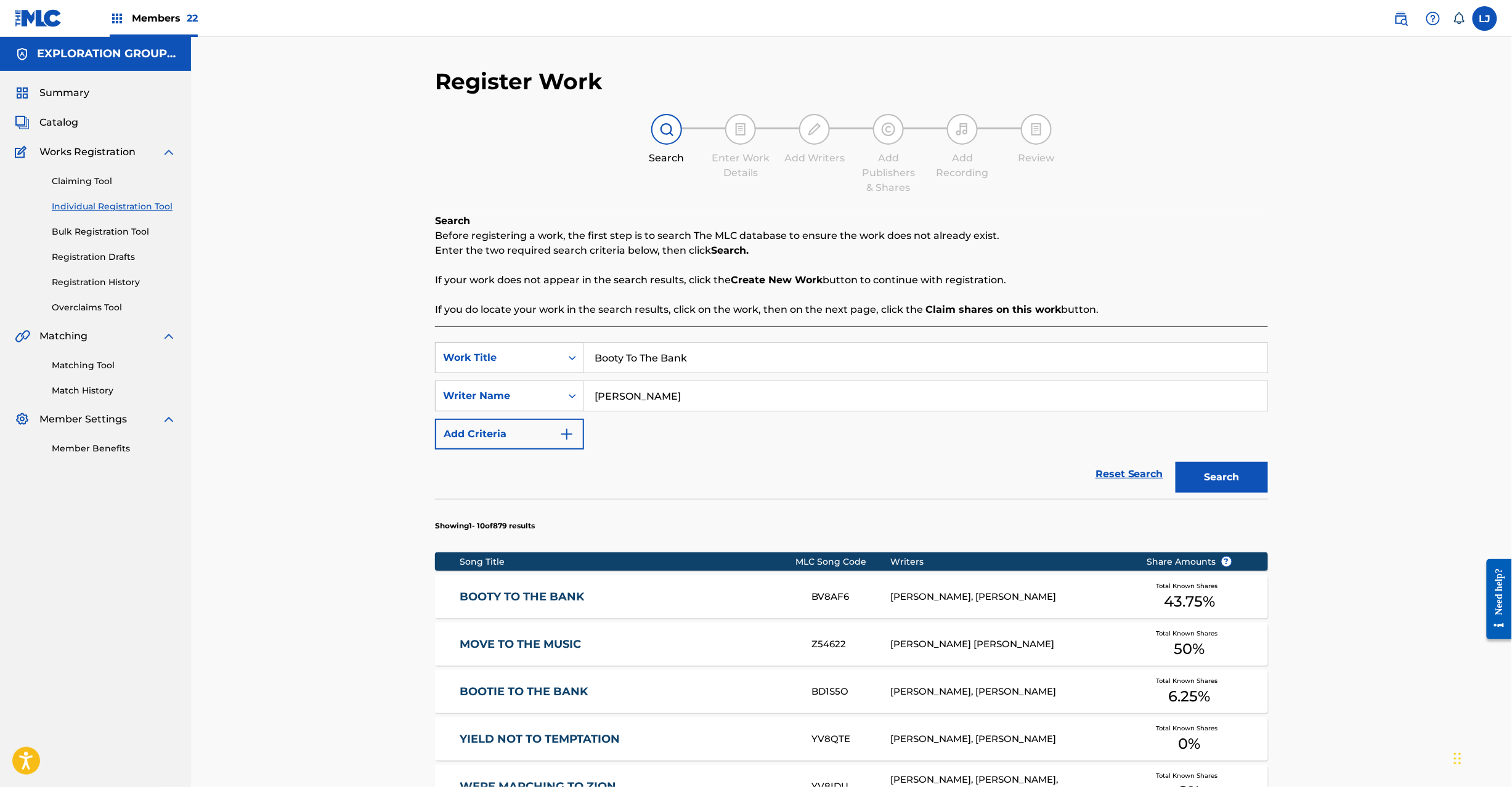
drag, startPoint x: 663, startPoint y: 378, endPoint x: 663, endPoint y: 368, distance: 10.0
click at [663, 377] on div "SearchWithCriteria1818490e-3606-4aed-96a2-429fad190999 Work Title Booty To The …" at bounding box center [851, 396] width 833 height 107
click at [663, 368] on input "Booty To The Bank" at bounding box center [925, 358] width 683 height 29
paste input "She Cheats Like Me [PERSON_NAME]"
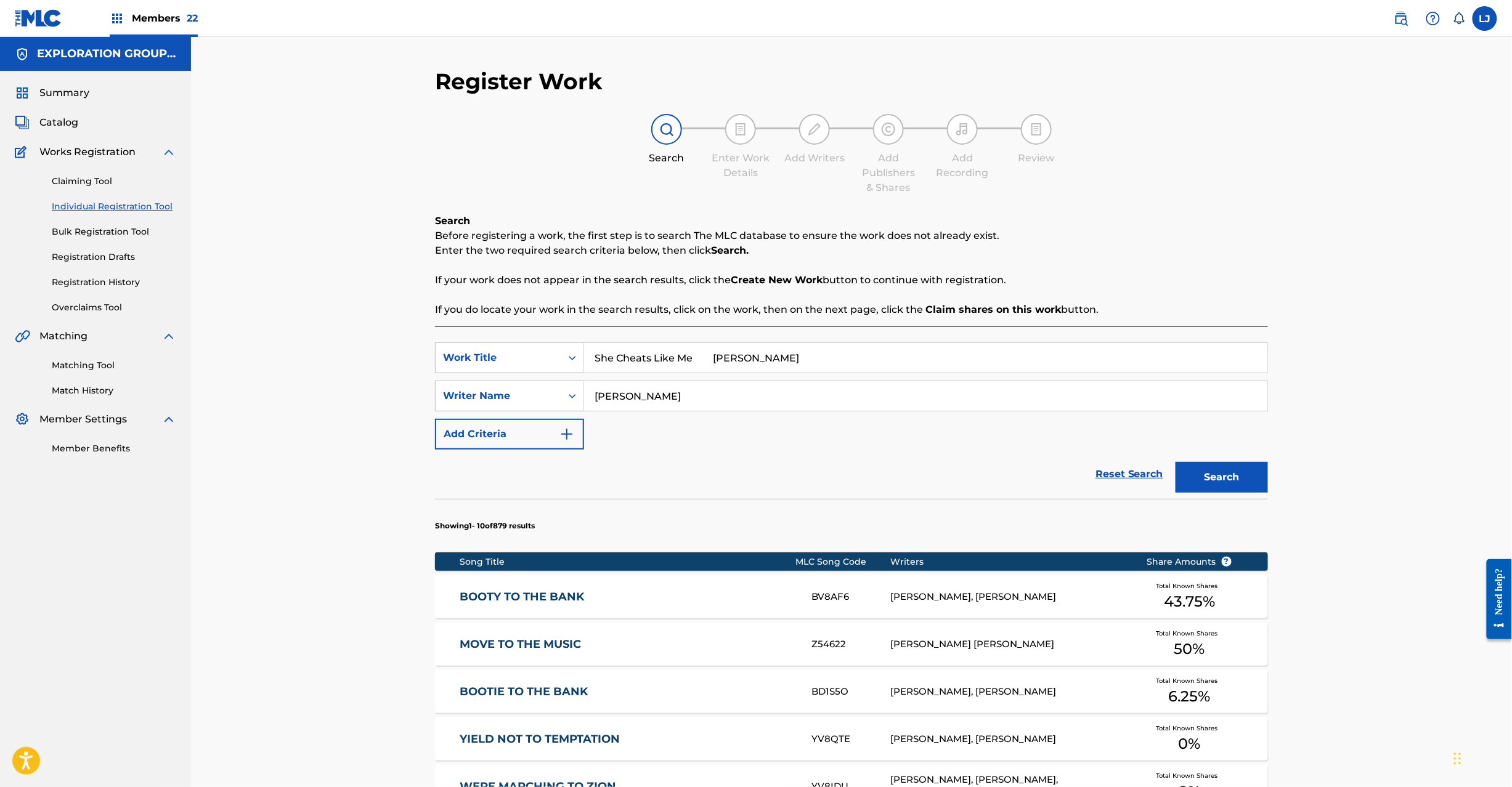
click at [663, 368] on input "She Cheats Like Me [PERSON_NAME]" at bounding box center [925, 358] width 683 height 29
click at [716, 360] on input "She Cheats Like Me [PERSON_NAME]" at bounding box center [925, 358] width 683 height 29
type input "She Cheats Like Me"
click at [1223, 466] on button "Search" at bounding box center [1221, 477] width 93 height 31
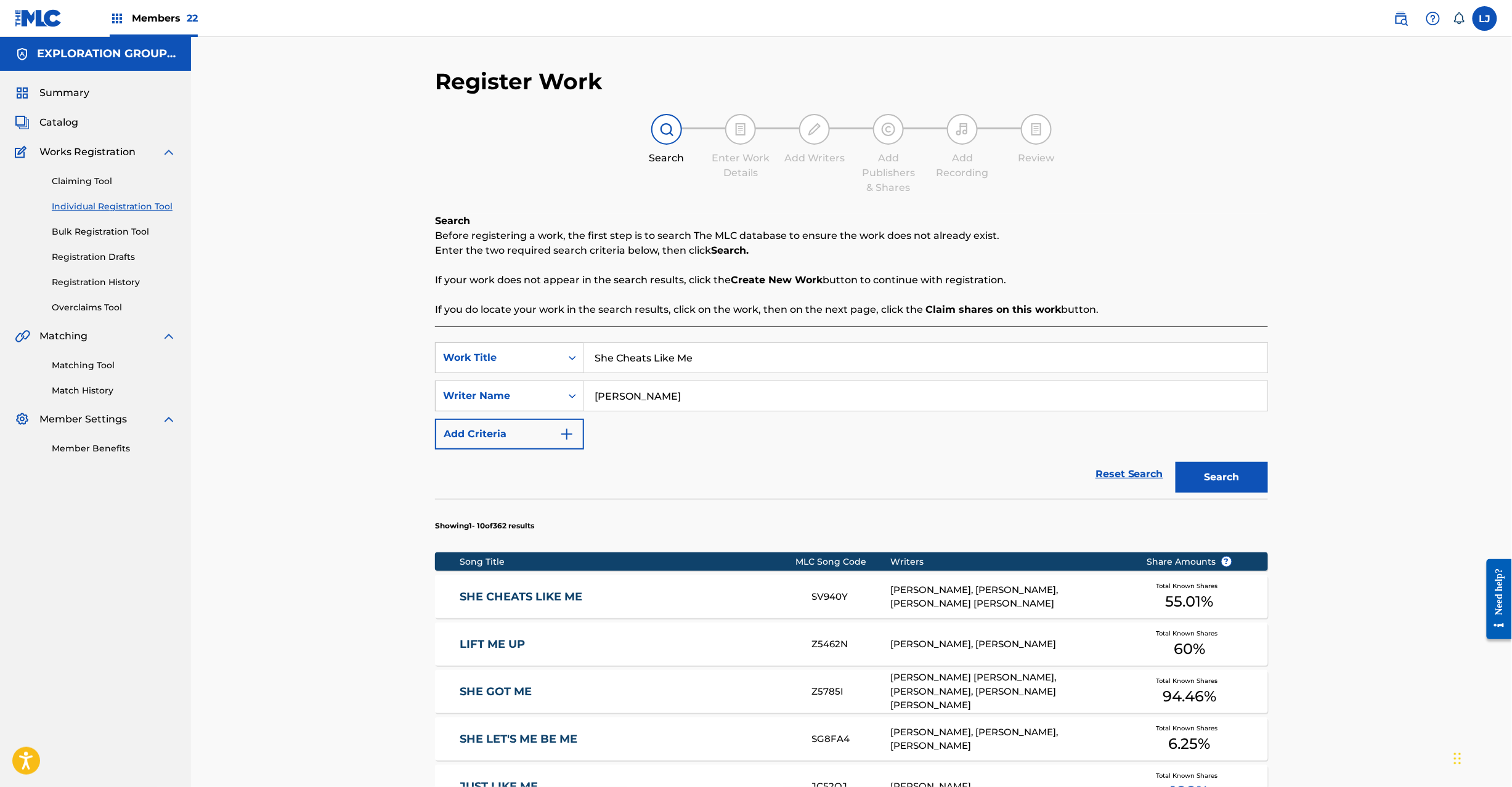
click at [838, 599] on div "SV940Y" at bounding box center [851, 597] width 79 height 14
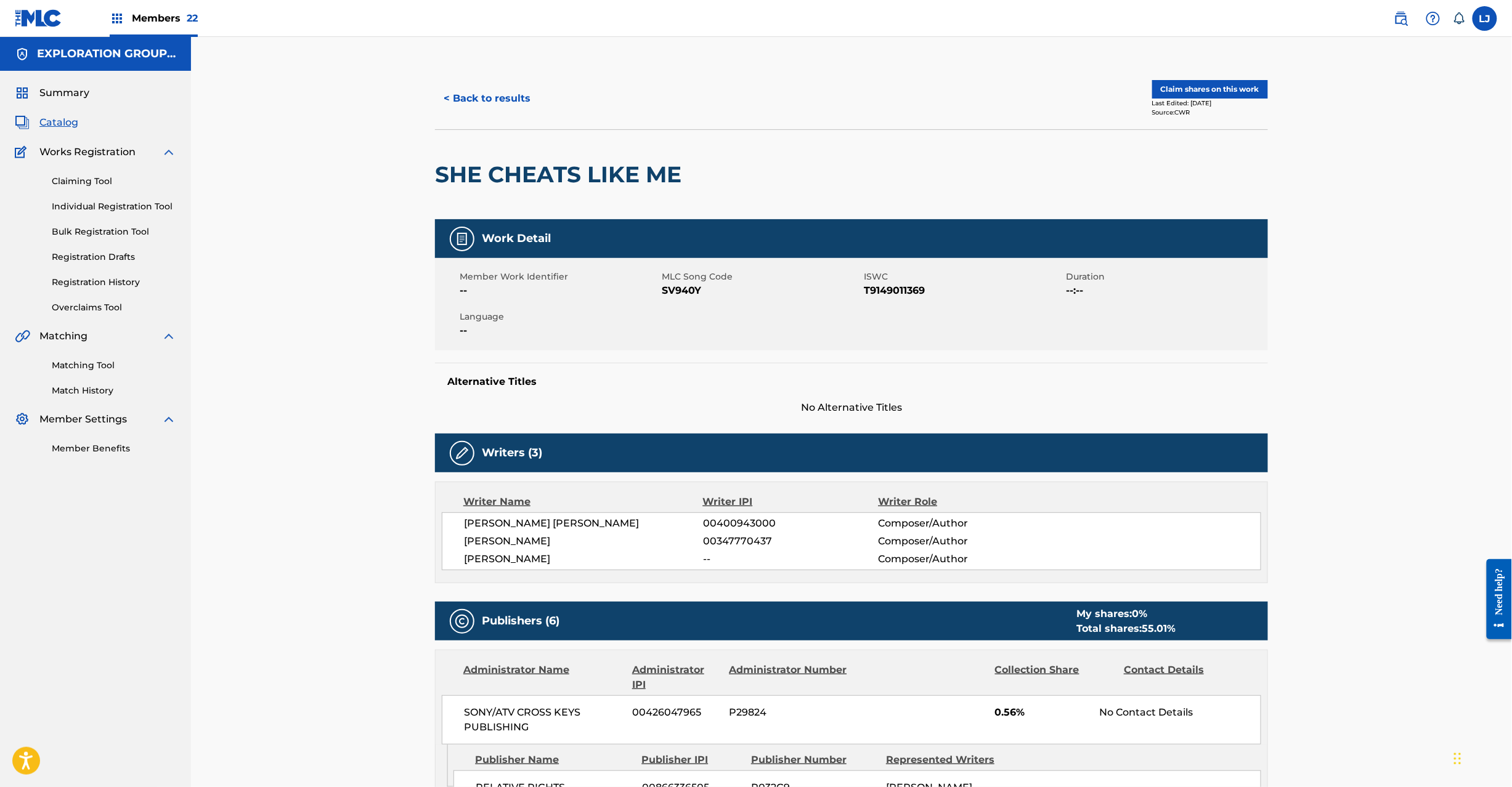
click at [1194, 88] on button "Claim shares on this work" at bounding box center [1210, 89] width 116 height 19
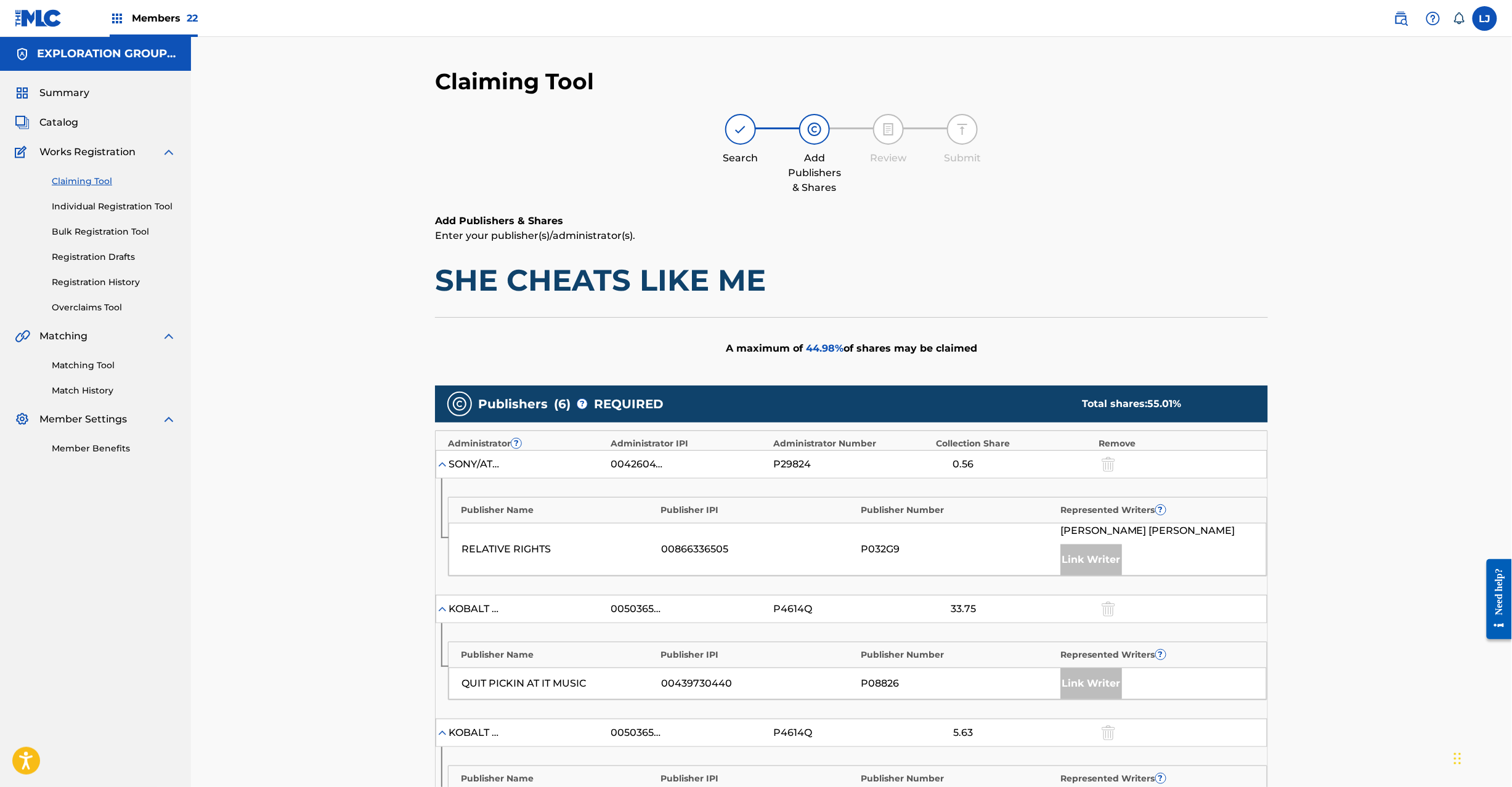
scroll to position [611, 0]
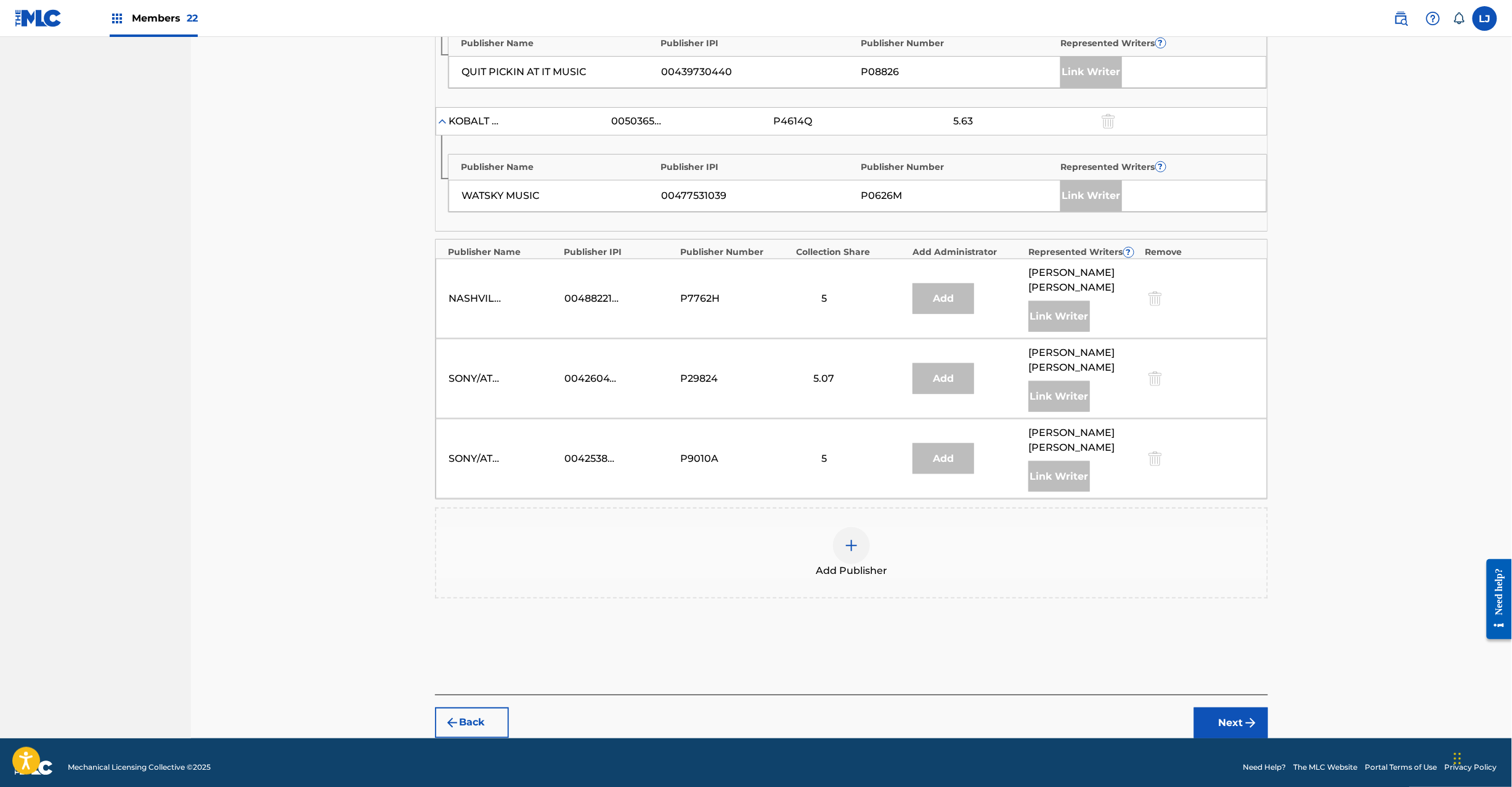
click at [863, 544] on div at bounding box center [851, 546] width 37 height 37
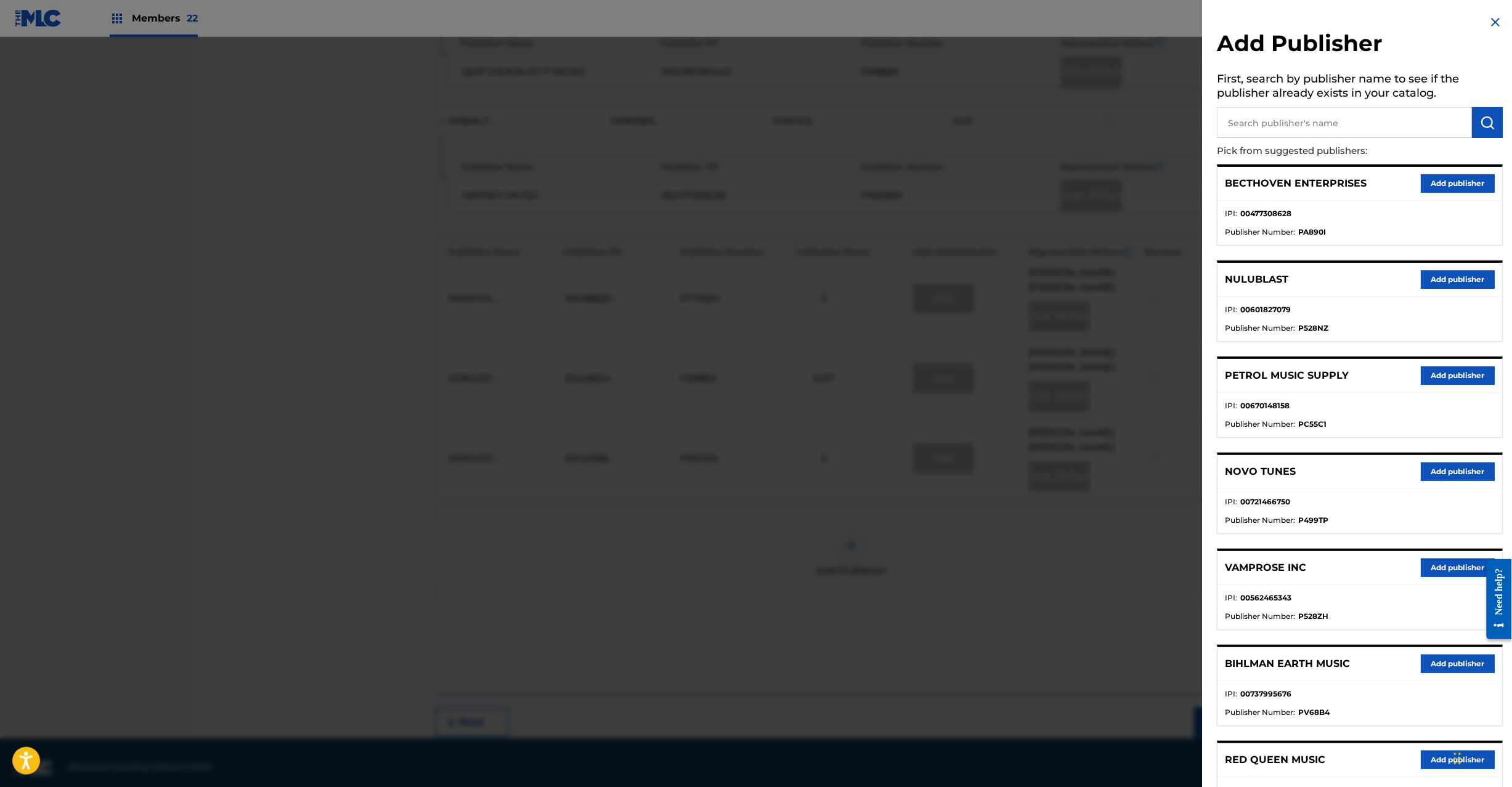
click at [1341, 114] on input "text" at bounding box center [1345, 123] width 255 height 31
paste input "[PERSON_NAME] Music"
type input "[PERSON_NAME] Music"
click at [1486, 118] on img "submit" at bounding box center [1488, 122] width 15 height 15
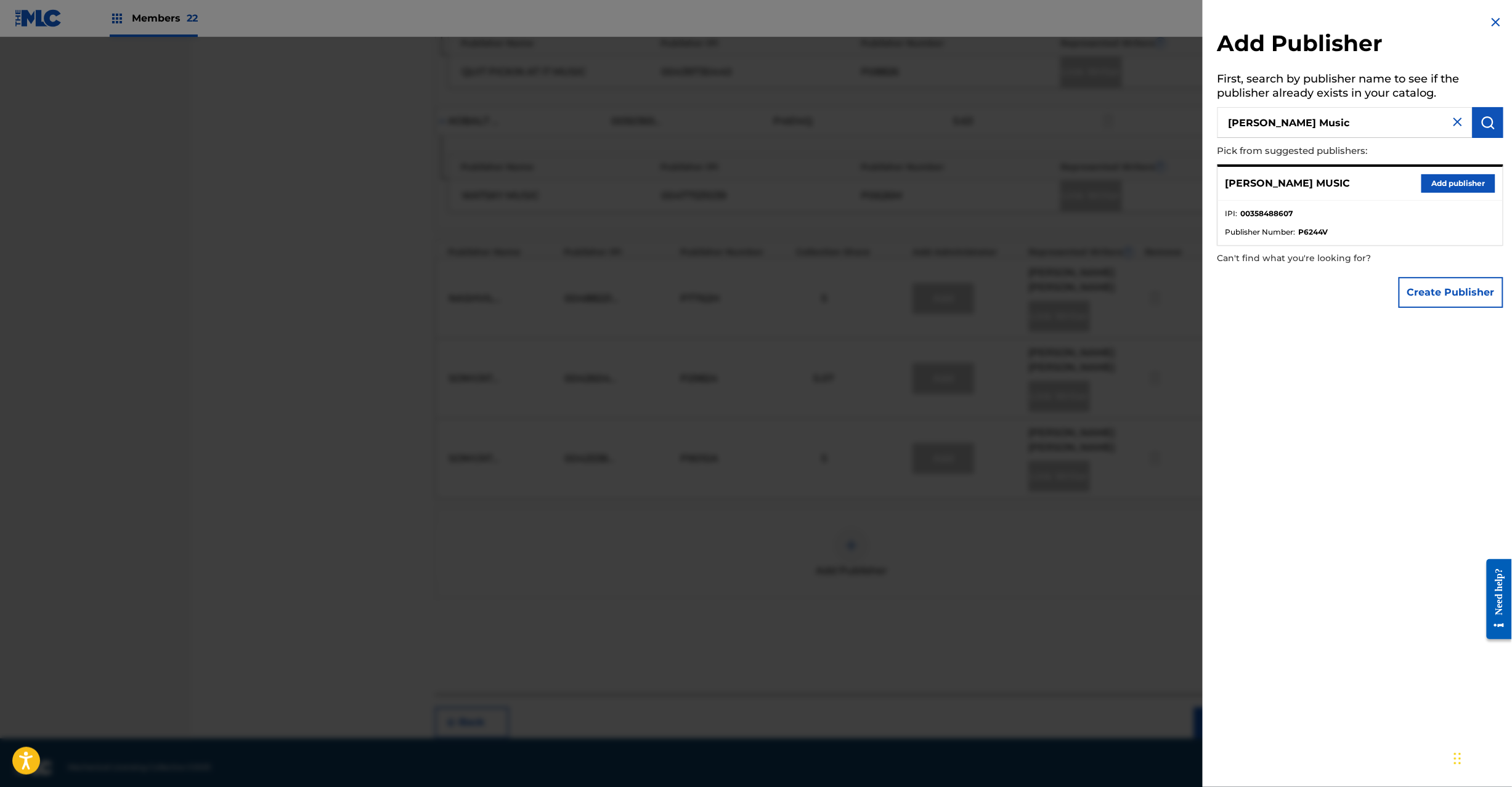
click at [1446, 178] on button "Add publisher" at bounding box center [1458, 183] width 74 height 19
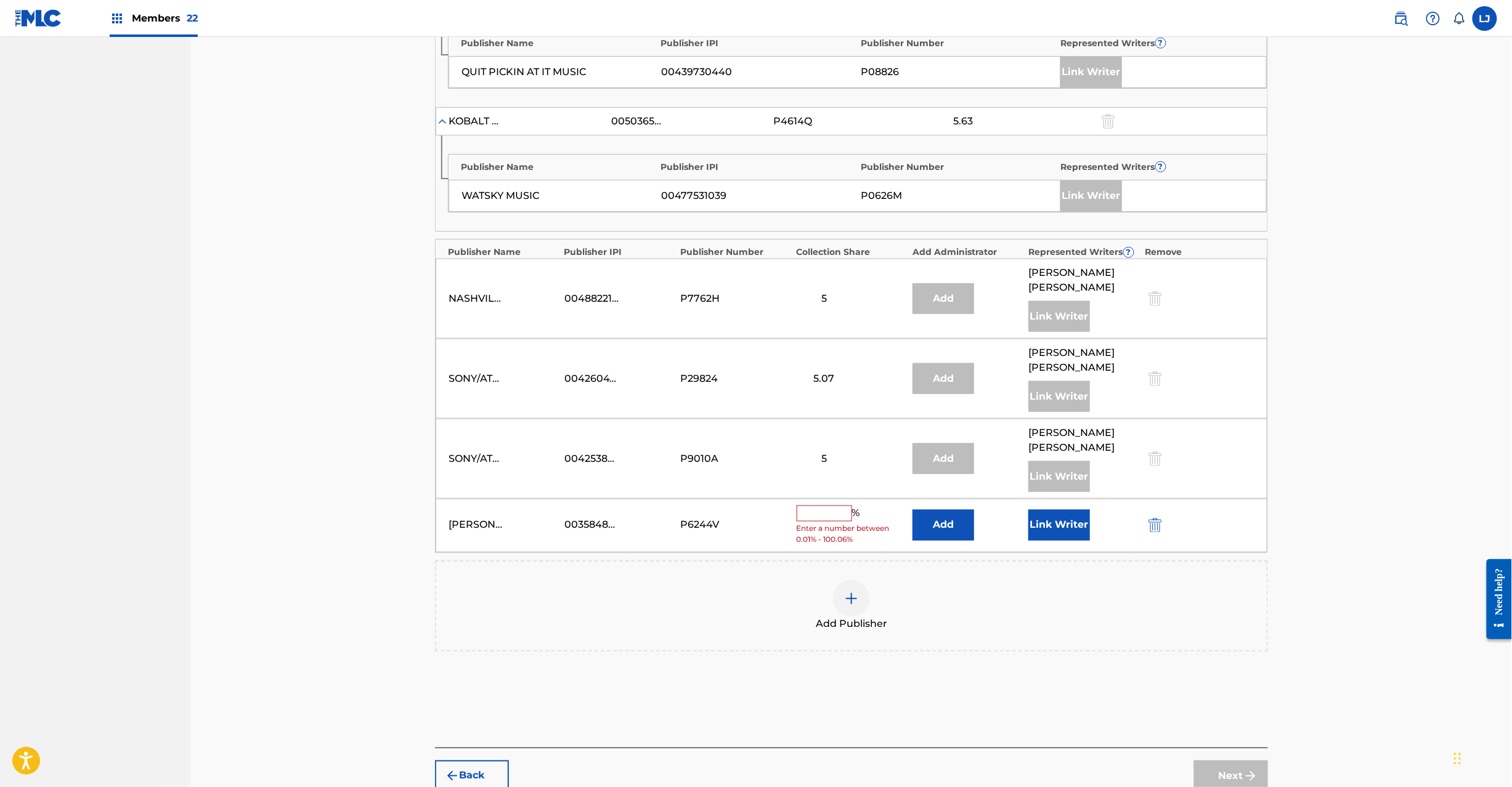
click at [920, 510] on button "Add" at bounding box center [943, 525] width 61 height 31
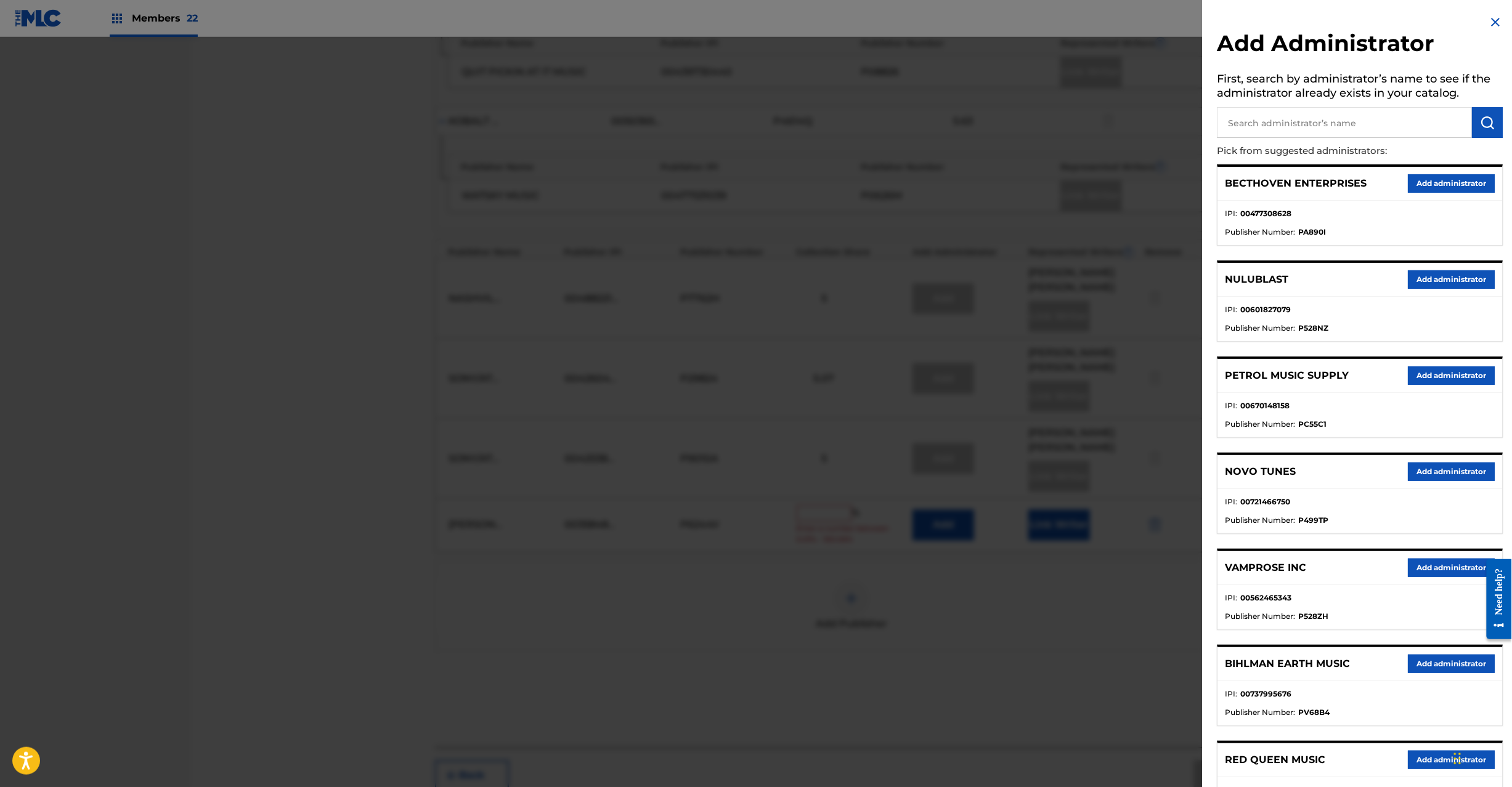
click at [1359, 116] on input "text" at bounding box center [1345, 123] width 255 height 31
paste input "Exploration Entertainment"
type input "Exploration Entertainment"
click at [1488, 125] on img "submit" at bounding box center [1488, 122] width 15 height 15
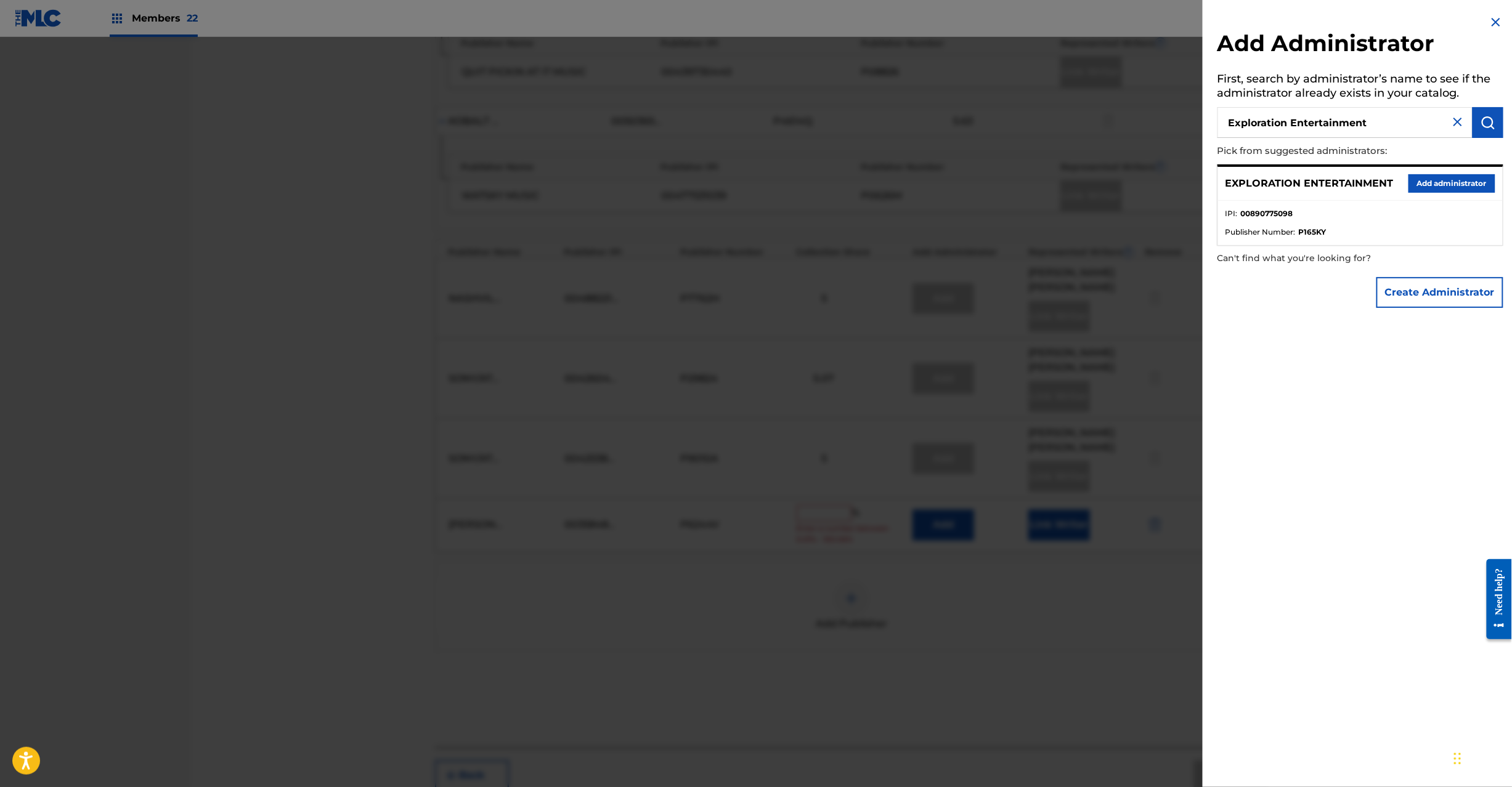
click at [1463, 180] on button "Add administrator" at bounding box center [1452, 183] width 87 height 19
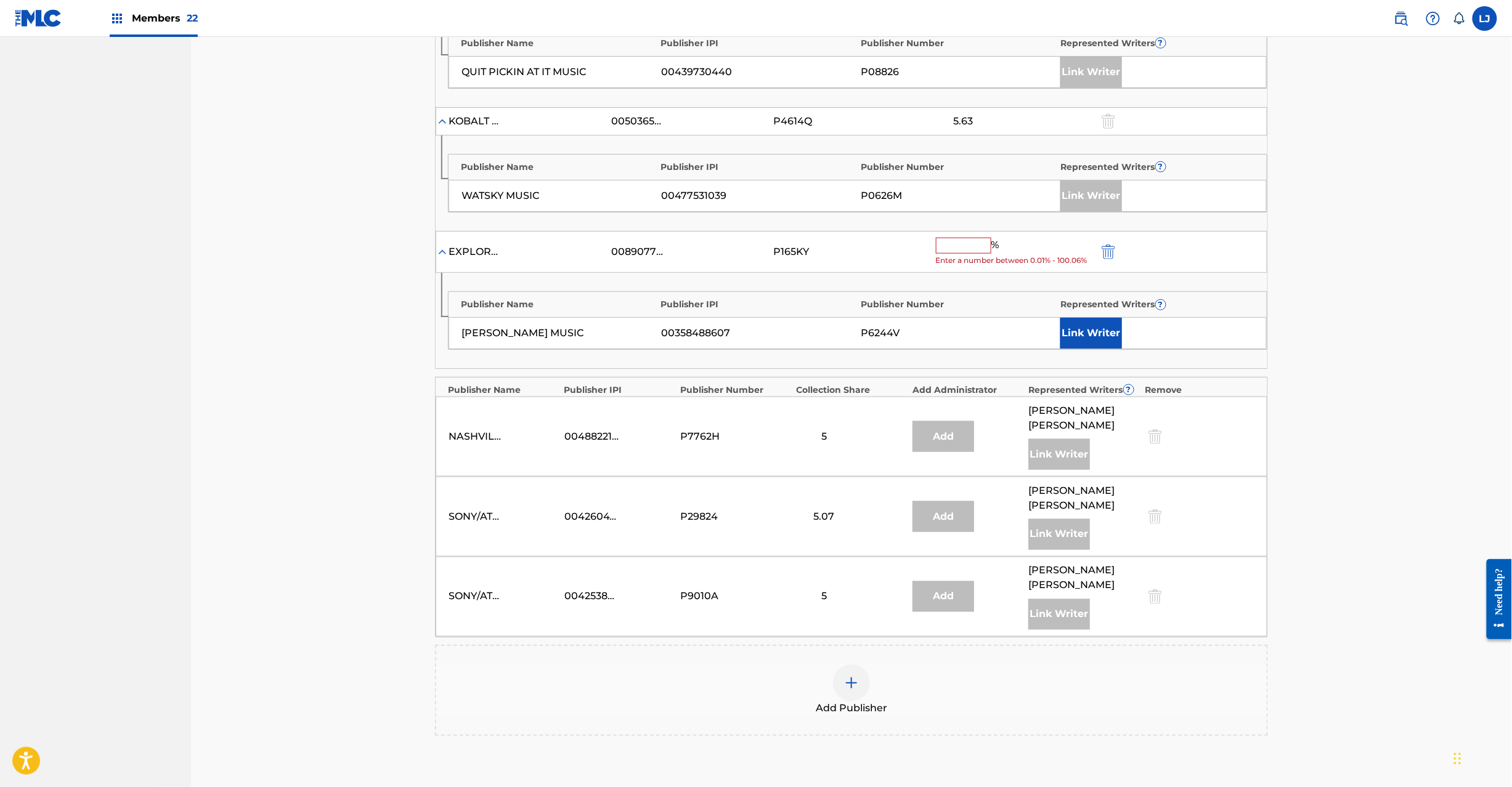
click at [967, 254] on input "text" at bounding box center [963, 245] width 56 height 16
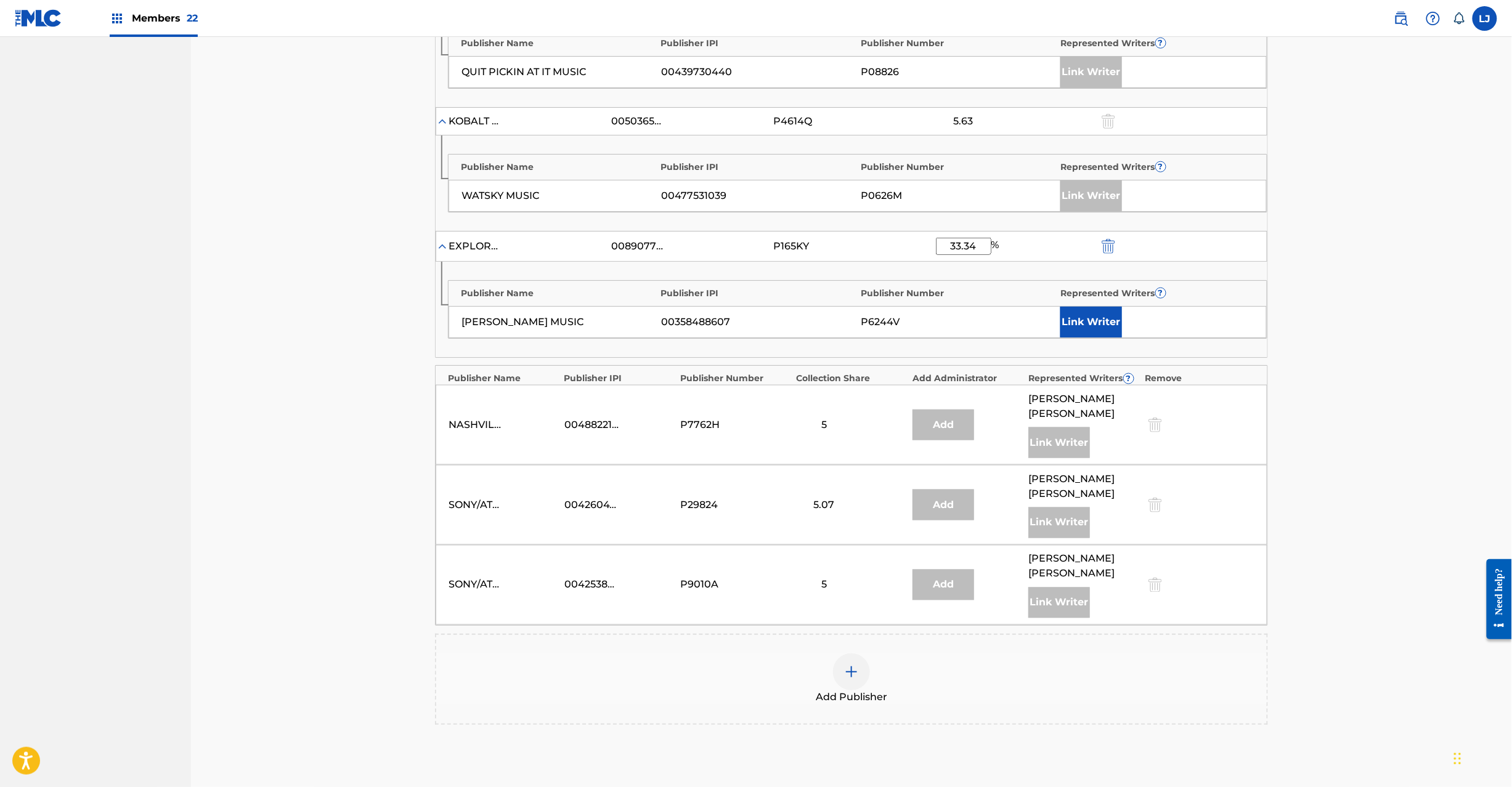
scroll to position [0, 0]
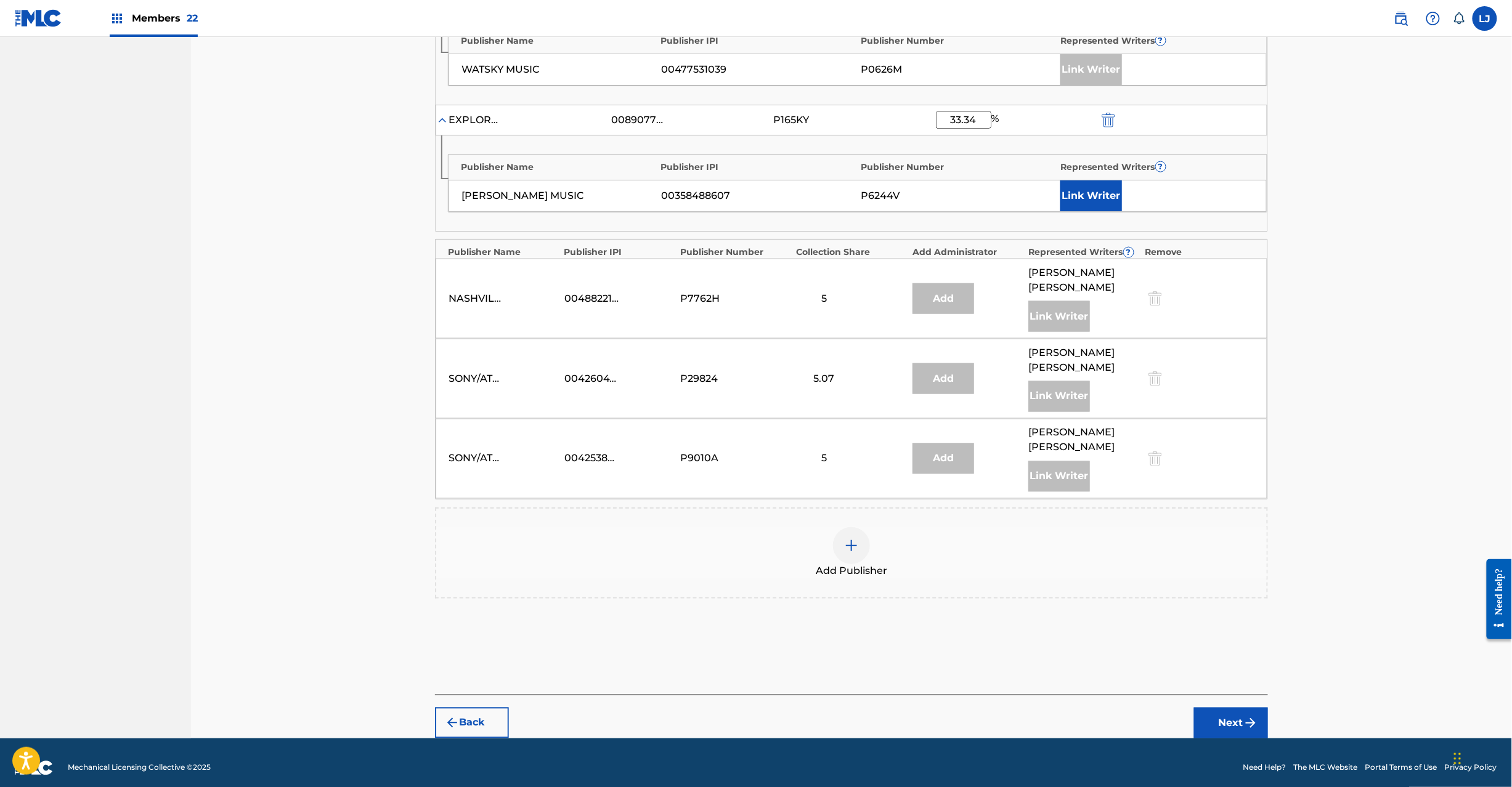
type input "33.34"
click at [1226, 708] on button "Next" at bounding box center [1231, 723] width 74 height 31
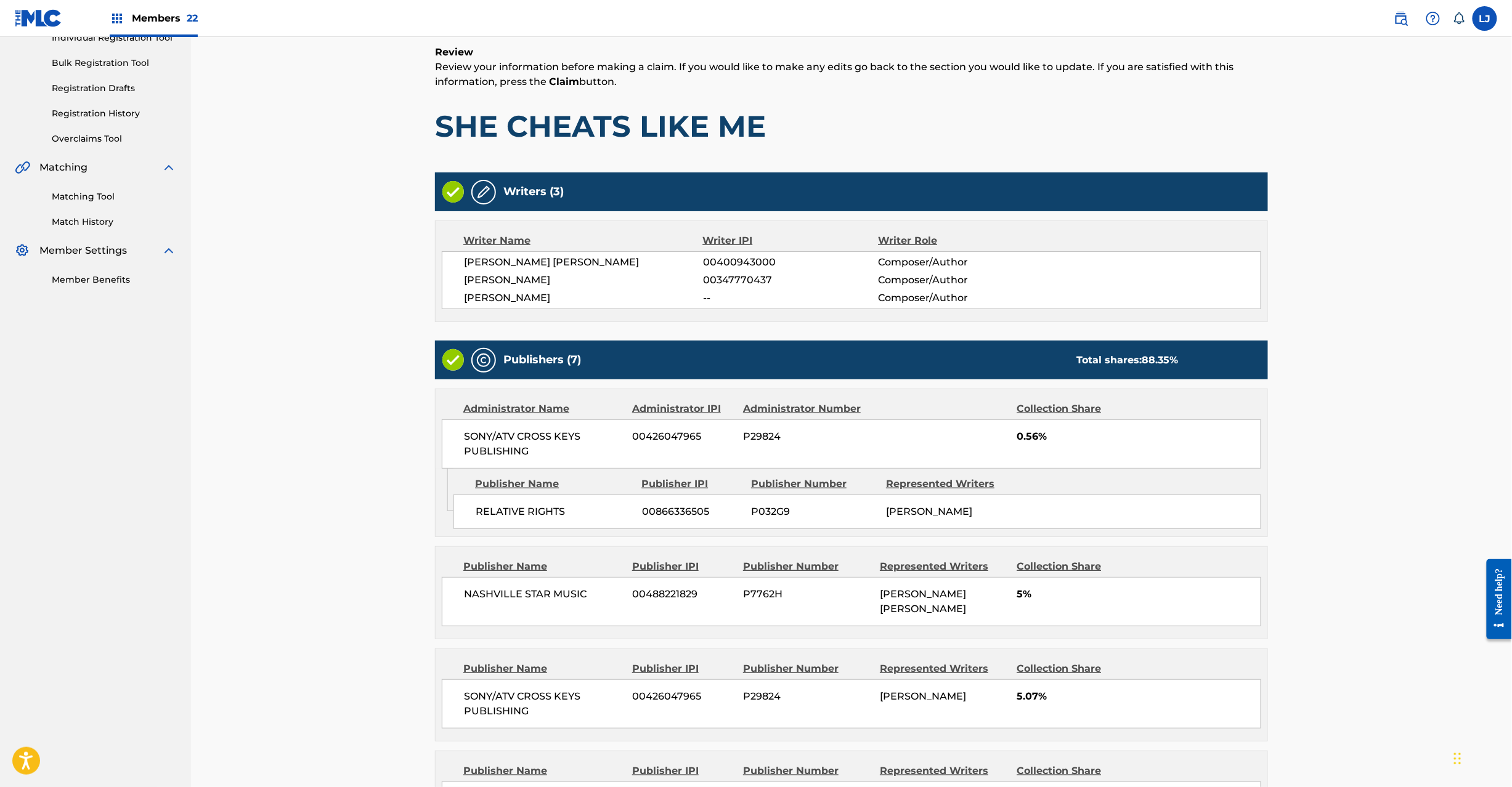
scroll to position [826, 0]
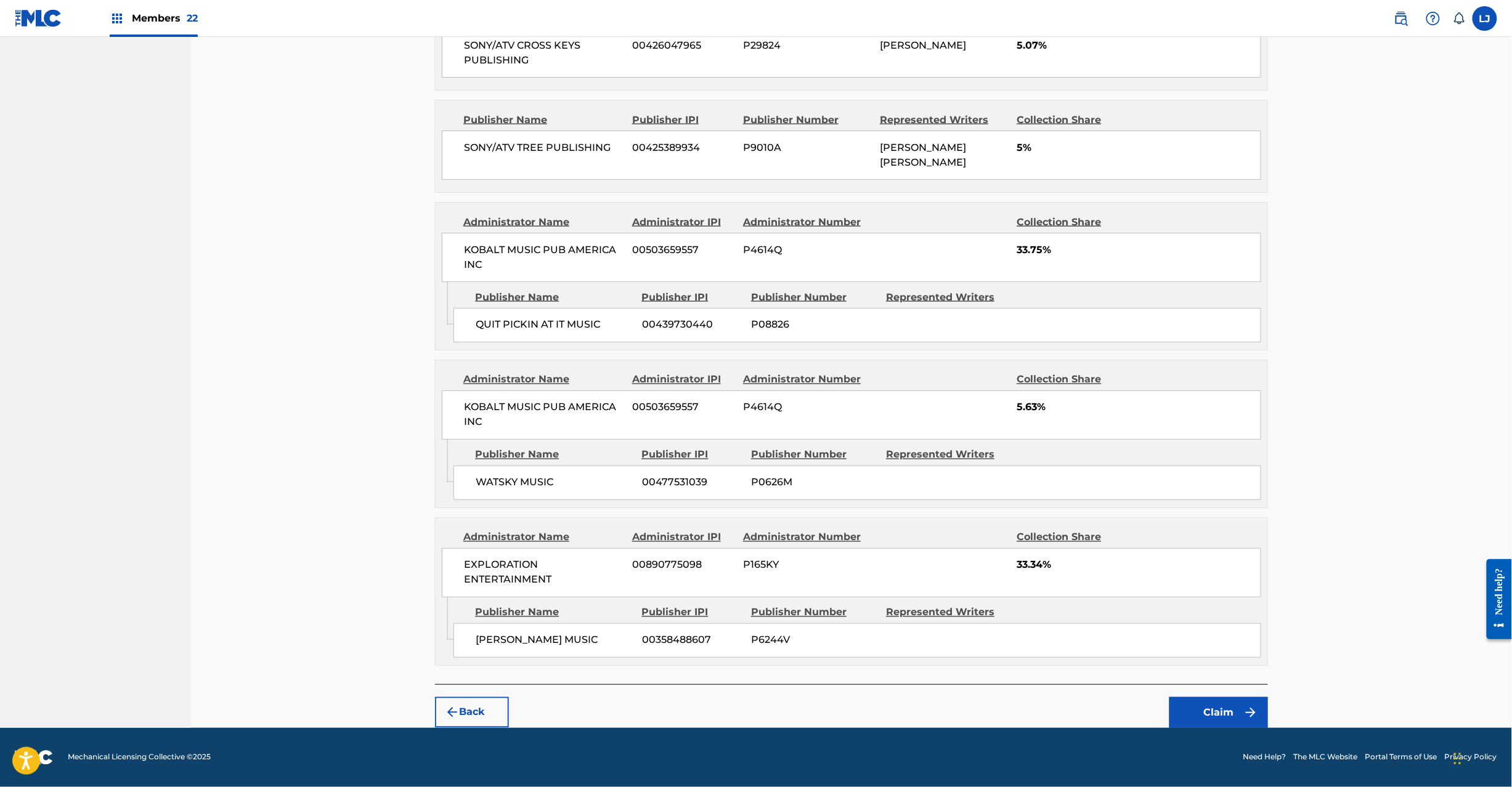
click at [1233, 717] on button "Claim" at bounding box center [1219, 712] width 98 height 31
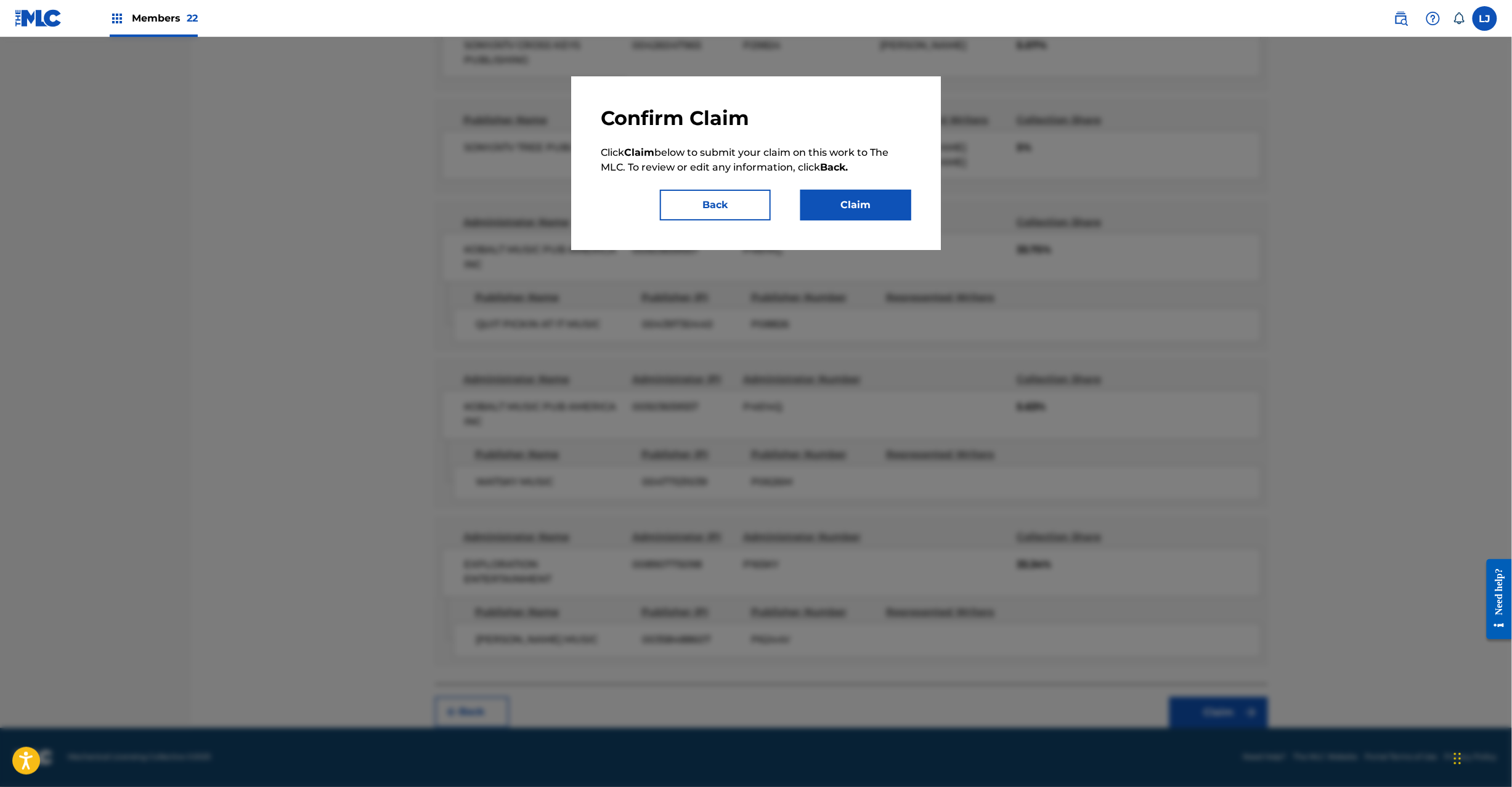
click at [826, 225] on div "Confirm Claim Click Claim below to submit your claim on this work to The MLC. T…" at bounding box center [756, 164] width 369 height 174
click at [831, 210] on button "Claim" at bounding box center [856, 205] width 111 height 31
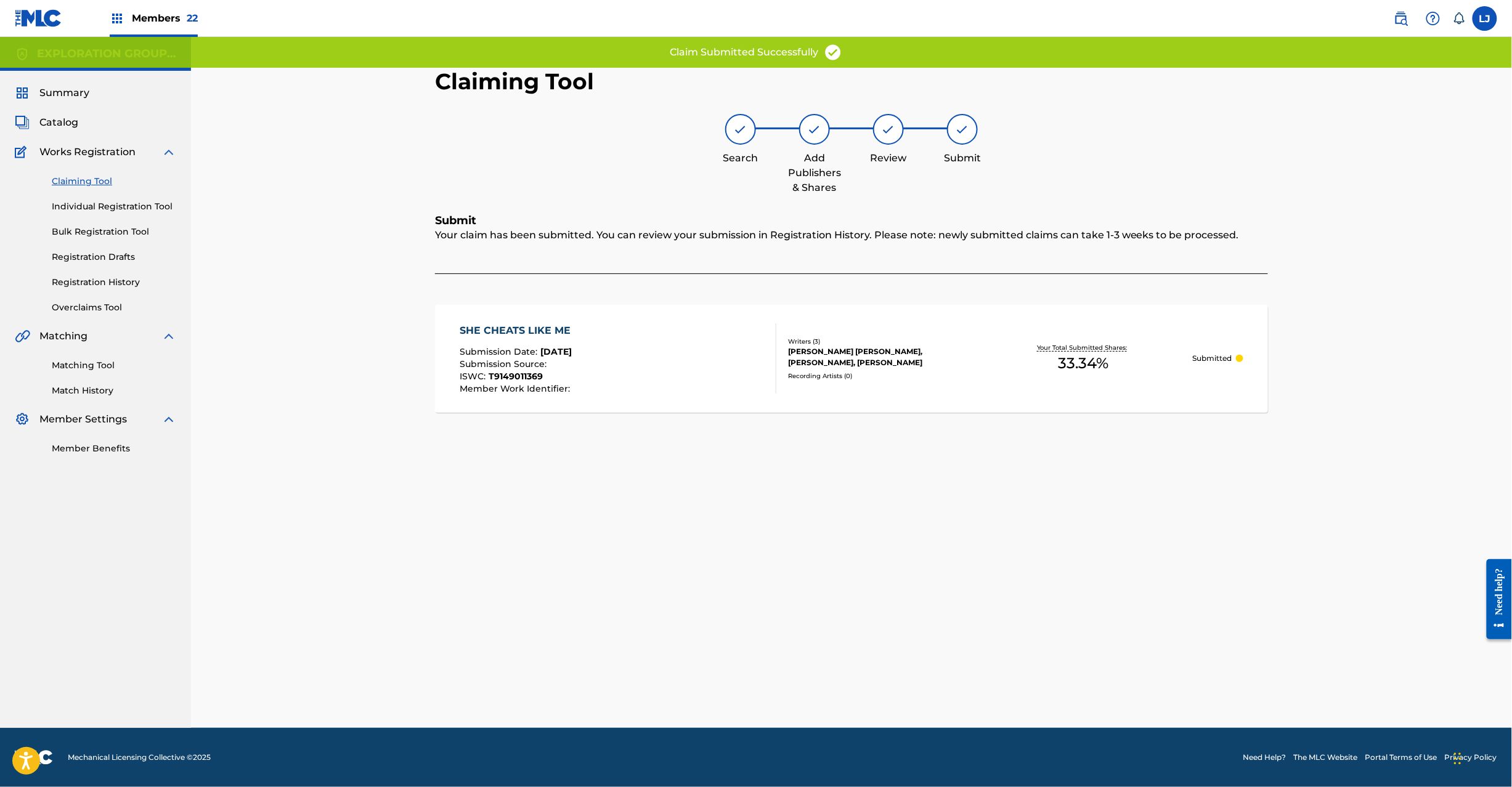
scroll to position [0, 0]
click at [746, 379] on div "SHE CHEATS LIKE ME Submission Date : [DATE] Submission Source : ISWC : T9149011…" at bounding box center [619, 358] width 317 height 70
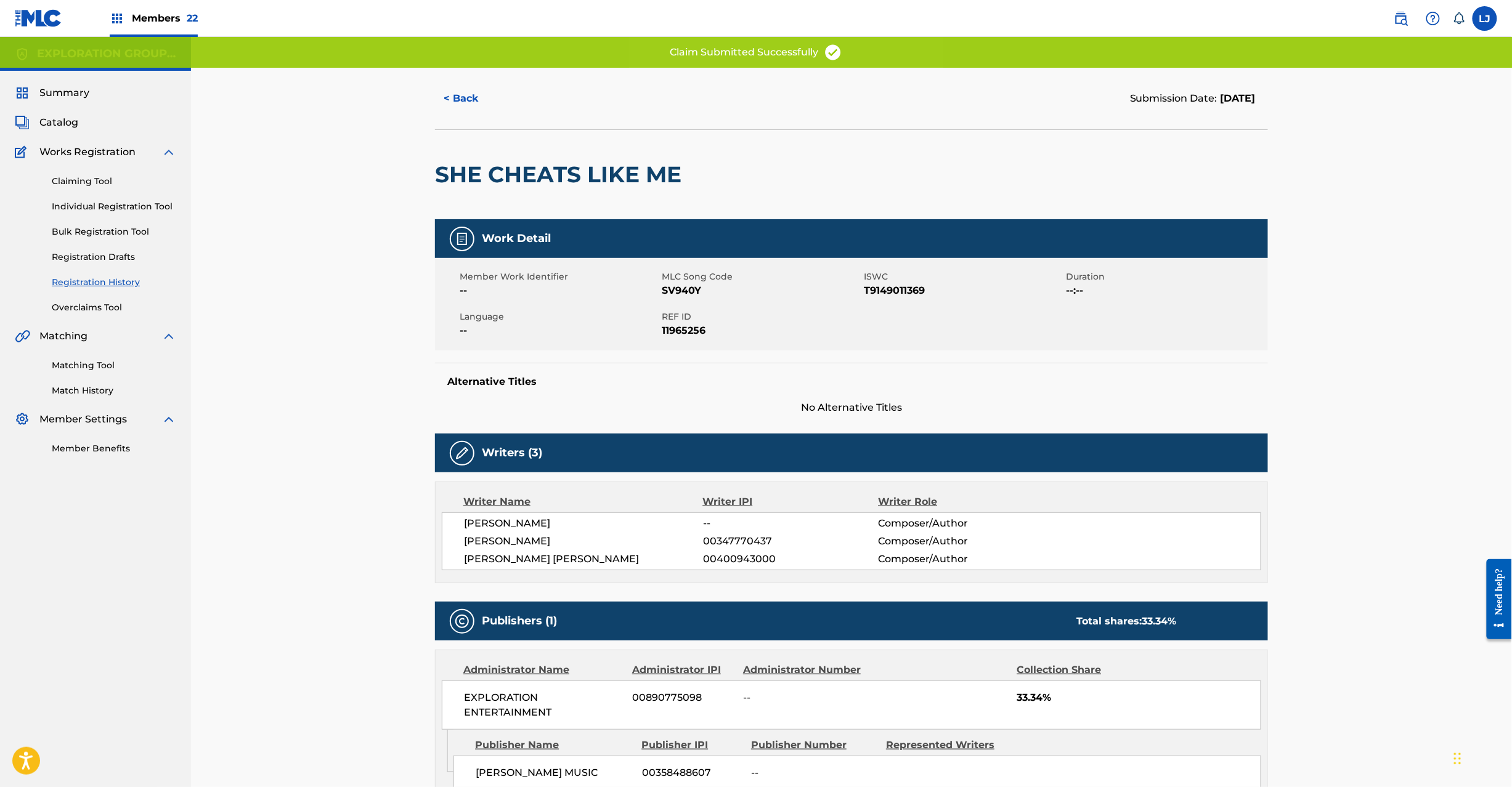
click at [681, 333] on span "11965256" at bounding box center [760, 330] width 199 height 15
copy span "11965256"
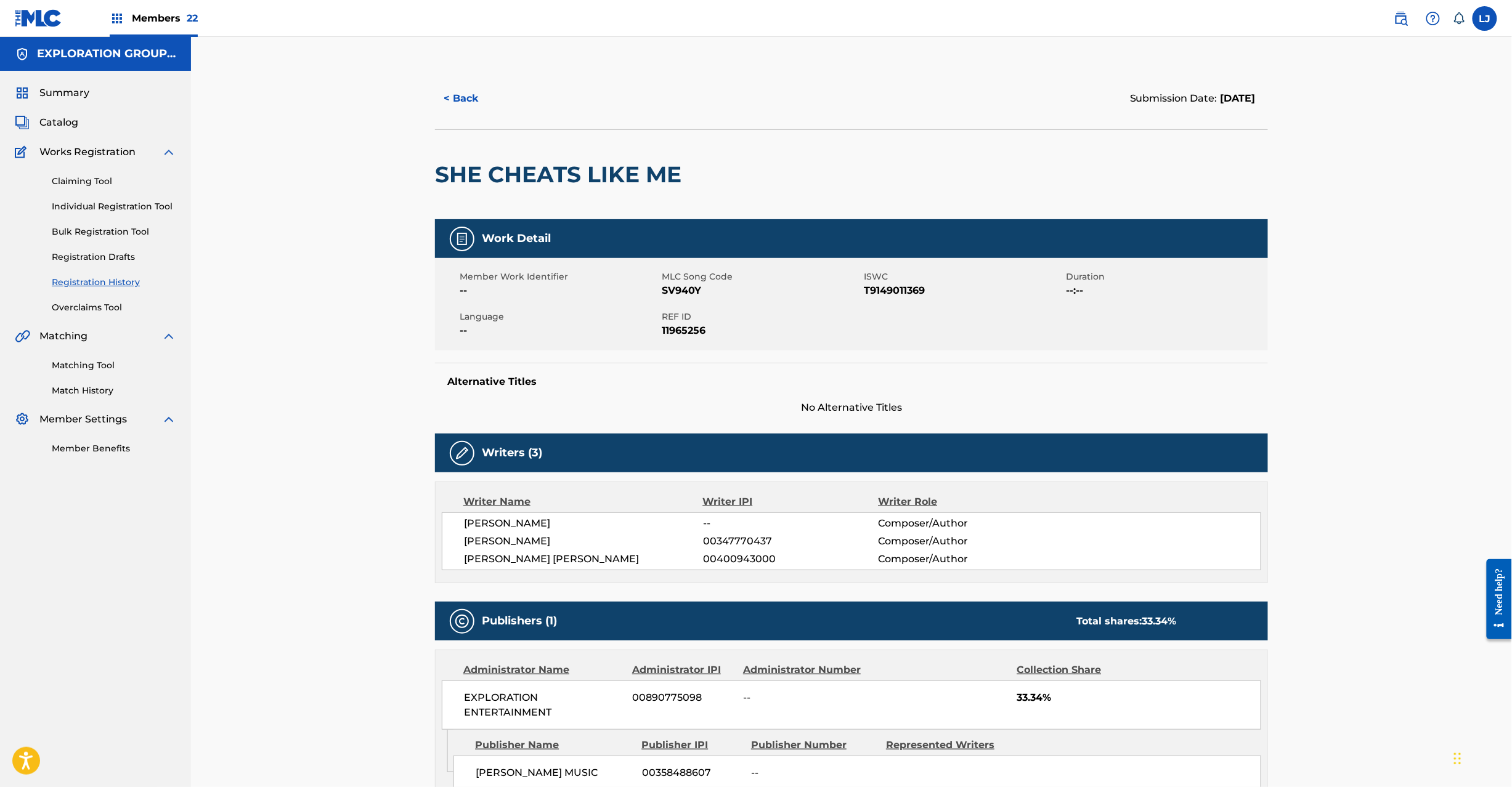
click at [50, 110] on div "Summary Catalog Works Registration Claiming Tool Individual Registration Tool B…" at bounding box center [95, 270] width 191 height 399
click at [50, 116] on span "Catalog" at bounding box center [59, 122] width 39 height 15
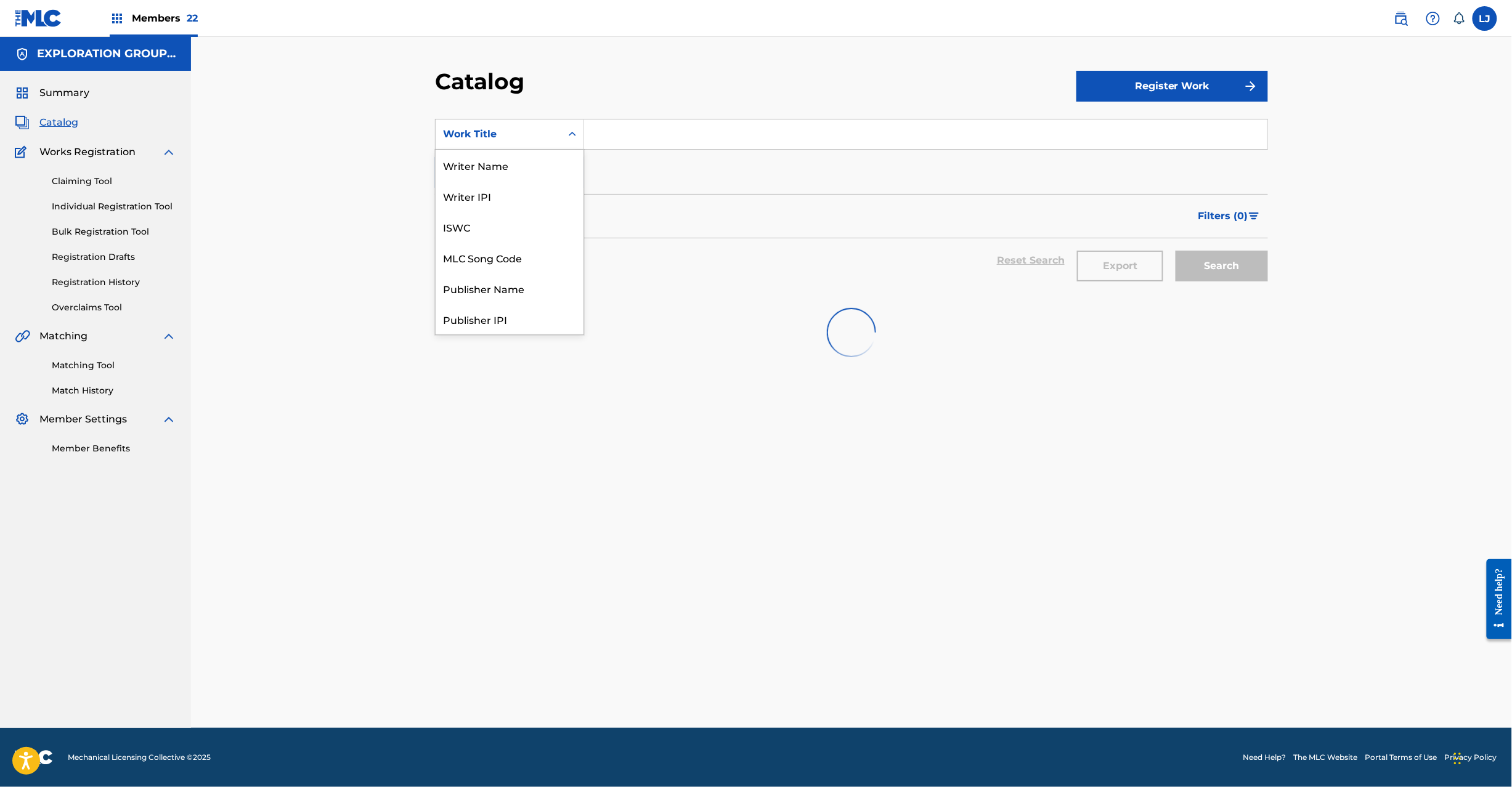
click at [489, 133] on div "Work Title" at bounding box center [498, 134] width 111 height 15
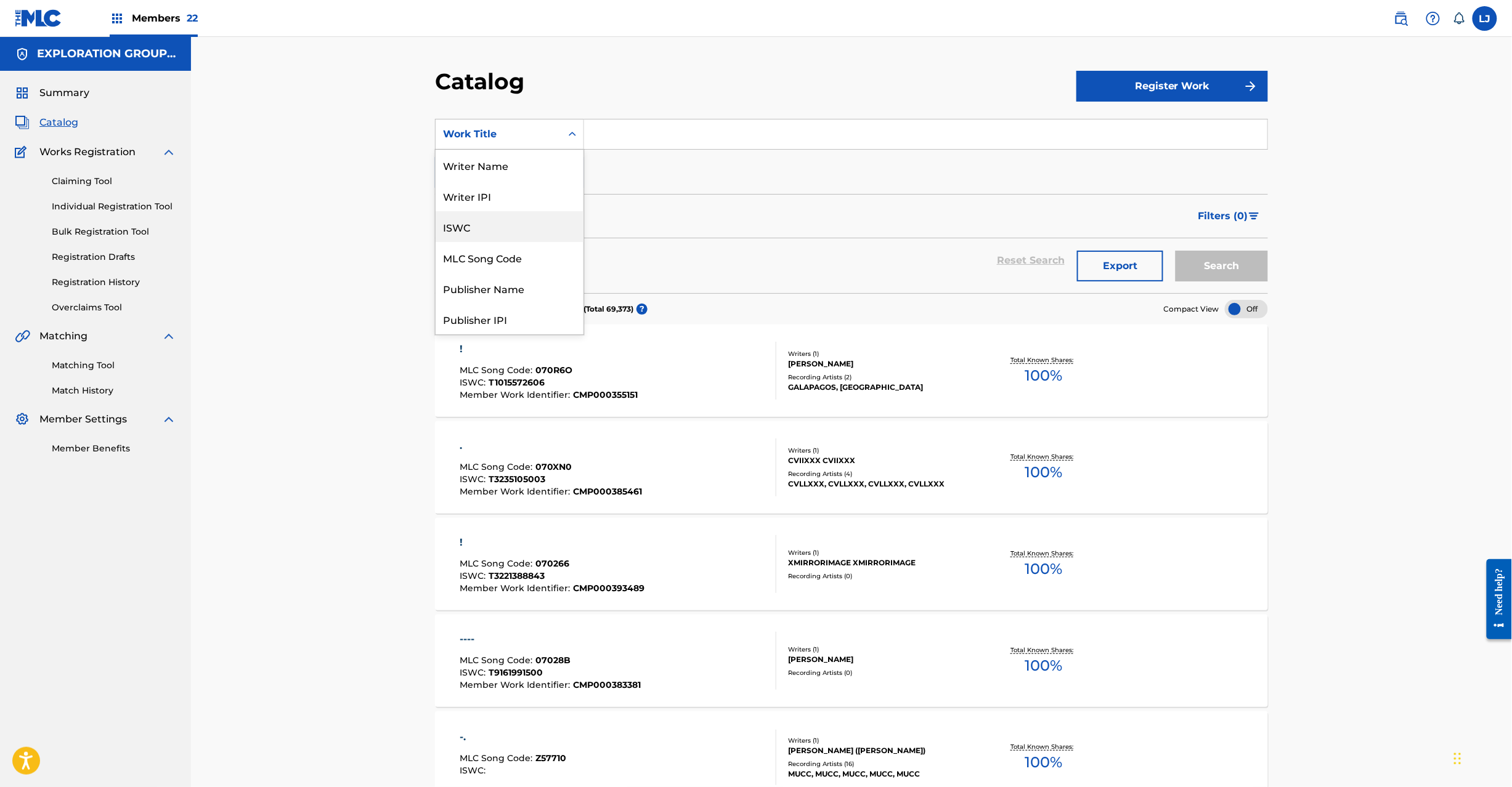
click at [495, 257] on div "MLC Song Code" at bounding box center [509, 257] width 148 height 31
click at [495, 257] on div "Reset Search Export Search" at bounding box center [851, 260] width 833 height 44
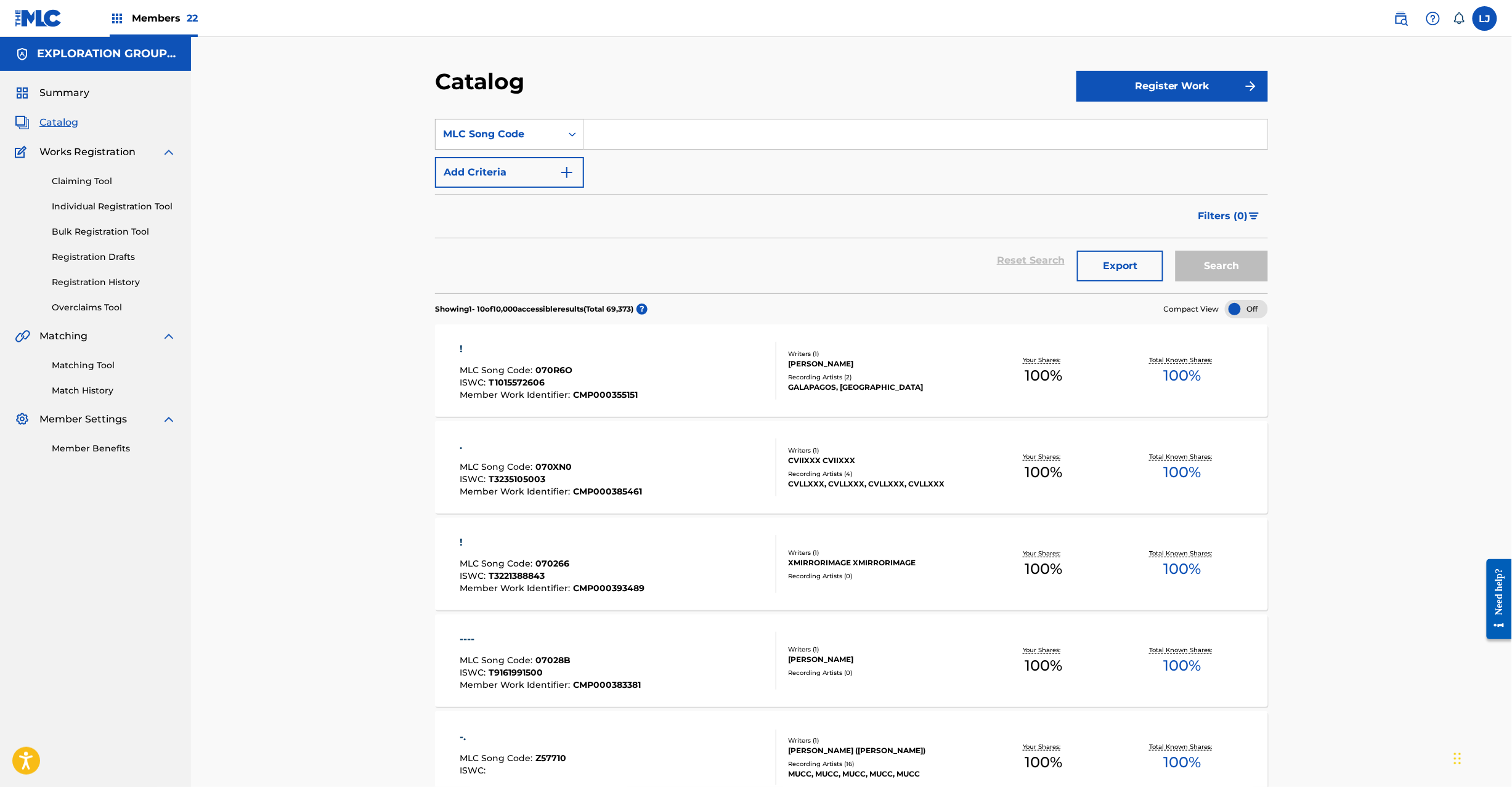
click at [526, 119] on div "MLC Song Code" at bounding box center [509, 134] width 149 height 31
click at [656, 146] on input "Search Form" at bounding box center [925, 134] width 683 height 29
paste input "Z0988X"
type input "Z0988X"
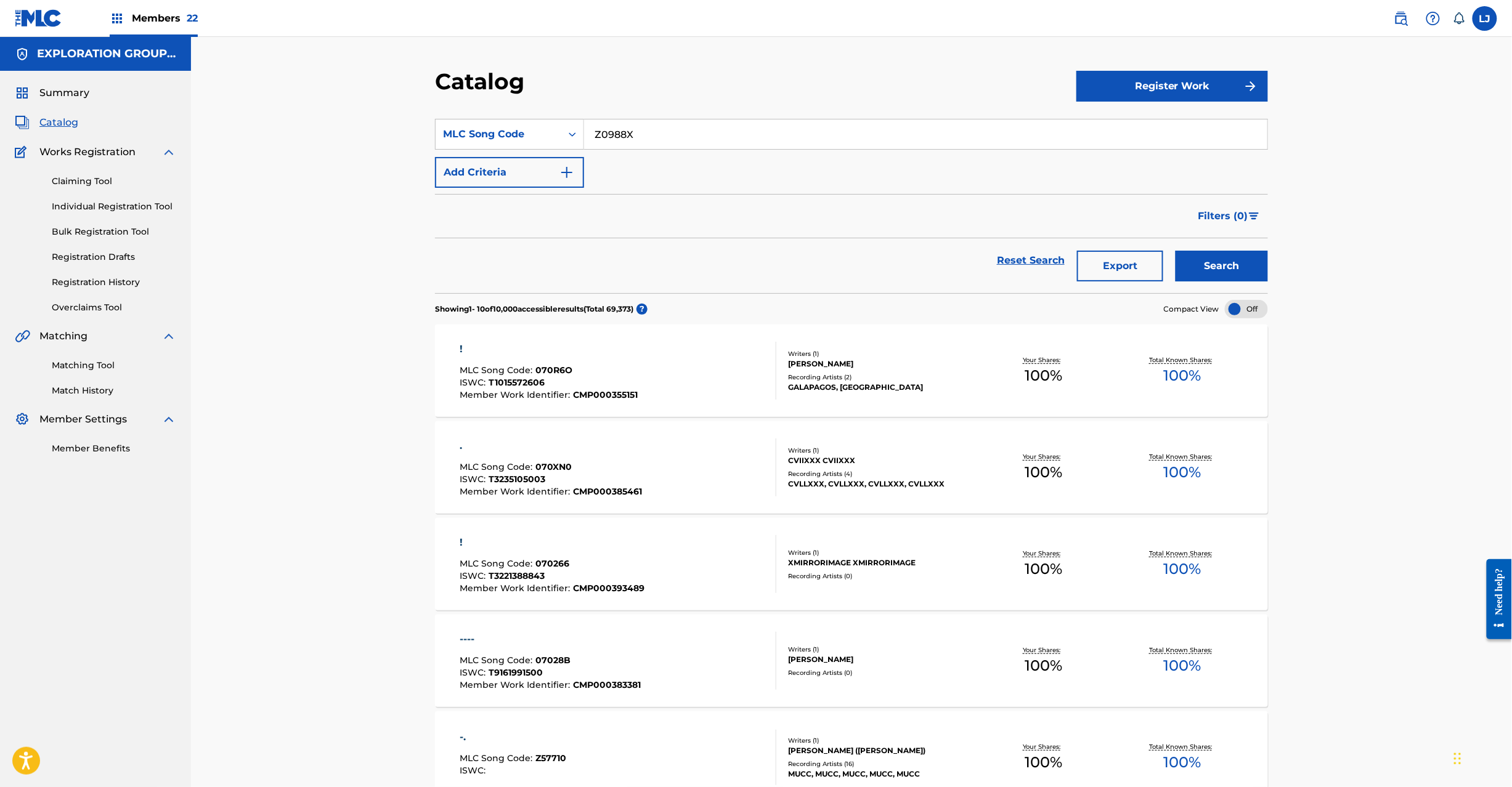
click at [1221, 264] on button "Search" at bounding box center [1221, 266] width 93 height 31
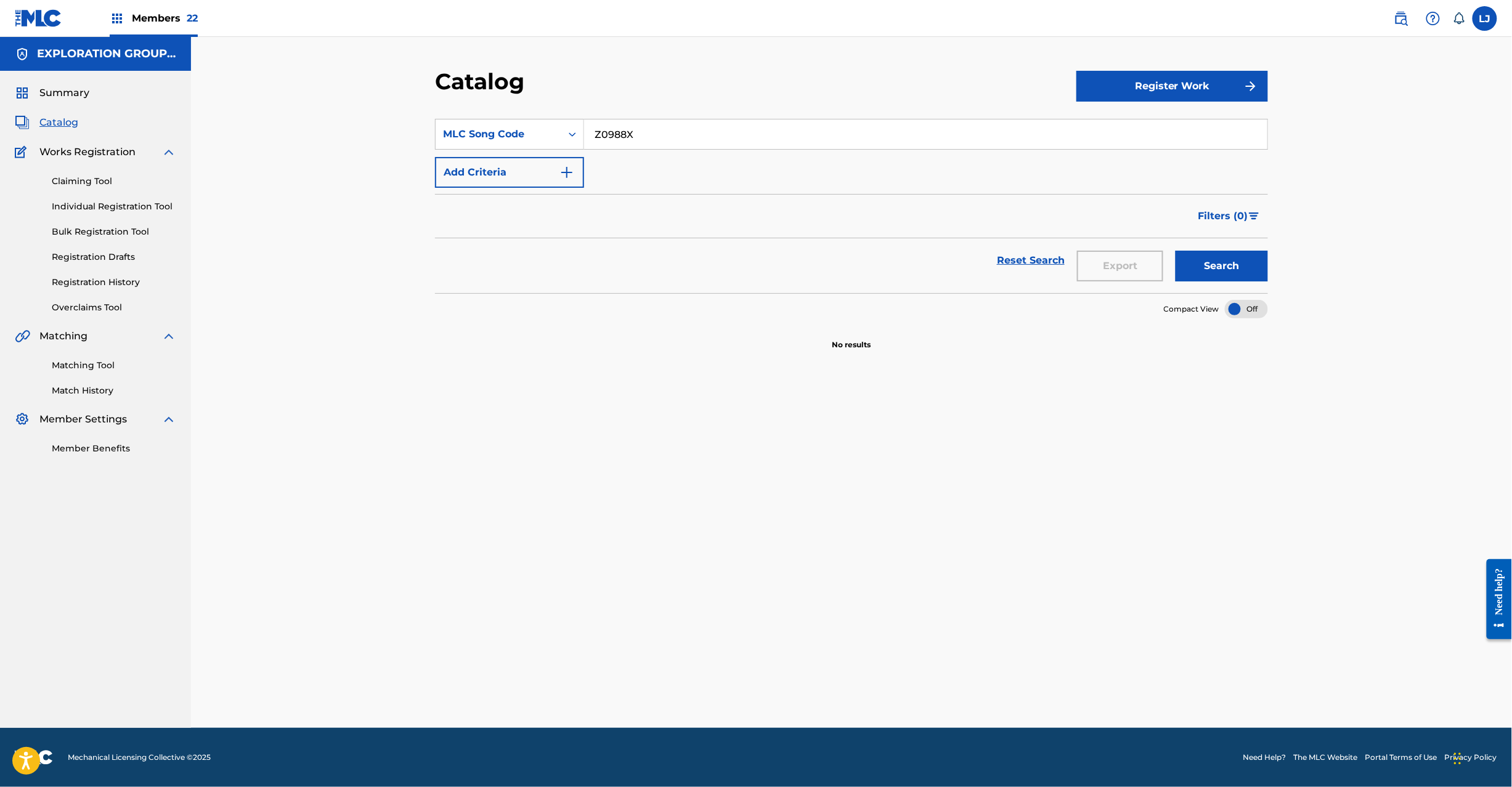
click at [92, 210] on link "Individual Registration Tool" at bounding box center [114, 206] width 125 height 13
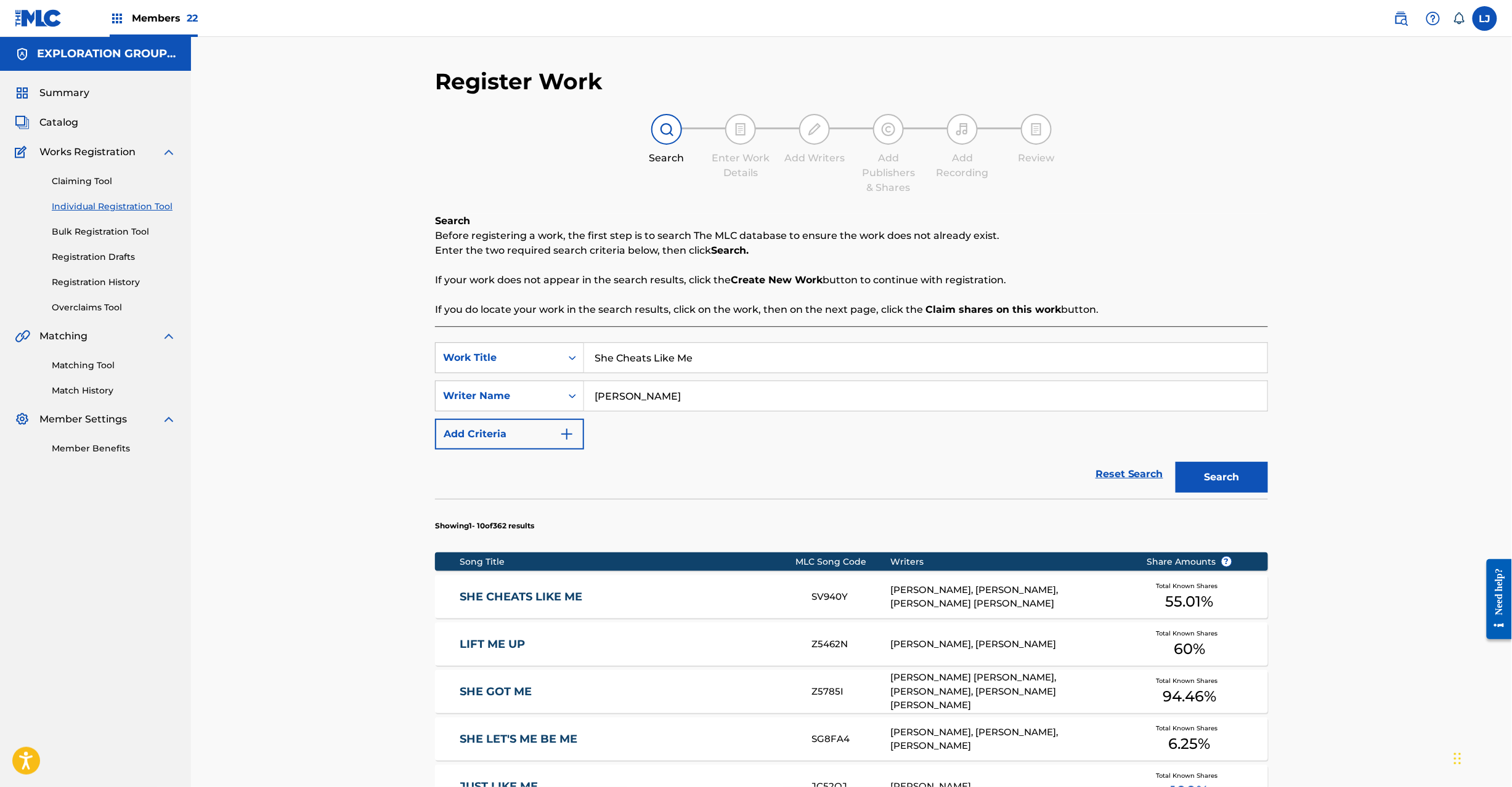
click at [668, 353] on input "She Cheats Like Me" at bounding box center [925, 358] width 683 height 29
paste input "My Kinda Man"
click at [668, 353] on input "My Kinda Man" at bounding box center [925, 358] width 683 height 29
type input "My Kinda Man"
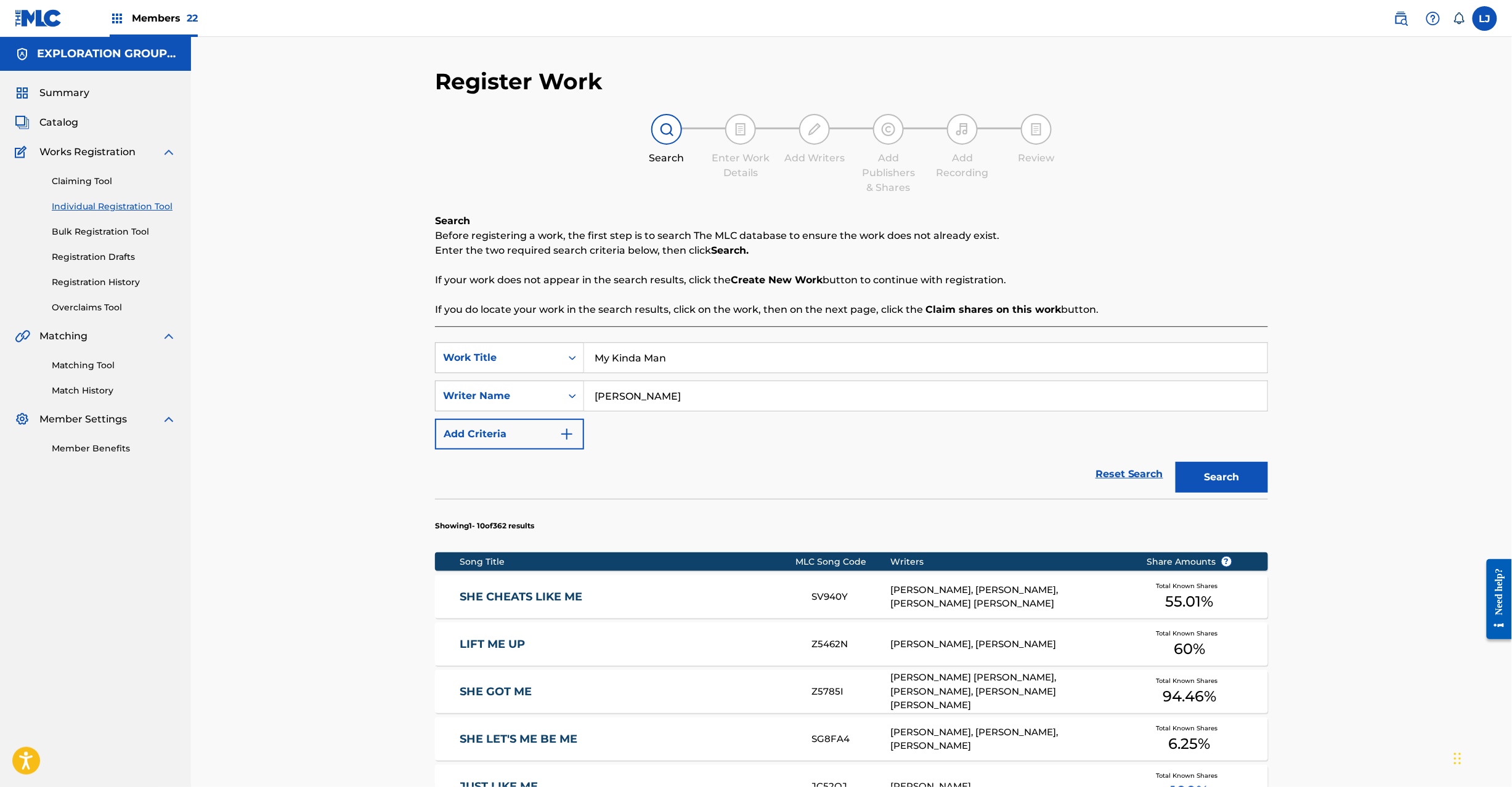
click at [1199, 479] on button "Search" at bounding box center [1221, 477] width 93 height 31
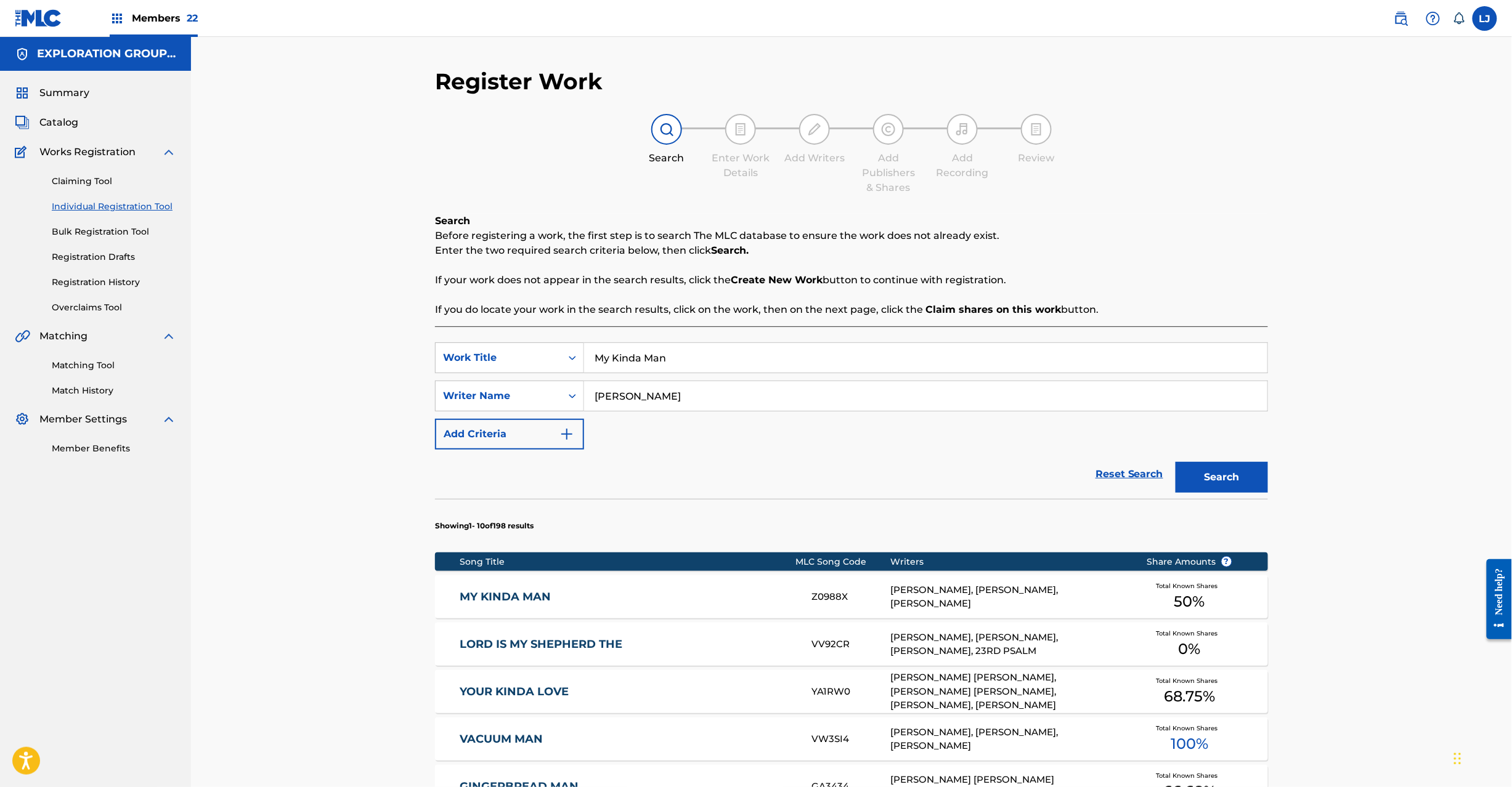
click at [782, 579] on div "MY KINDA MAN Z0988X [PERSON_NAME], [PERSON_NAME], [PERSON_NAME] Total Known Sha…" at bounding box center [851, 596] width 833 height 43
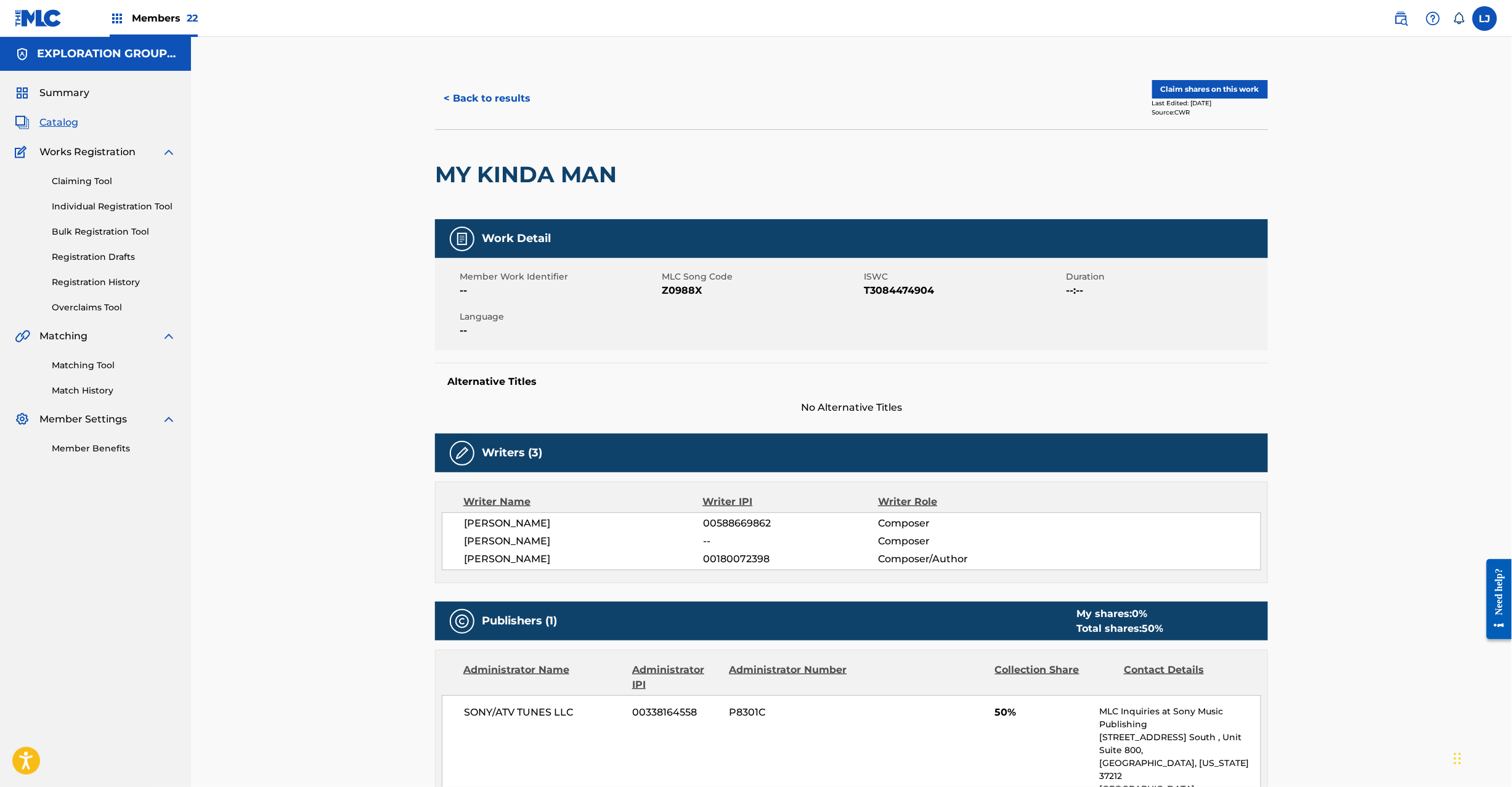
click at [1196, 81] on button "Claim shares on this work" at bounding box center [1210, 89] width 116 height 19
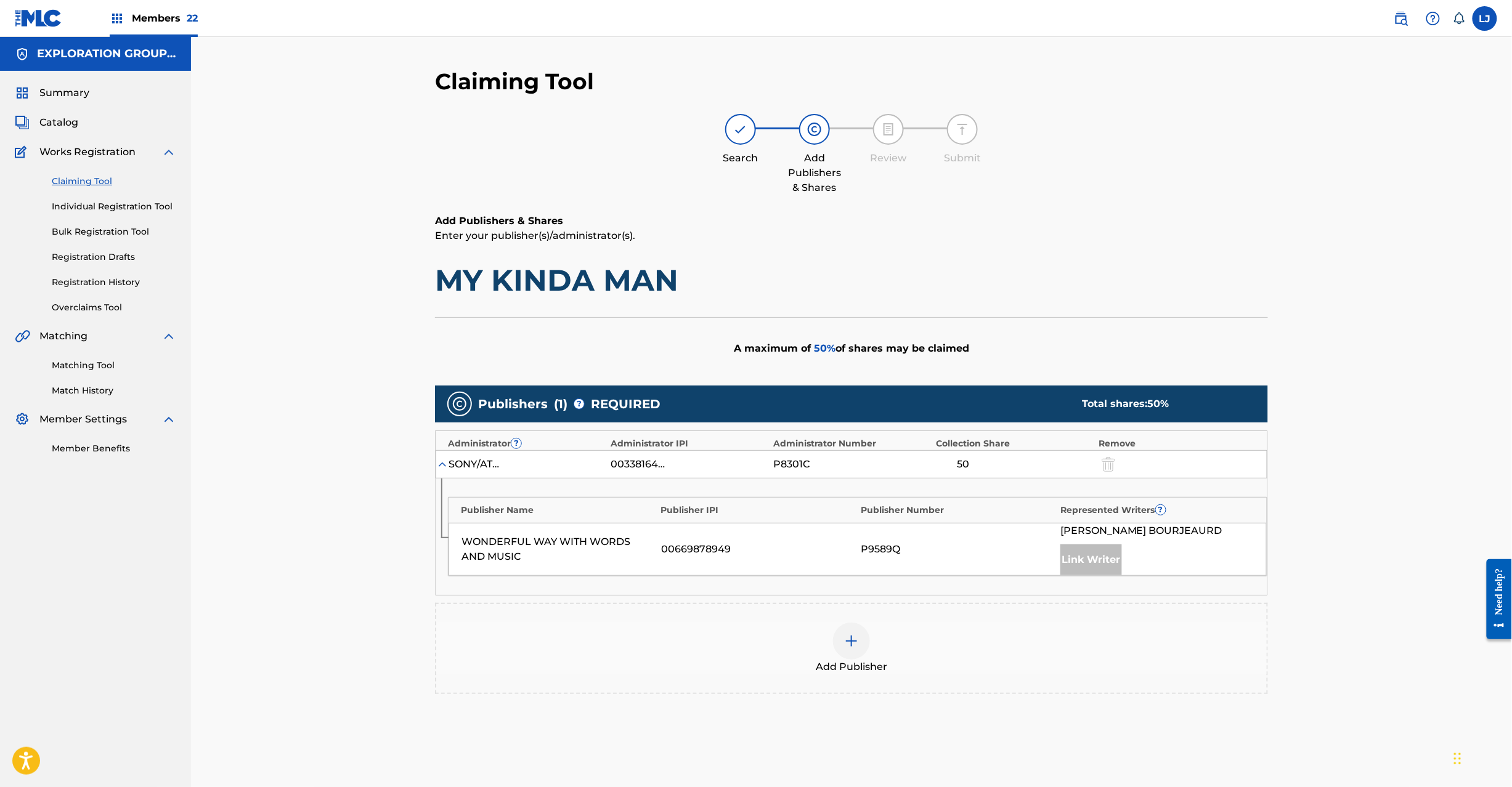
click at [851, 643] on img at bounding box center [851, 641] width 15 height 15
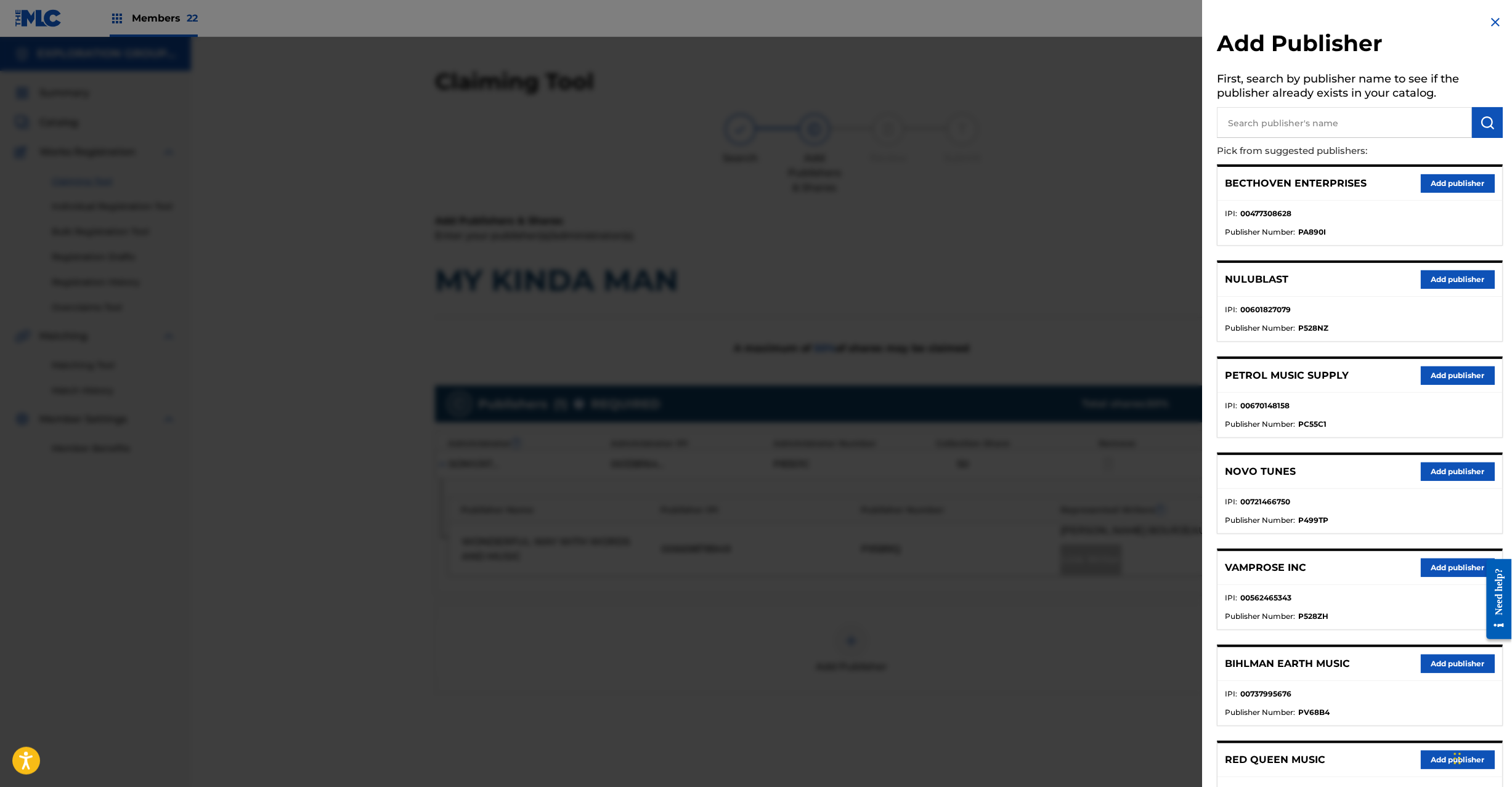
drag, startPoint x: 1368, startPoint y: 96, endPoint x: 1368, endPoint y: 114, distance: 18.0
click at [1368, 107] on div "Add Publisher First, search by publisher name to see if the publisher already e…" at bounding box center [1361, 549] width 316 height 1097
click at [1368, 125] on input "text" at bounding box center [1345, 123] width 255 height 31
paste input "[PERSON_NAME] Music"
type input "[PERSON_NAME] Music"
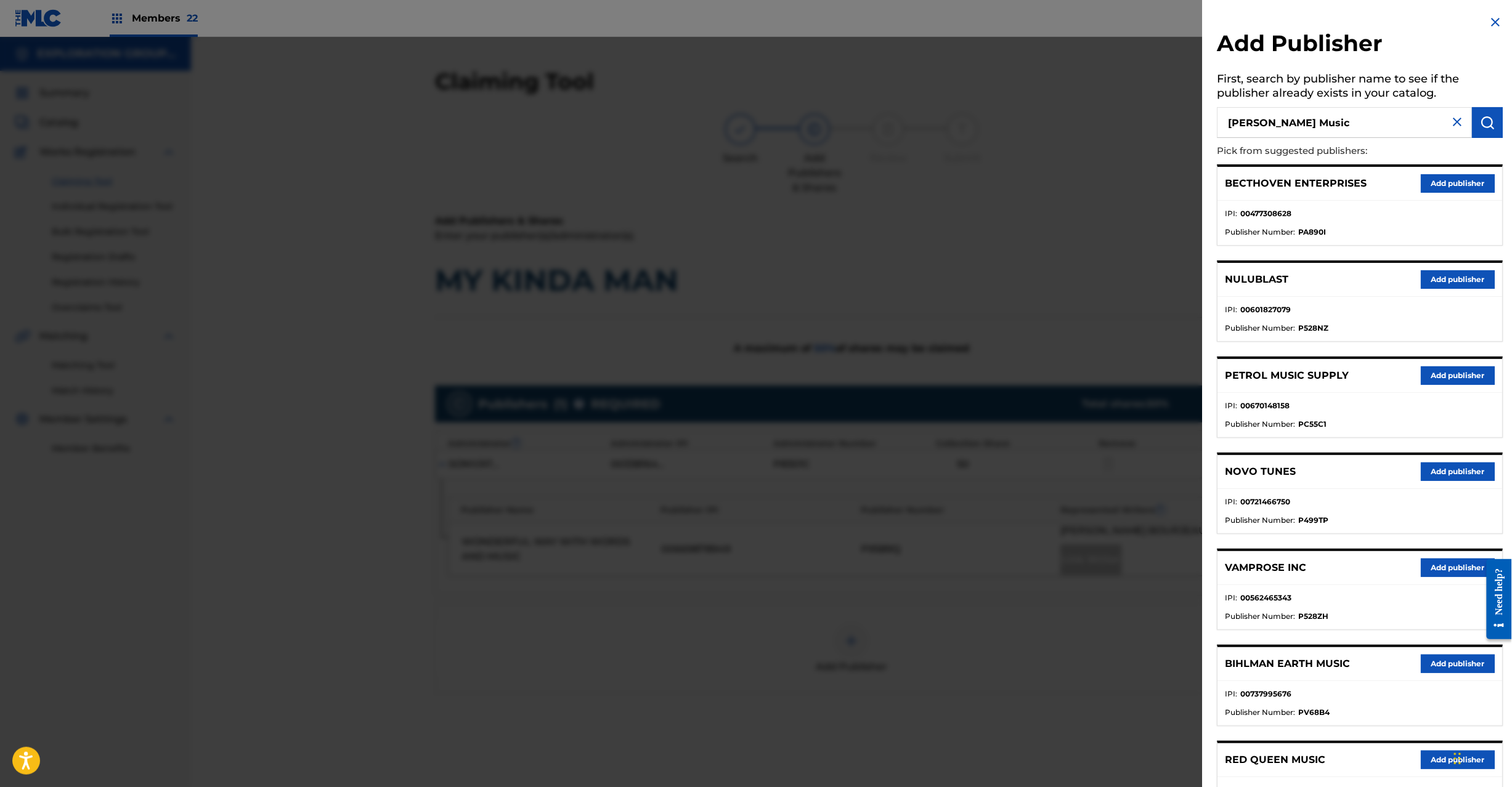
click at [1501, 126] on div "Add Publisher First, search by publisher name to see if the publisher already e…" at bounding box center [1361, 549] width 316 height 1097
click at [1484, 126] on img "submit" at bounding box center [1488, 122] width 15 height 15
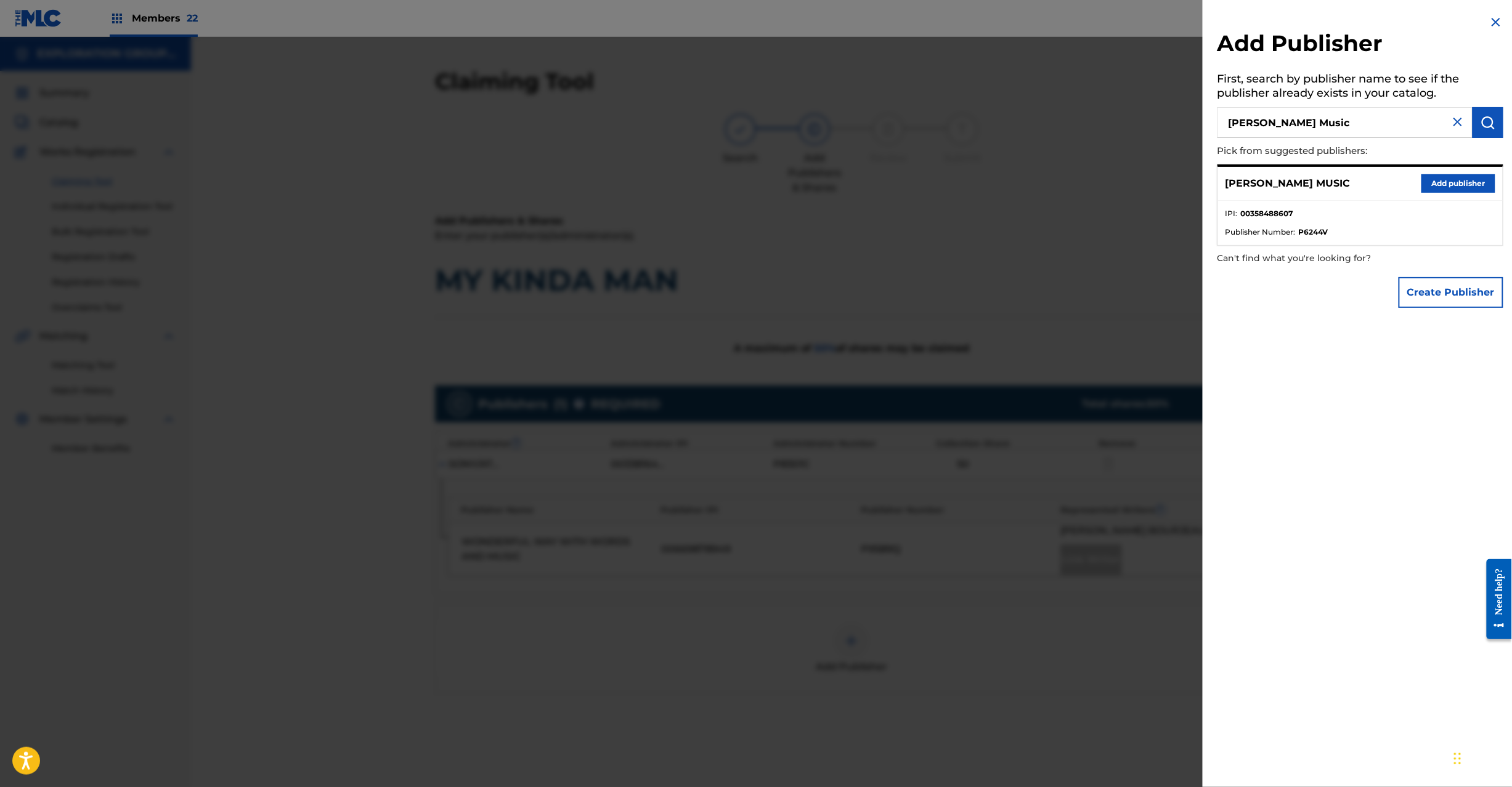
click at [1442, 180] on button "Add publisher" at bounding box center [1458, 183] width 74 height 19
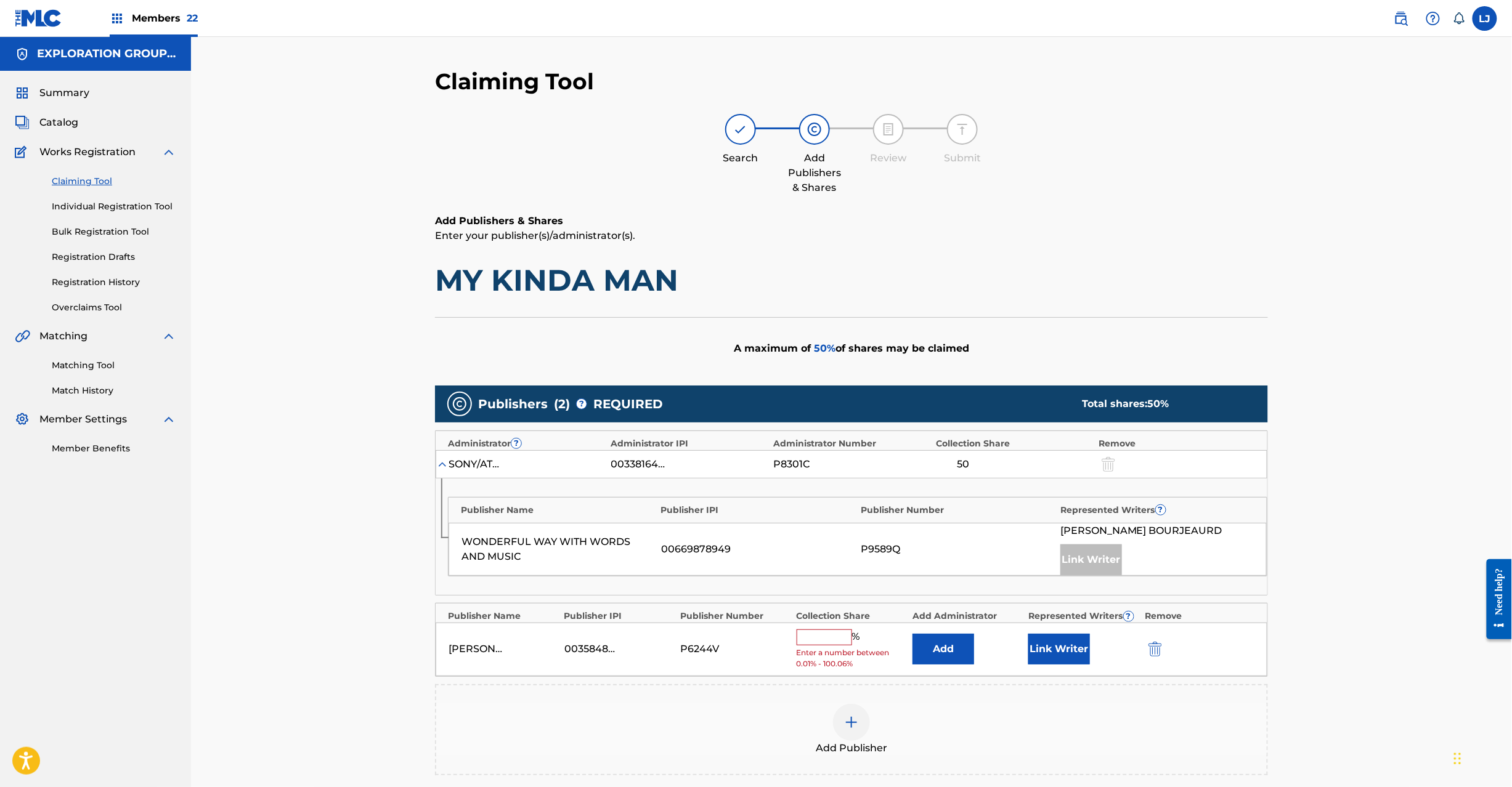
click at [957, 656] on button "Add" at bounding box center [943, 649] width 61 height 31
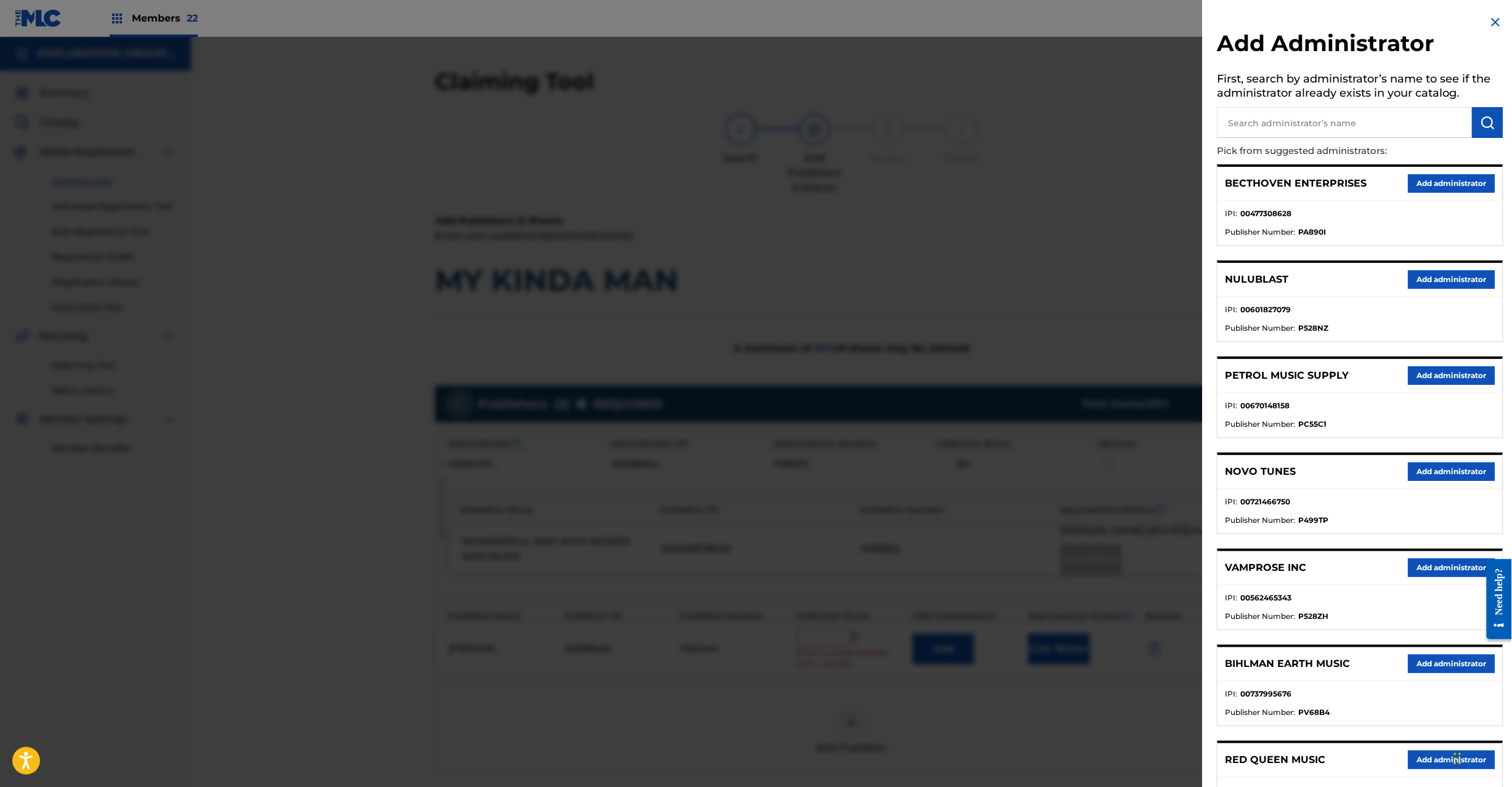
click at [1279, 130] on input "text" at bounding box center [1345, 123] width 255 height 31
paste input "Exploration Entertainment"
type input "Exploration Entertainment"
click at [1472, 113] on button "submit" at bounding box center [1488, 123] width 31 height 31
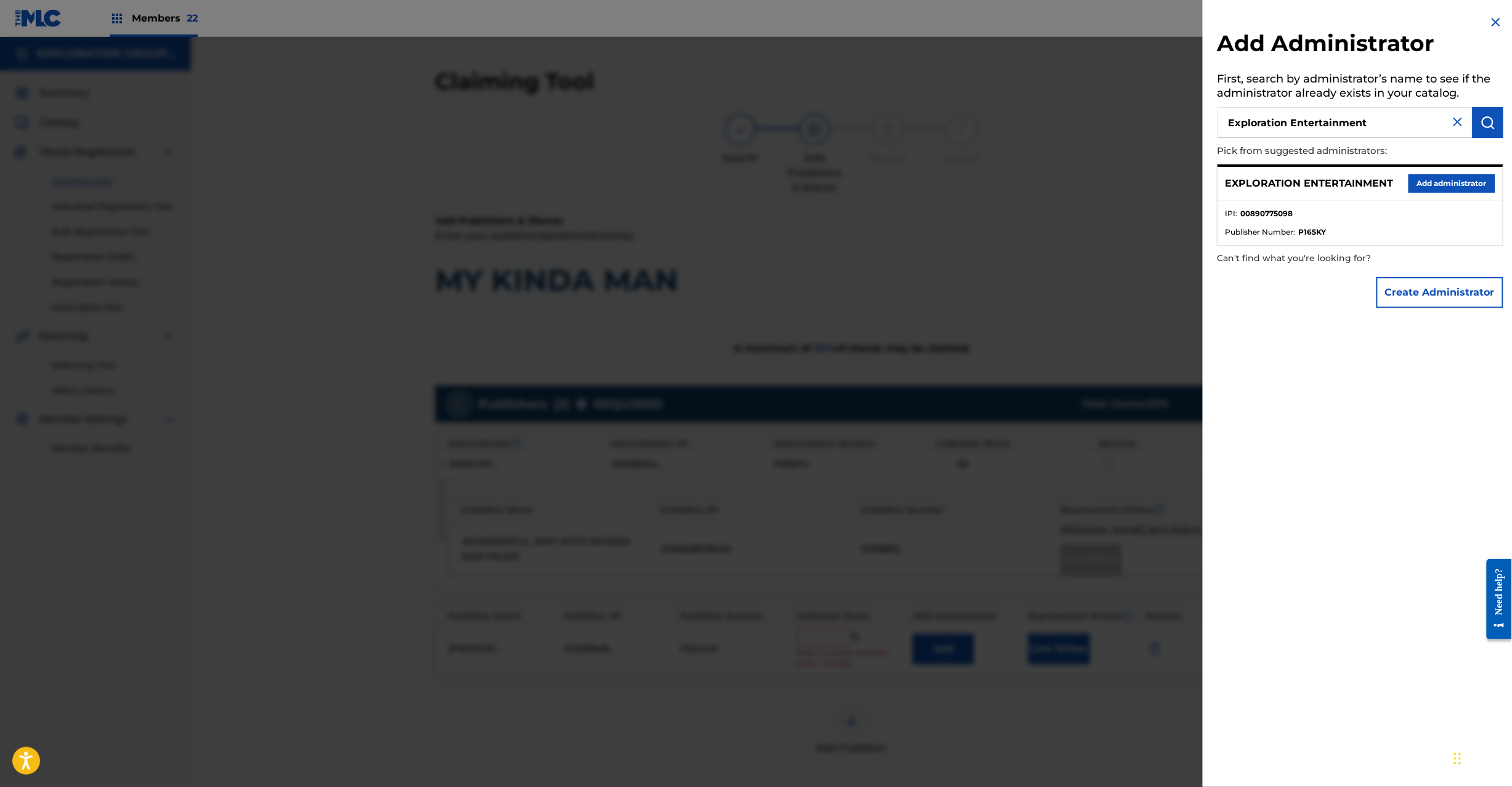
click at [1443, 182] on button "Add administrator" at bounding box center [1452, 183] width 87 height 19
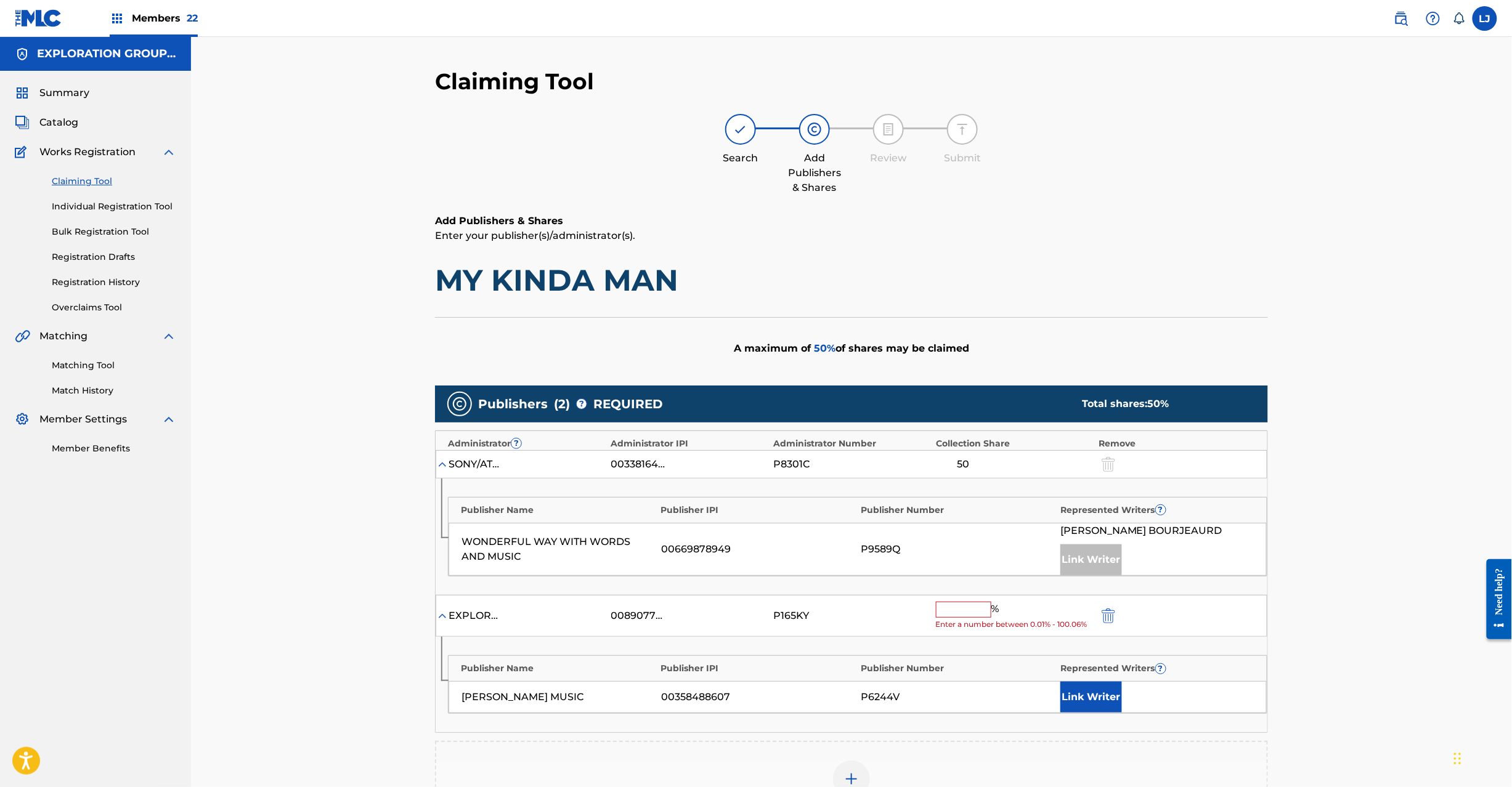
click at [961, 616] on input "text" at bounding box center [963, 609] width 56 height 16
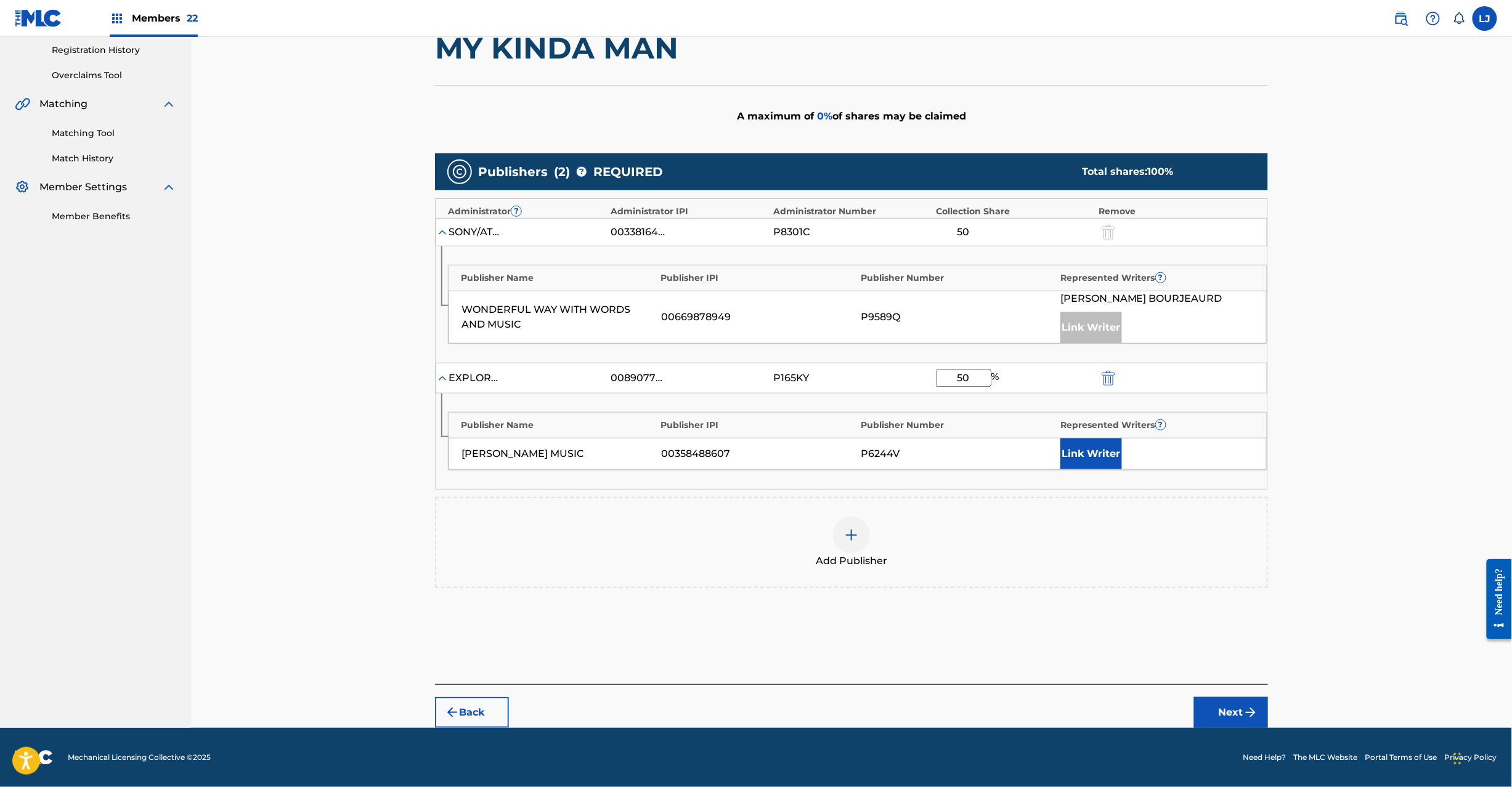
type input "50"
click at [1226, 718] on button "Next" at bounding box center [1231, 712] width 74 height 31
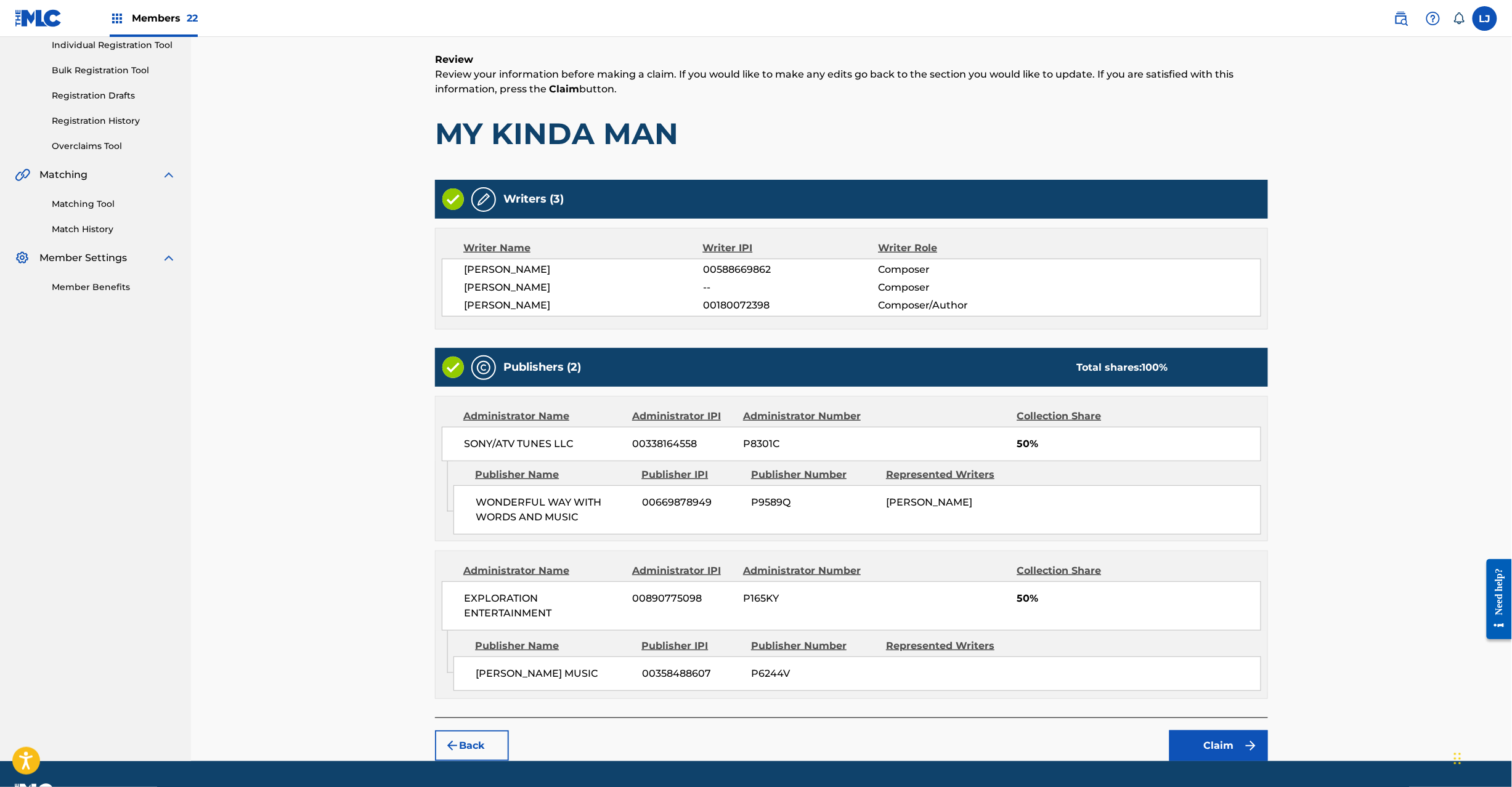
scroll to position [197, 0]
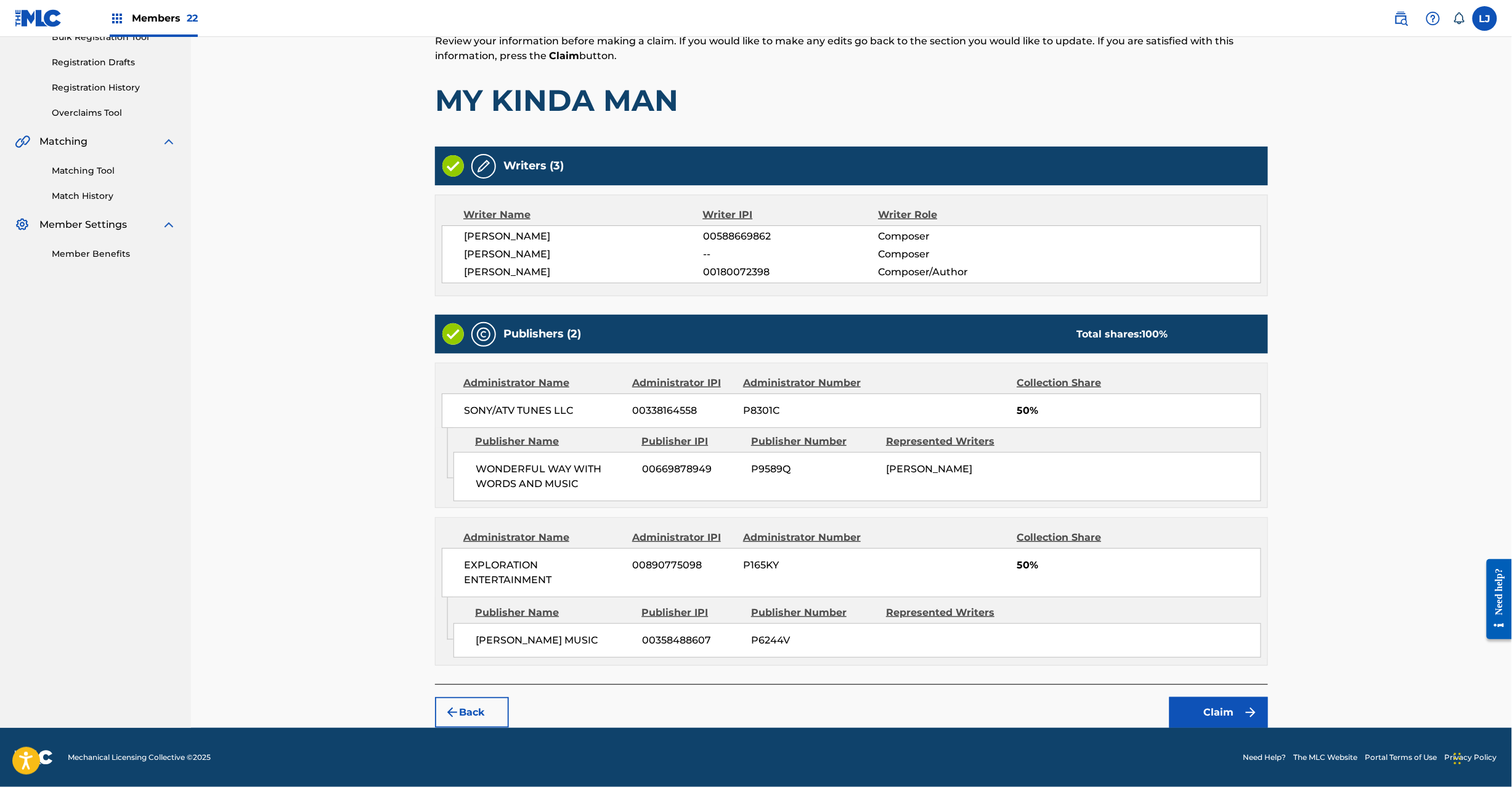
click at [1199, 724] on button "Claim" at bounding box center [1219, 712] width 98 height 31
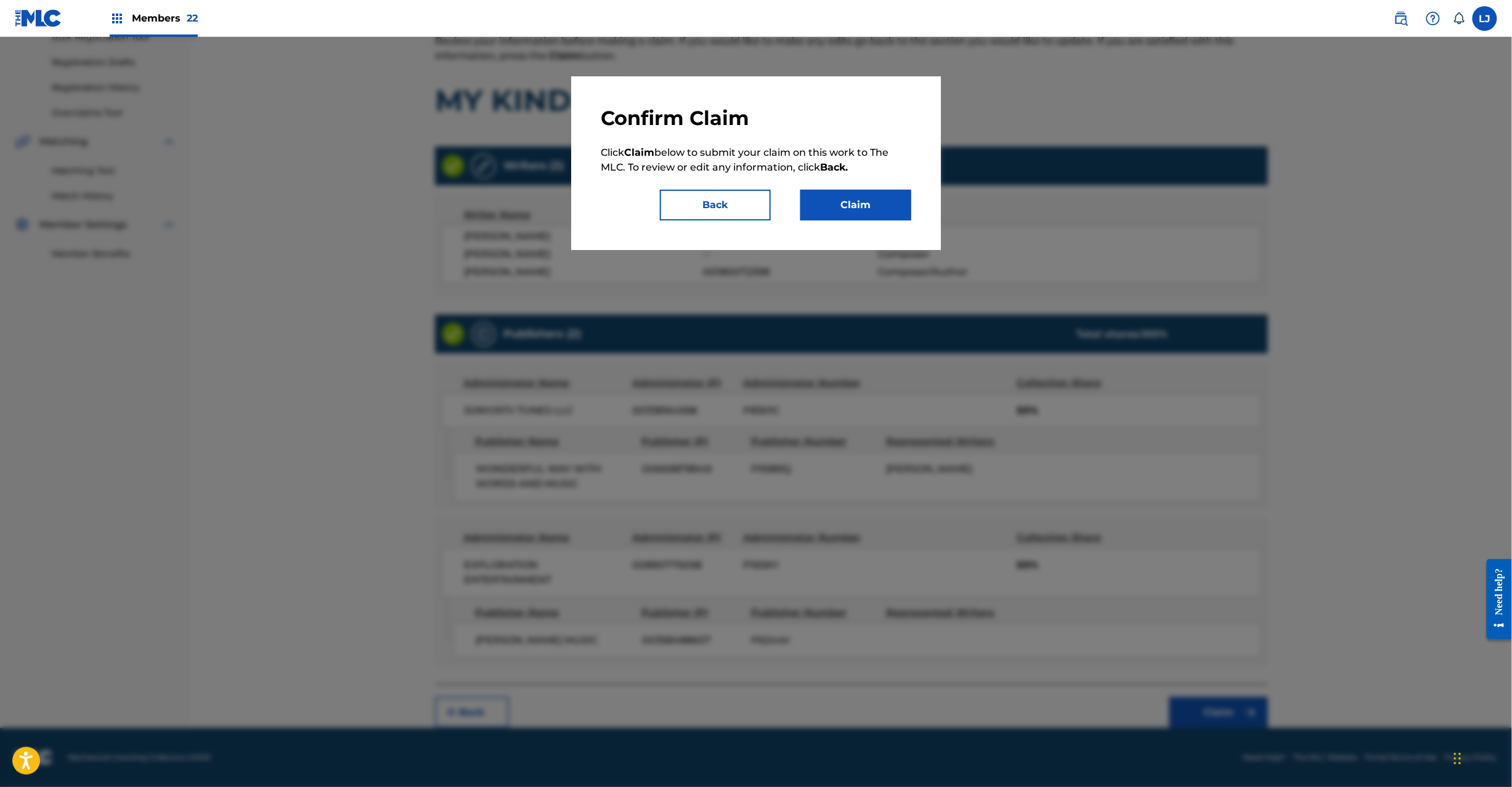
click at [849, 211] on button "Claim" at bounding box center [856, 205] width 111 height 31
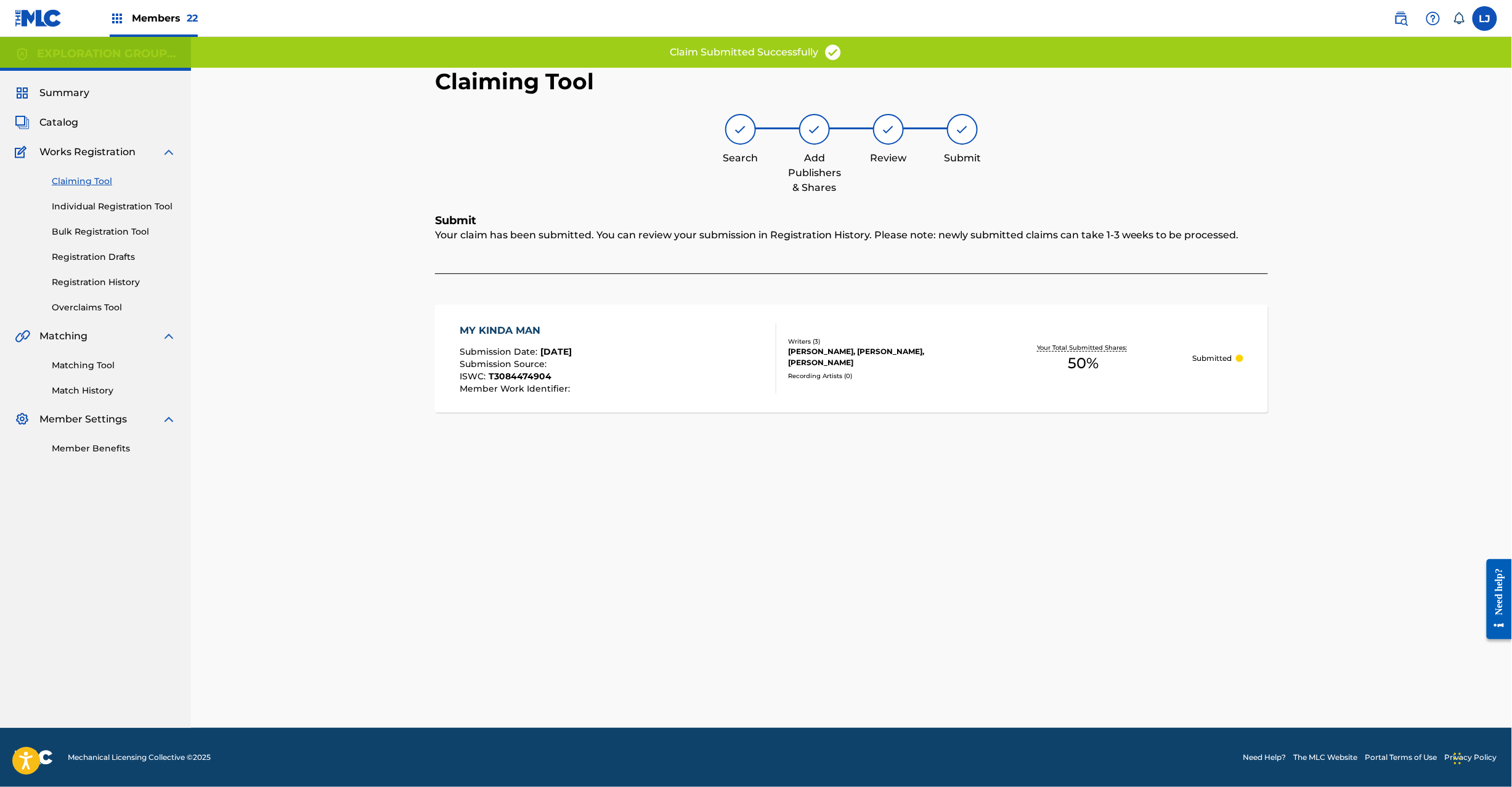
scroll to position [0, 0]
click at [721, 349] on div "MY KINDA MAN Submission Date : [DATE] Submission Source : ISWC : T3084474904 Me…" at bounding box center [619, 358] width 317 height 70
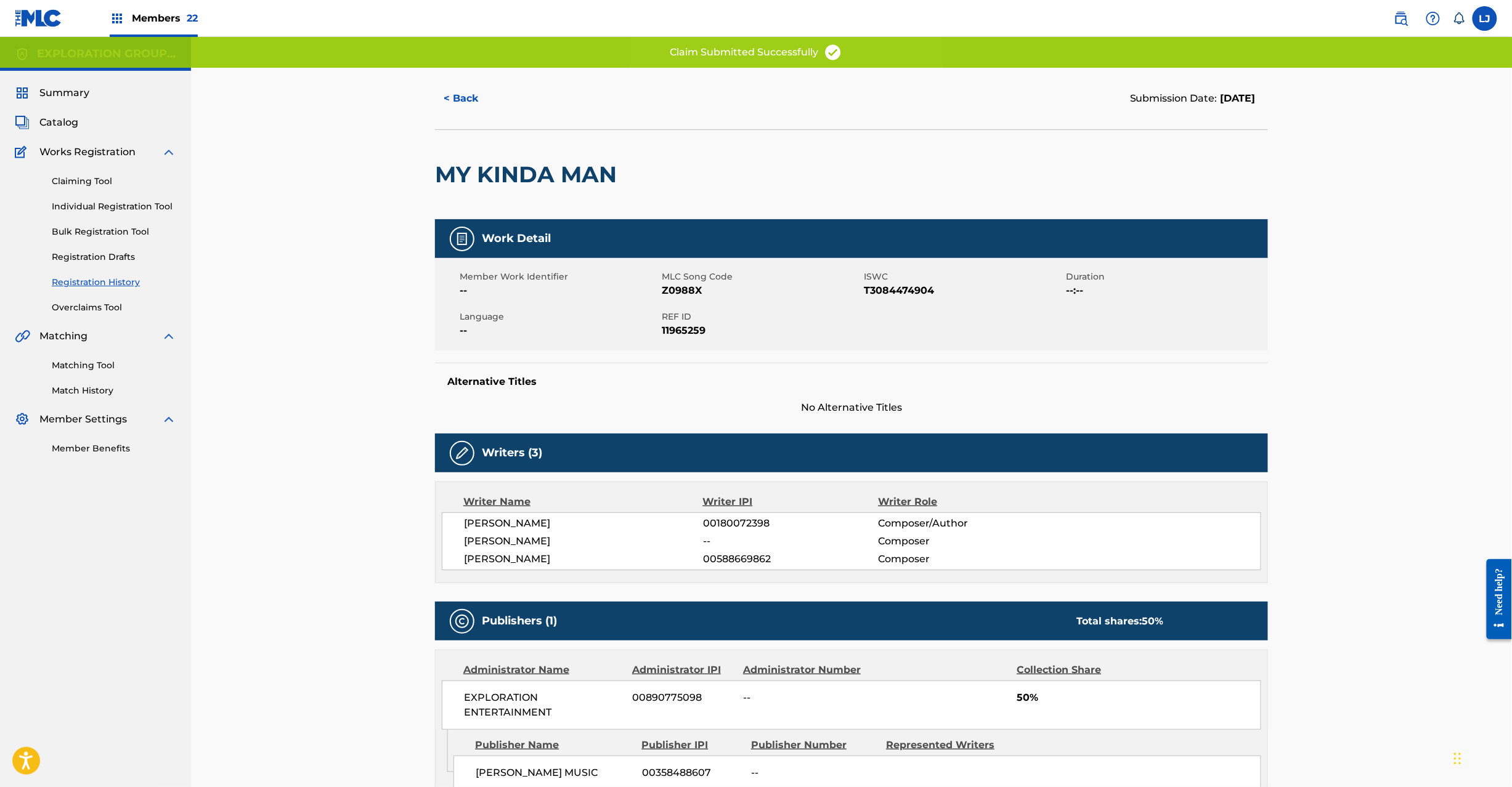
click at [695, 331] on span "11965259" at bounding box center [760, 330] width 199 height 15
copy span "11965259"
